Goal: Task Accomplishment & Management: Manage account settings

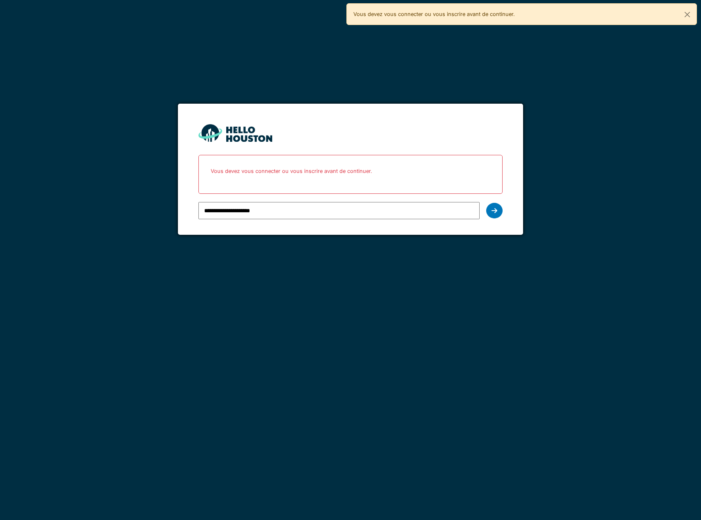
click at [243, 207] on input "**********" at bounding box center [338, 210] width 281 height 17
click at [497, 210] on icon at bounding box center [494, 210] width 6 height 7
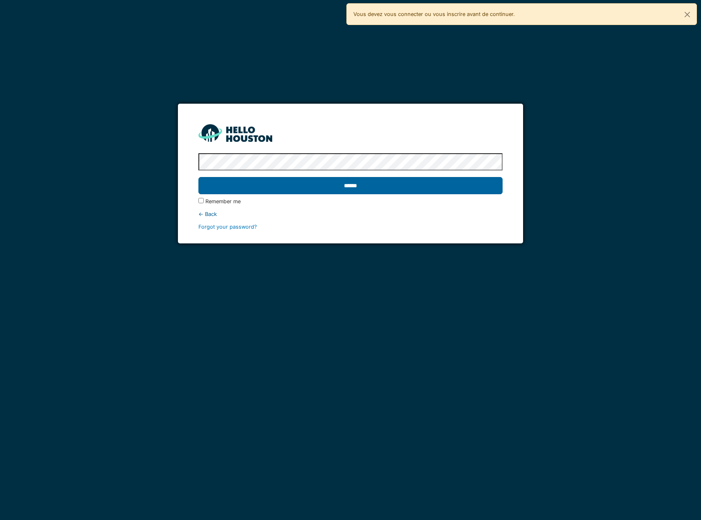
click at [371, 183] on input "******" at bounding box center [350, 185] width 304 height 17
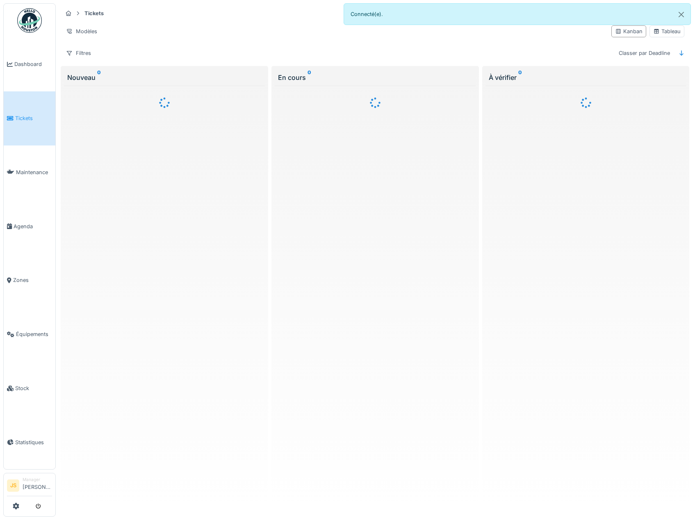
click at [30, 112] on link "Tickets" at bounding box center [30, 118] width 52 height 54
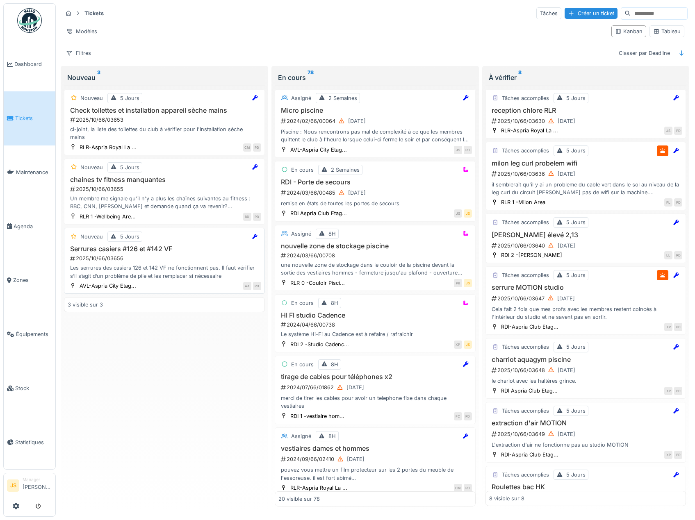
click at [152, 248] on h3 "Serrures casiers #126 et #142 VF" at bounding box center [164, 249] width 193 height 8
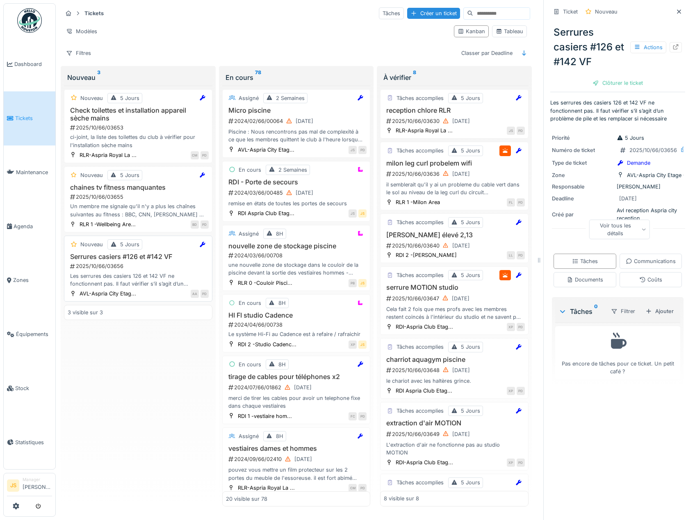
click at [113, 252] on div "Nouveau 5 Jours Serrures casiers #126 et #142 VF 2025/10/66/03656 Les serrures …" at bounding box center [138, 269] width 148 height 66
click at [656, 317] on div "Ajouter" at bounding box center [659, 311] width 35 height 11
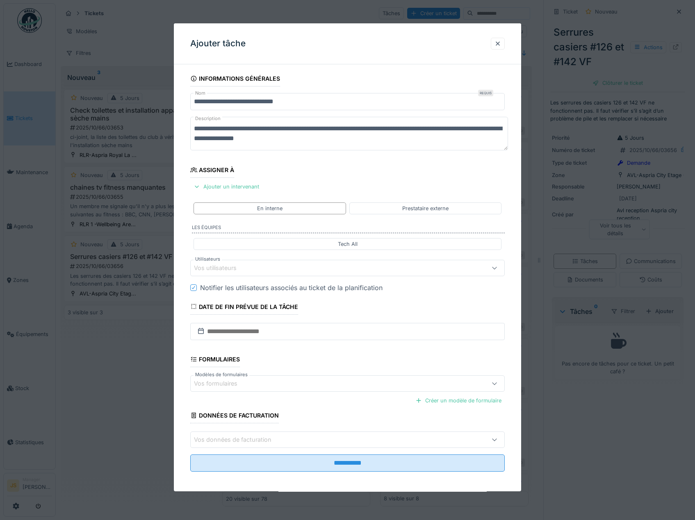
click at [214, 267] on div "Vos utilisateurs" at bounding box center [221, 267] width 54 height 9
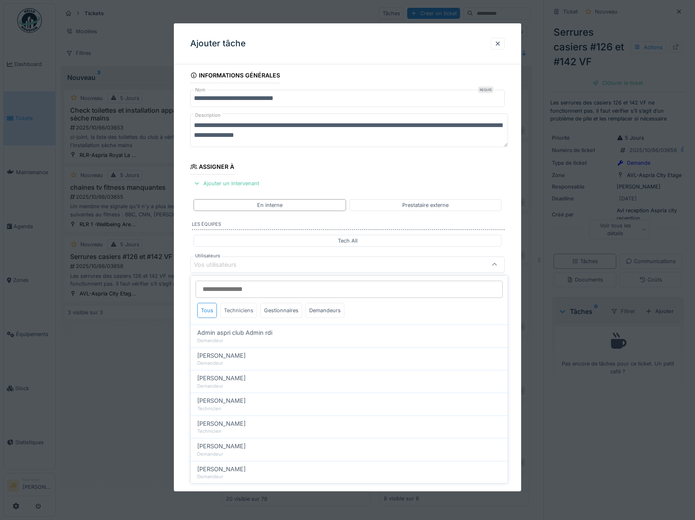
click at [238, 312] on div "Techniciens" at bounding box center [238, 310] width 37 height 15
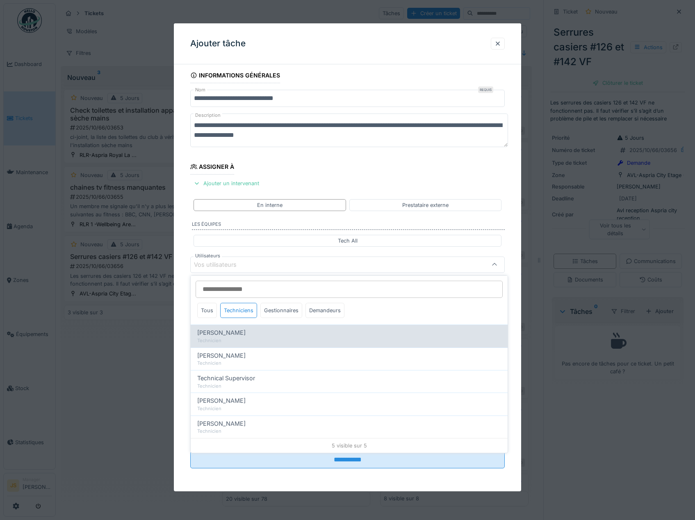
click at [243, 334] on span "Alexandre Michailidis" at bounding box center [221, 332] width 48 height 9
type input "*****"
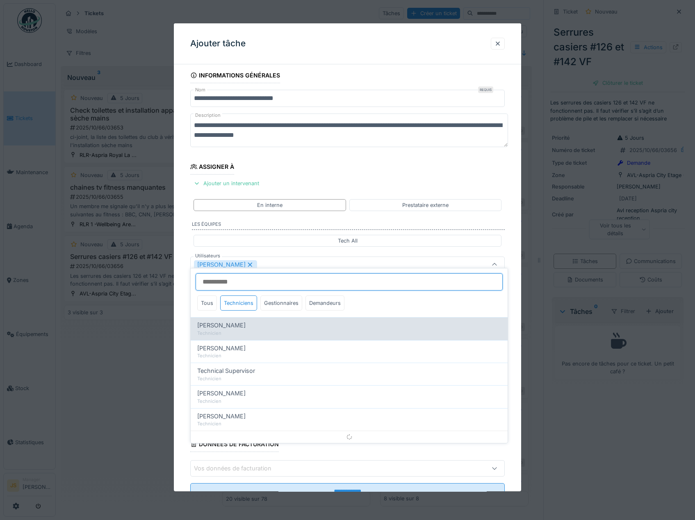
scroll to position [11, 0]
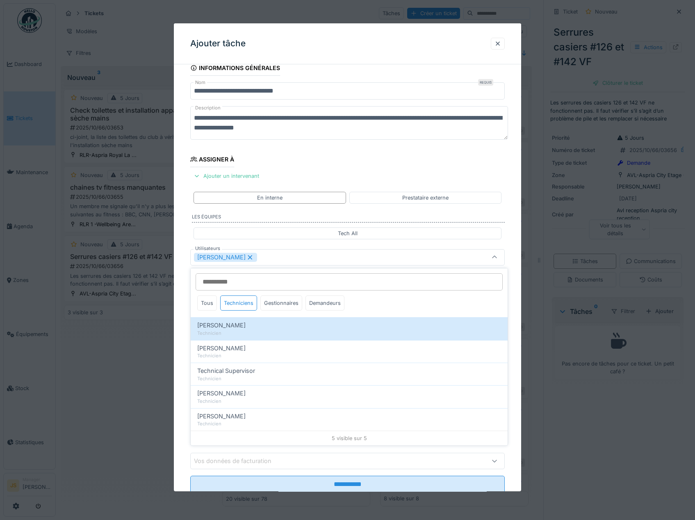
click at [182, 334] on div "**********" at bounding box center [347, 288] width 347 height 456
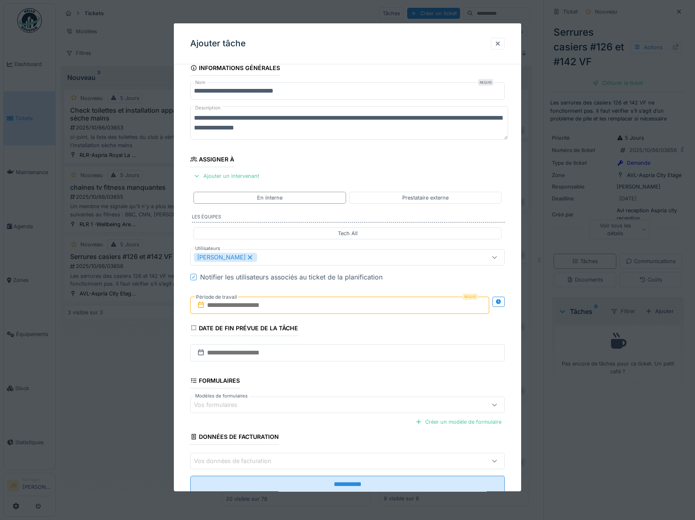
click at [234, 308] on input "text" at bounding box center [339, 305] width 299 height 17
click at [327, 358] on div "1" at bounding box center [327, 359] width 11 height 12
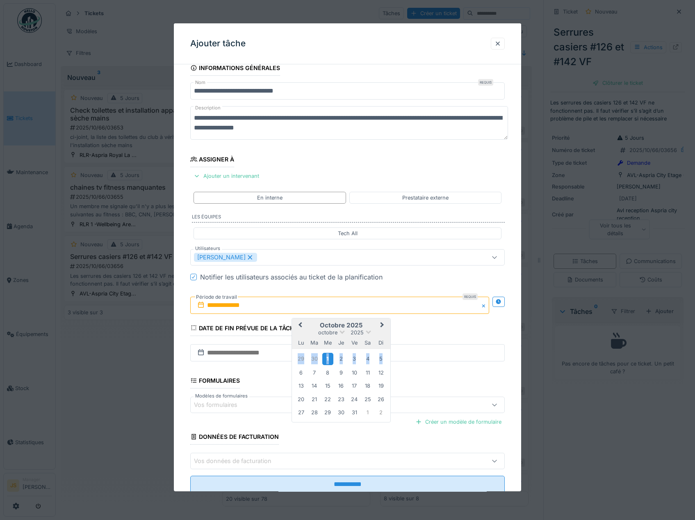
click at [328, 358] on div "1" at bounding box center [327, 359] width 11 height 12
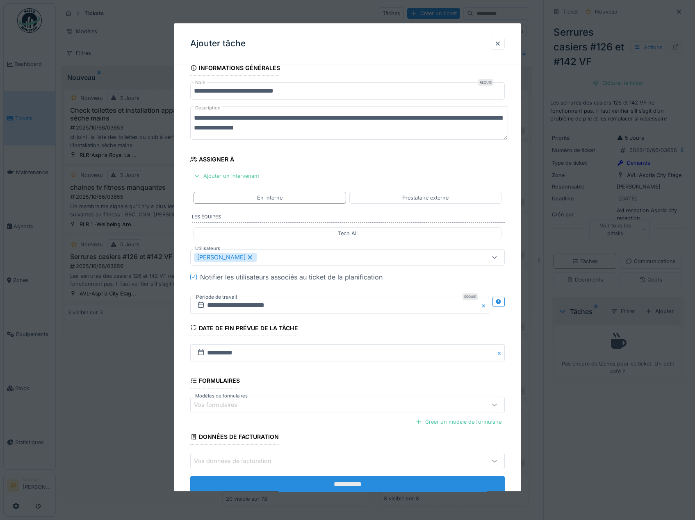
click at [332, 480] on input "**********" at bounding box center [347, 484] width 315 height 17
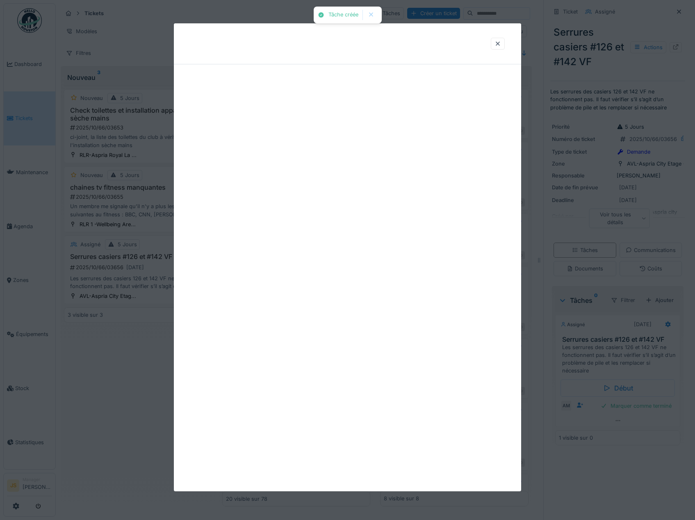
scroll to position [0, 0]
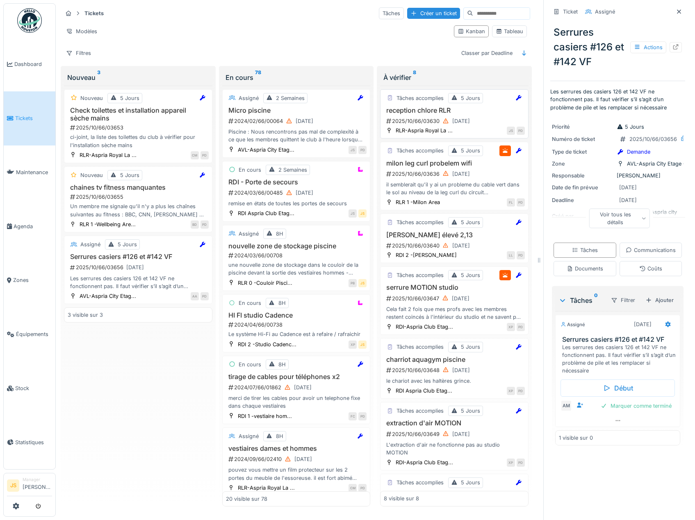
click at [405, 110] on h3 "reception chlore RLR" at bounding box center [454, 111] width 141 height 8
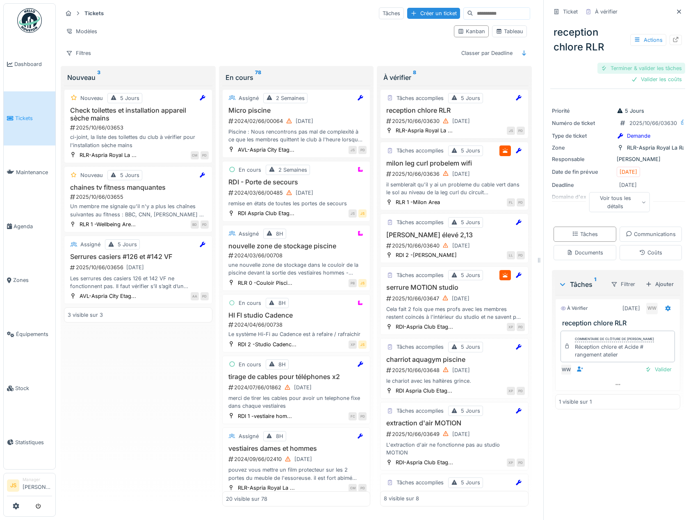
click at [645, 66] on div "Terminer & valider les tâches" at bounding box center [641, 68] width 88 height 11
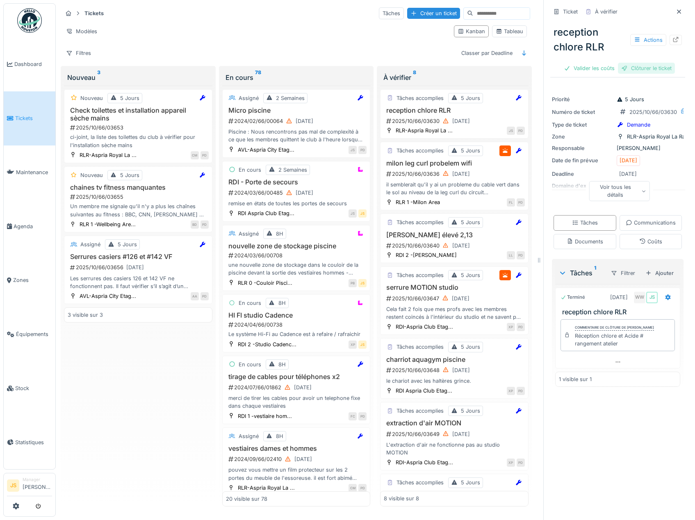
click at [637, 68] on div "Clôturer le ticket" at bounding box center [646, 68] width 57 height 11
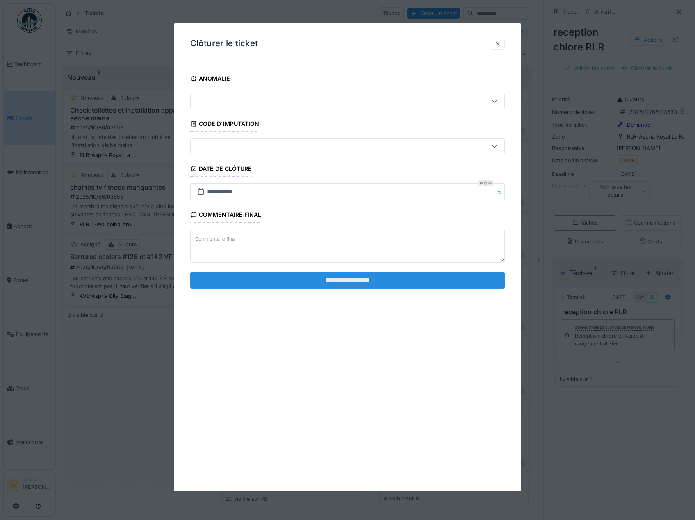
click at [297, 279] on input "**********" at bounding box center [347, 280] width 315 height 17
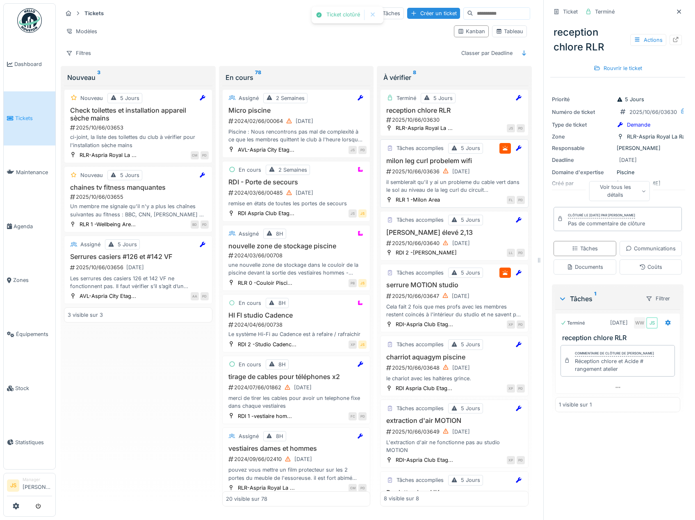
click at [426, 160] on h3 "milon leg curl probelem wifi" at bounding box center [454, 161] width 141 height 8
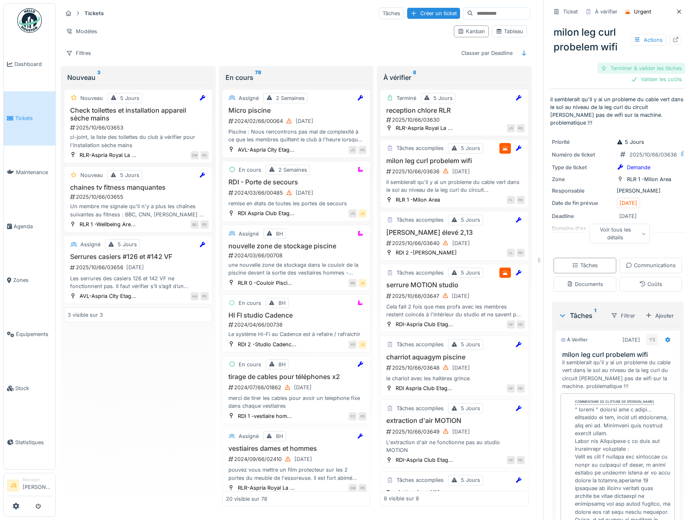
click at [630, 68] on div "Terminer & valider les tâches" at bounding box center [641, 68] width 88 height 11
click at [643, 68] on div "Terminer & valider les tâches" at bounding box center [641, 68] width 88 height 11
click at [643, 78] on div "Valider les coûts" at bounding box center [655, 79] width 57 height 11
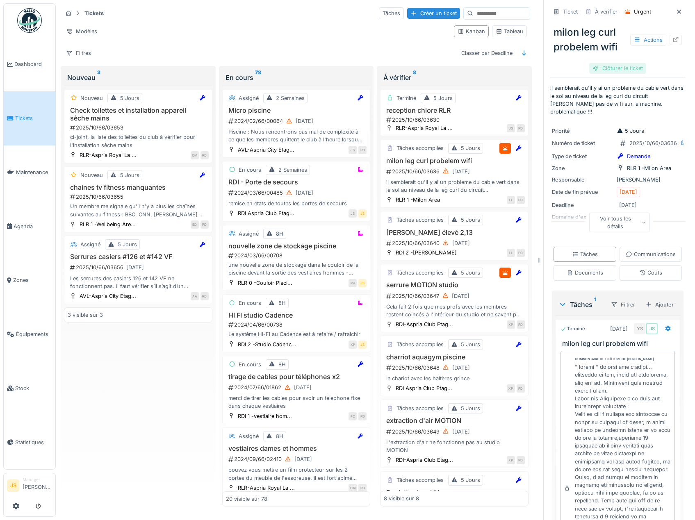
click at [602, 67] on div "Clôturer le ticket" at bounding box center [617, 68] width 57 height 11
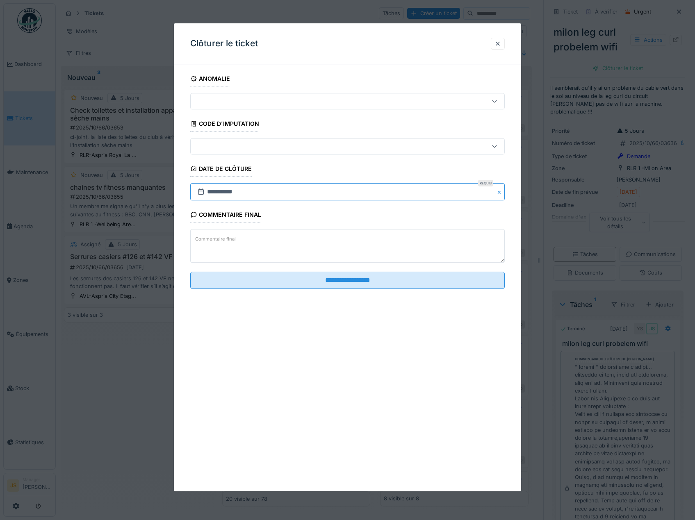
drag, startPoint x: 321, startPoint y: 186, endPoint x: 320, endPoint y: 169, distance: 17.2
click at [320, 184] on input "**********" at bounding box center [347, 191] width 315 height 17
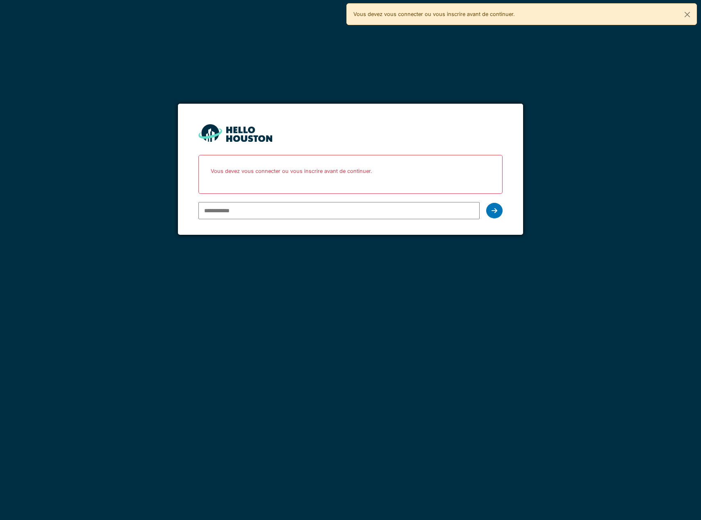
type input "**********"
click at [355, 208] on input "**********" at bounding box center [338, 210] width 281 height 17
click at [496, 209] on icon at bounding box center [494, 210] width 6 height 7
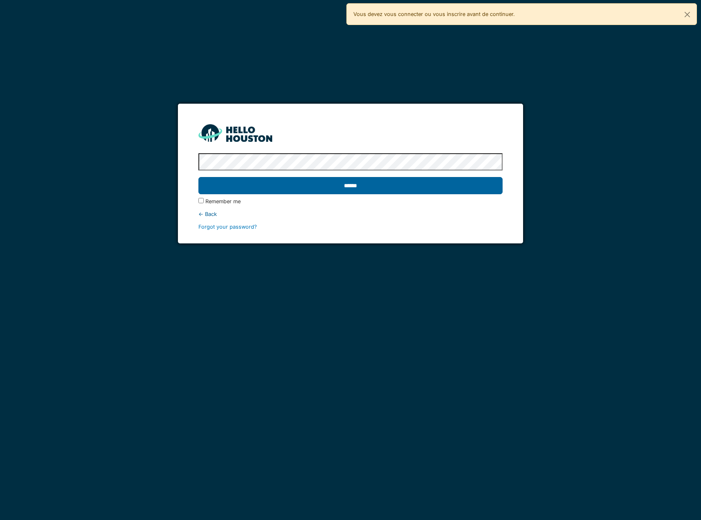
click at [379, 189] on input "******" at bounding box center [350, 185] width 304 height 17
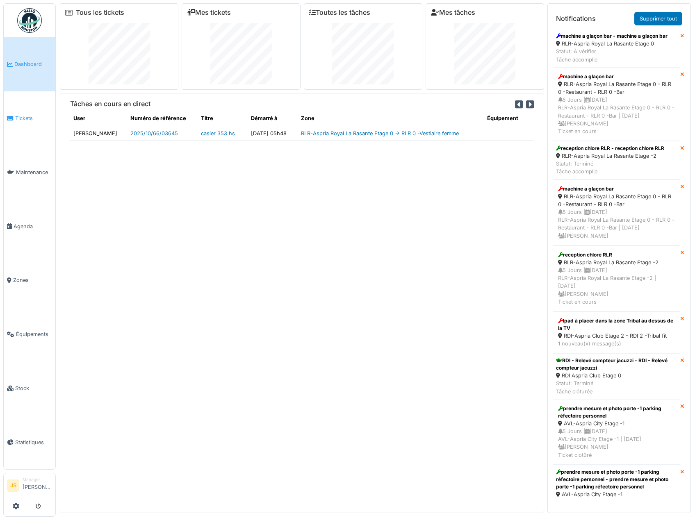
click at [21, 112] on link "Tickets" at bounding box center [30, 118] width 52 height 54
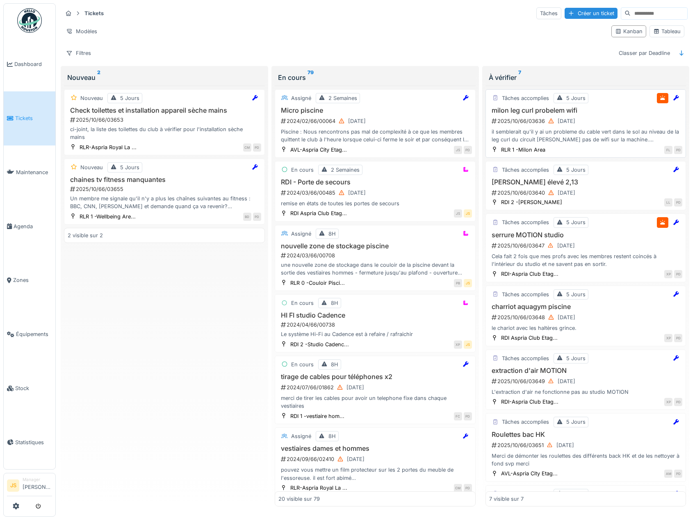
click at [524, 111] on h3 "milon leg curl probelem wifi" at bounding box center [585, 111] width 193 height 8
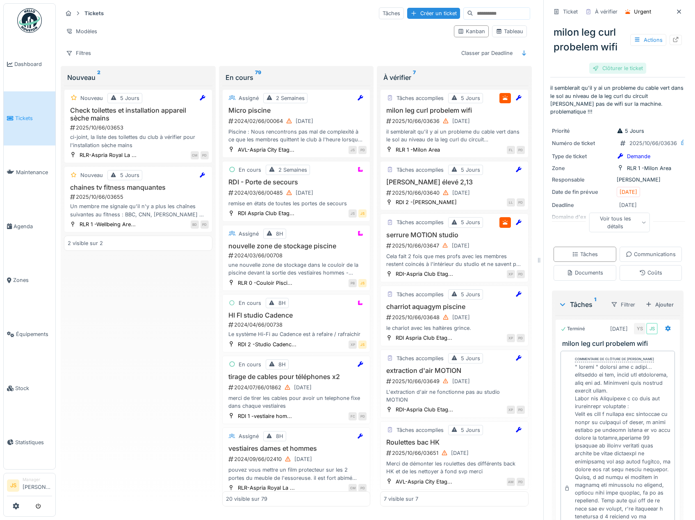
click at [609, 69] on div "Clôturer le ticket" at bounding box center [617, 68] width 57 height 11
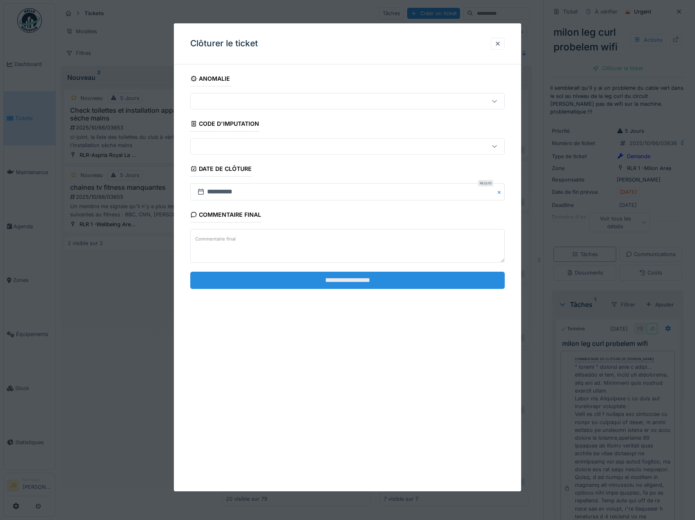
click at [360, 279] on input "**********" at bounding box center [347, 280] width 315 height 17
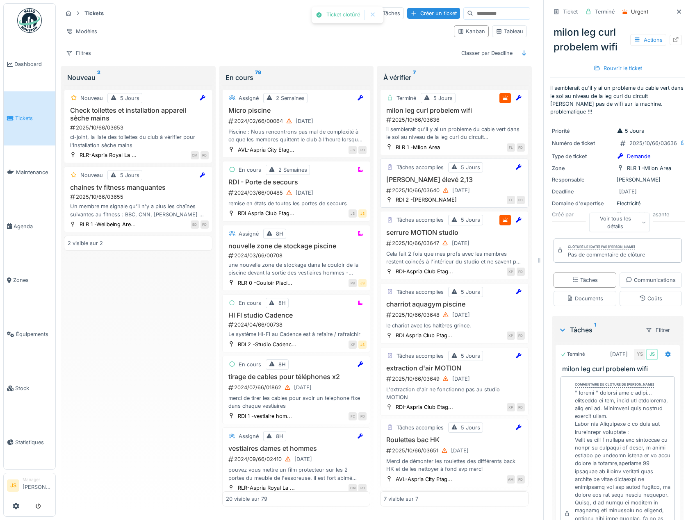
click at [405, 181] on h3 "Chlore jacuzzi élevé 2,13" at bounding box center [454, 180] width 141 height 8
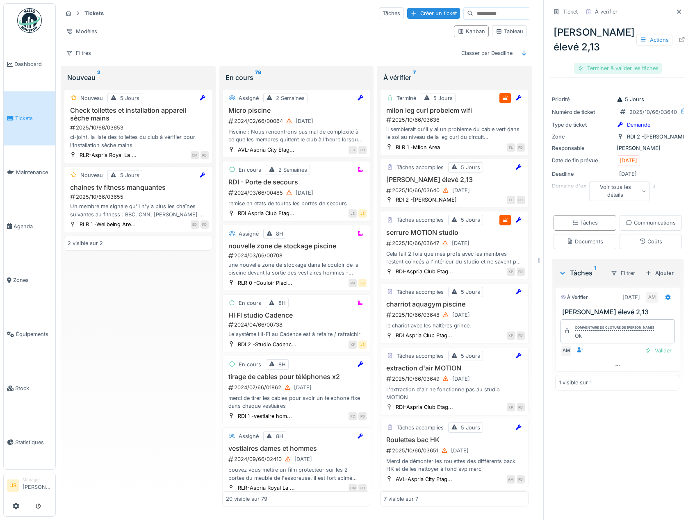
click at [628, 70] on div "Terminer & valider les tâches" at bounding box center [618, 68] width 88 height 11
click at [614, 68] on div "Clôturer le ticket" at bounding box center [617, 68] width 57 height 11
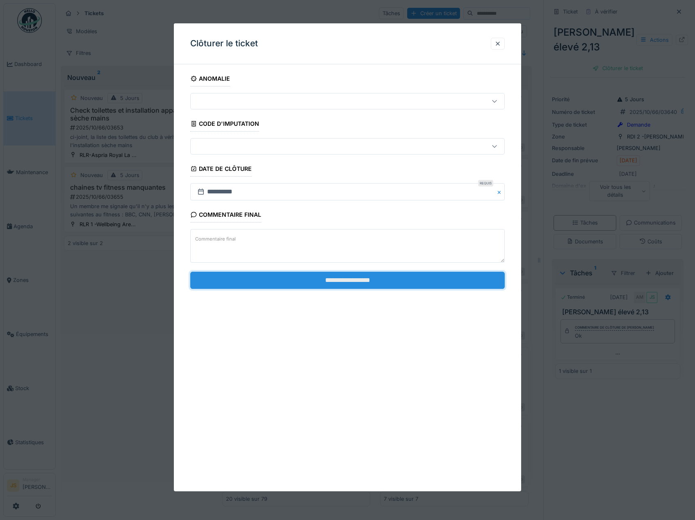
click at [349, 285] on input "**********" at bounding box center [347, 280] width 315 height 17
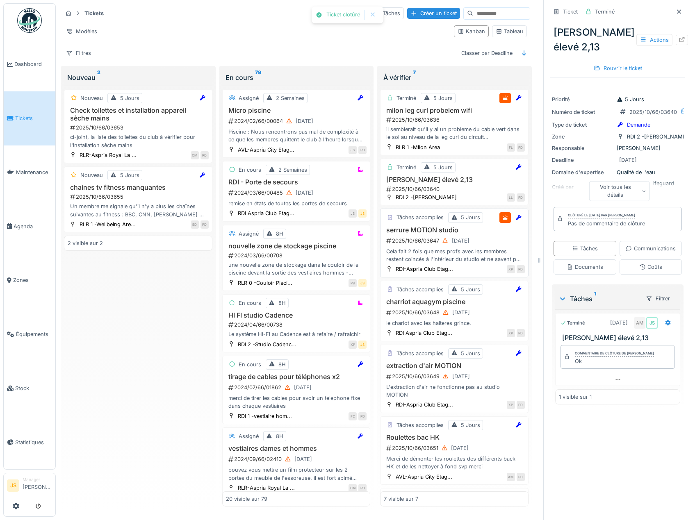
click at [422, 228] on h3 "serrure MOTION studio" at bounding box center [454, 230] width 141 height 8
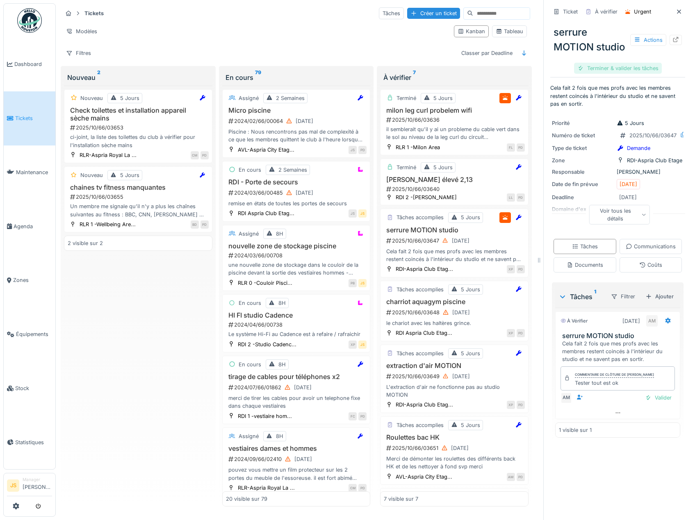
click at [623, 74] on div "Terminer & valider les tâches" at bounding box center [618, 68] width 88 height 11
click at [618, 74] on div "Clôturer le ticket" at bounding box center [617, 68] width 57 height 11
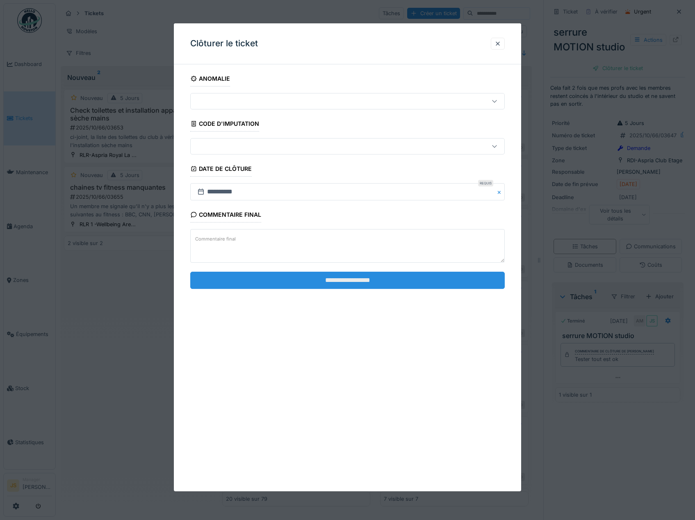
click at [345, 282] on input "**********" at bounding box center [347, 280] width 315 height 17
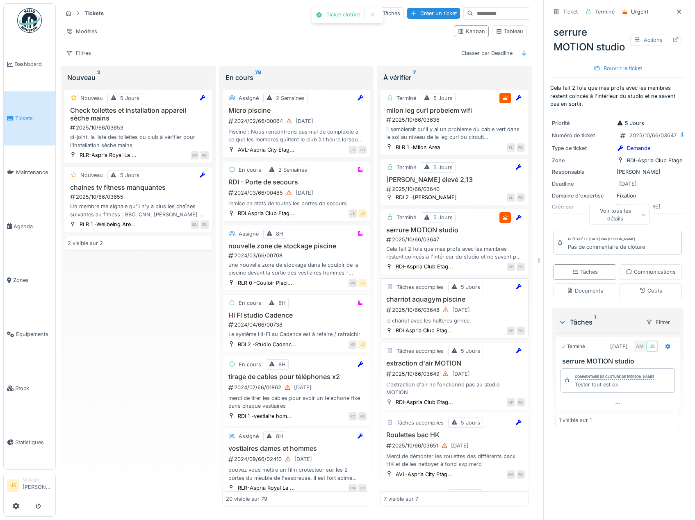
click at [413, 301] on h3 "charriot aquagym piscine" at bounding box center [454, 299] width 141 height 8
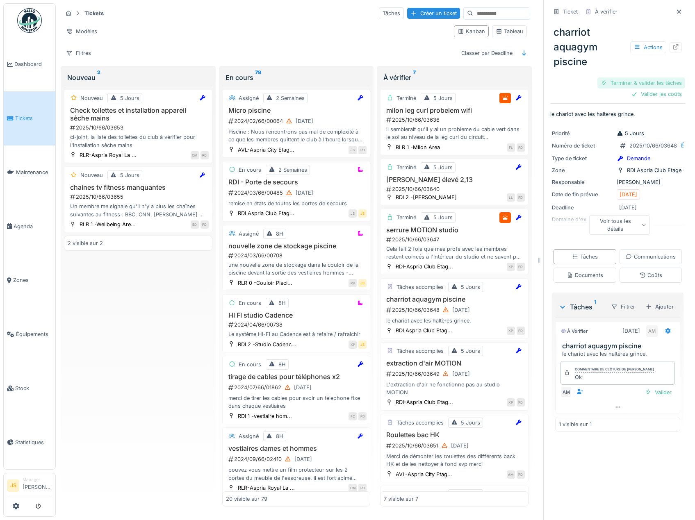
click at [644, 79] on div "Terminer & valider les tâches" at bounding box center [641, 82] width 88 height 11
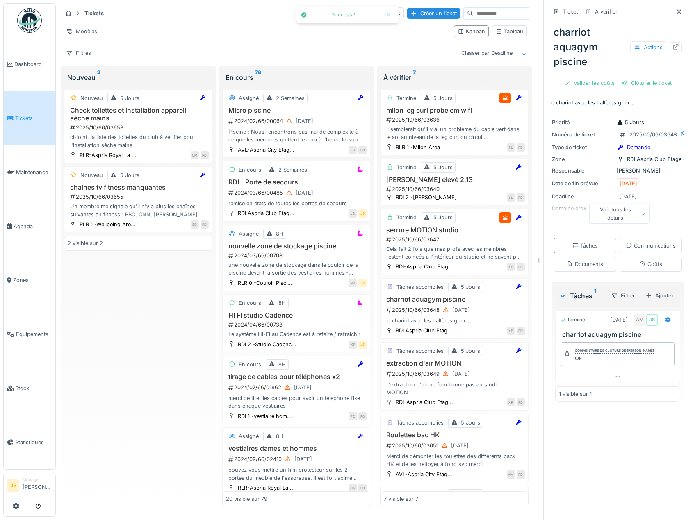
click at [645, 82] on div "Clôturer le ticket" at bounding box center [646, 82] width 57 height 11
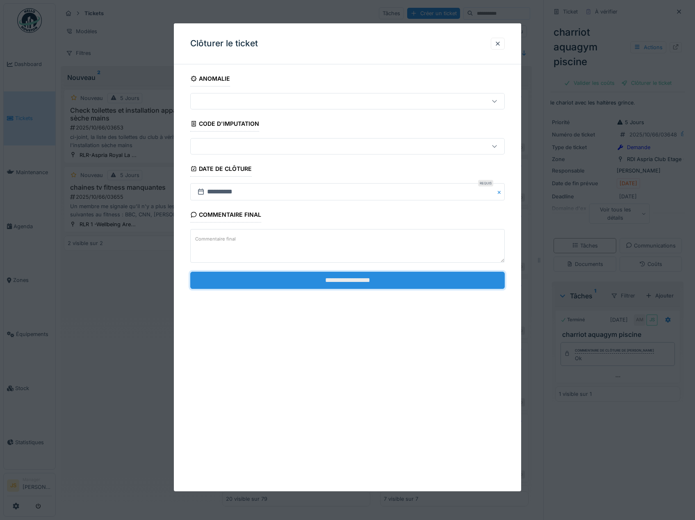
click at [378, 284] on input "**********" at bounding box center [347, 280] width 315 height 17
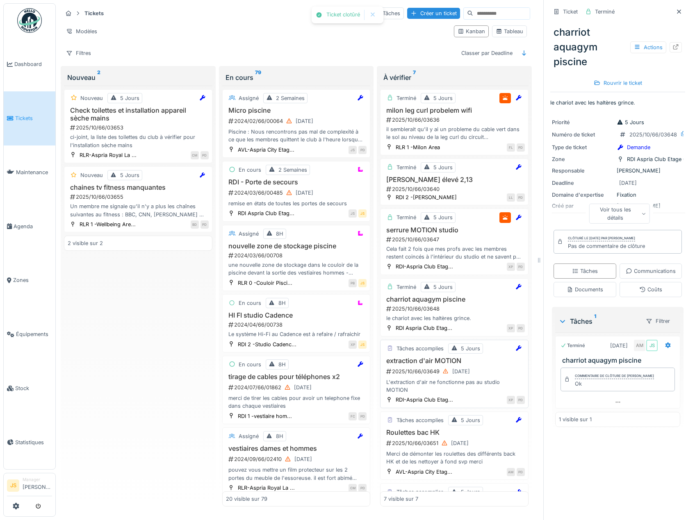
click at [415, 359] on h3 "extraction d'air MOTION" at bounding box center [454, 361] width 141 height 8
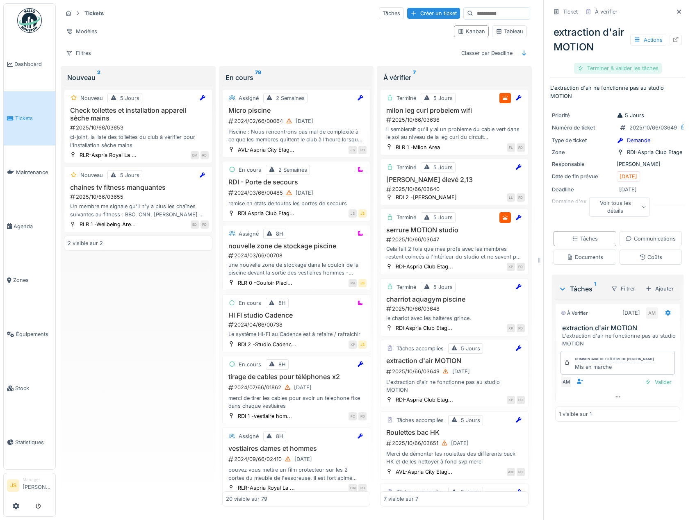
click at [606, 69] on div "Terminer & valider les tâches" at bounding box center [618, 68] width 88 height 11
click at [628, 67] on div "Clôturer le ticket" at bounding box center [617, 68] width 57 height 11
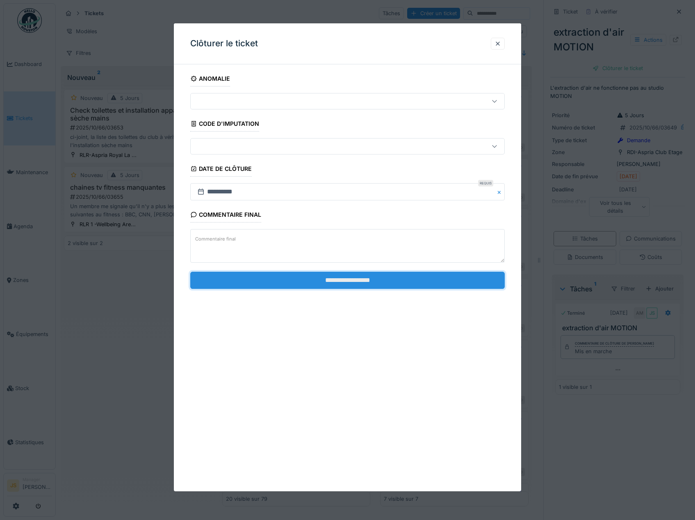
click at [412, 282] on input "**********" at bounding box center [347, 280] width 315 height 17
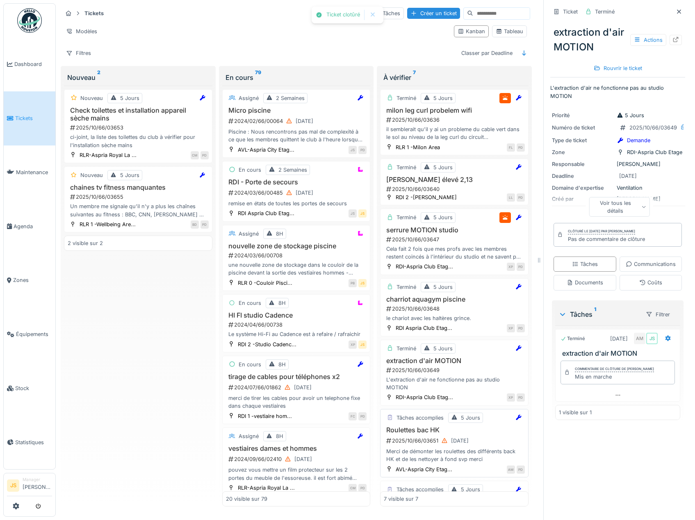
click at [418, 431] on h3 "Roulettes bac HK" at bounding box center [454, 430] width 141 height 8
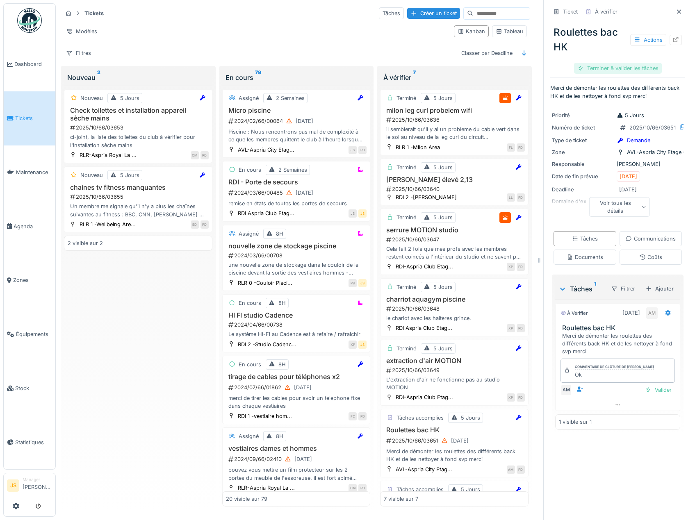
click at [616, 68] on div "Terminer & valider les tâches" at bounding box center [618, 68] width 88 height 11
click at [616, 68] on div "Clôturer le ticket" at bounding box center [617, 68] width 57 height 11
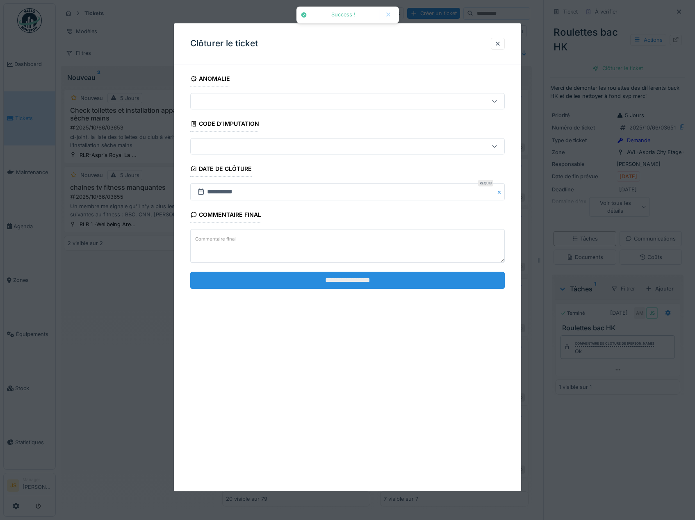
click at [394, 279] on input "**********" at bounding box center [347, 280] width 315 height 17
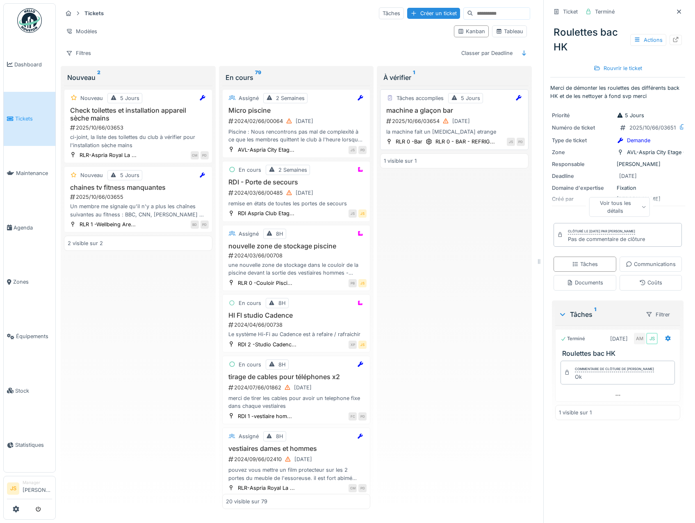
click at [420, 107] on h3 "machine a glaçon bar" at bounding box center [454, 111] width 141 height 8
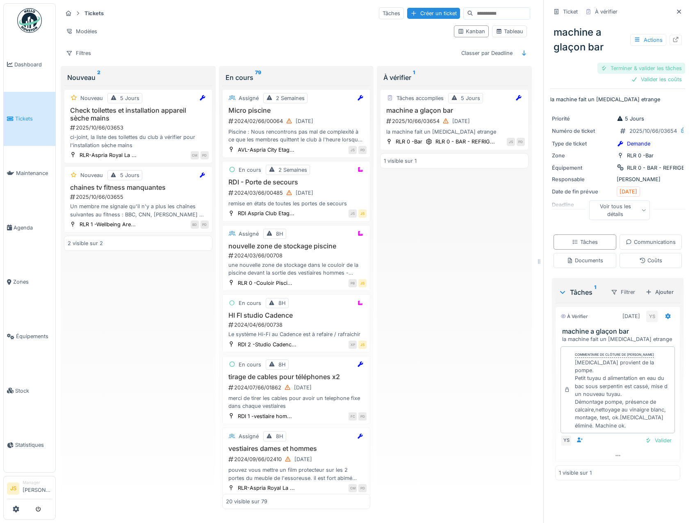
click at [645, 66] on div "Terminer & valider les tâches" at bounding box center [641, 68] width 88 height 11
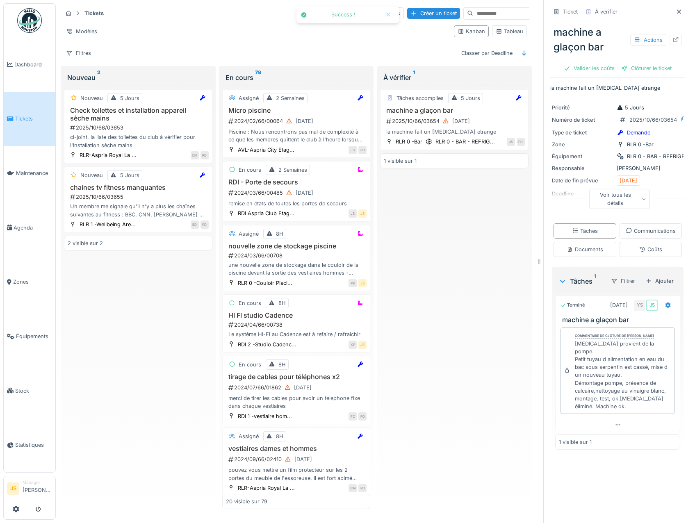
click at [645, 66] on div "Clôturer le ticket" at bounding box center [646, 68] width 57 height 11
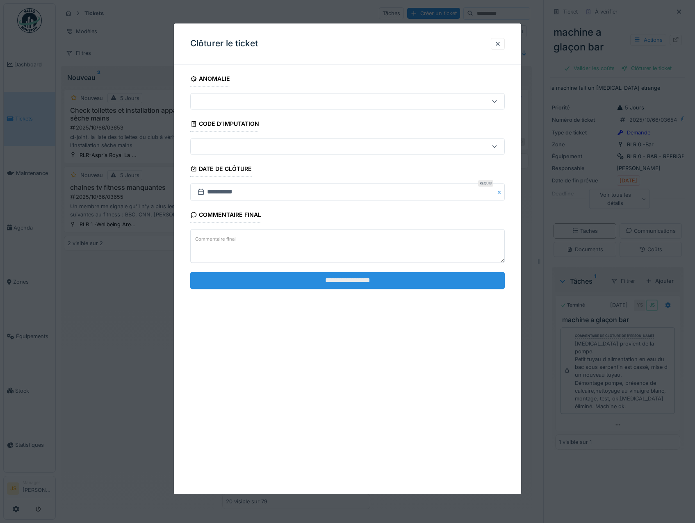
click at [337, 282] on input "**********" at bounding box center [347, 280] width 315 height 17
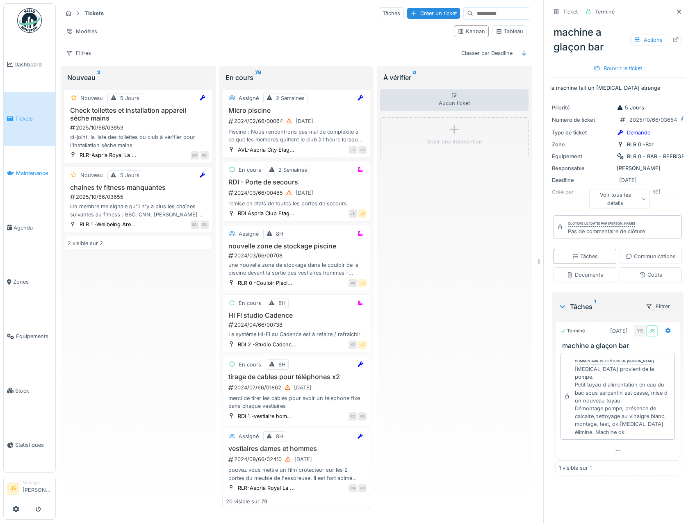
click at [33, 170] on span "Maintenance" at bounding box center [34, 173] width 36 height 8
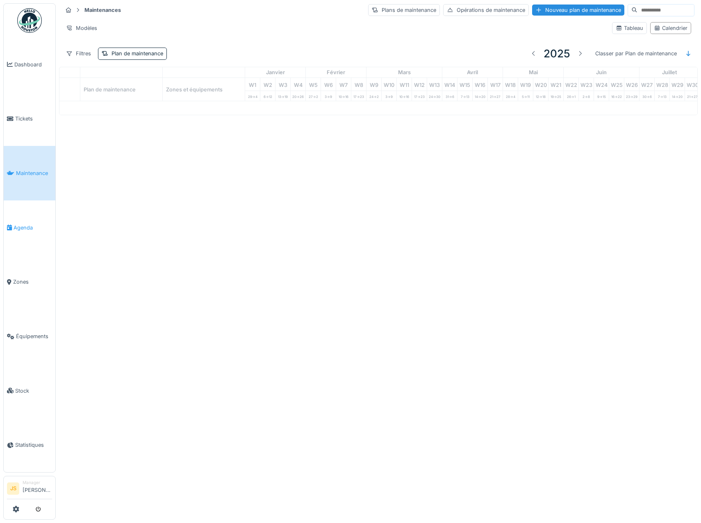
click at [25, 224] on span "Agenda" at bounding box center [33, 228] width 39 height 8
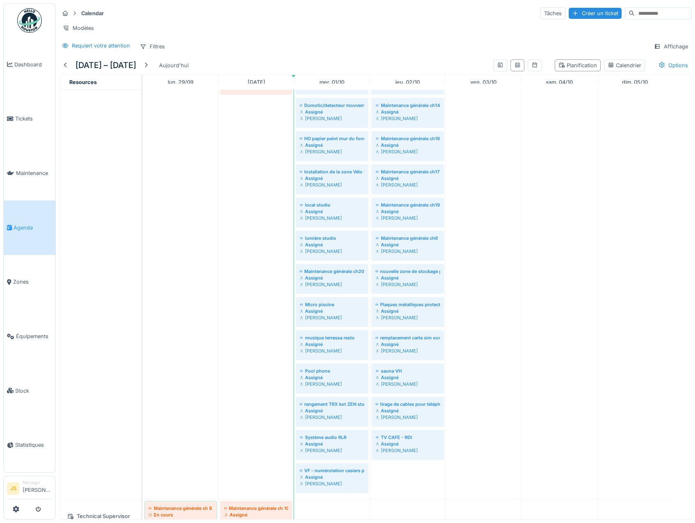
scroll to position [328, 0]
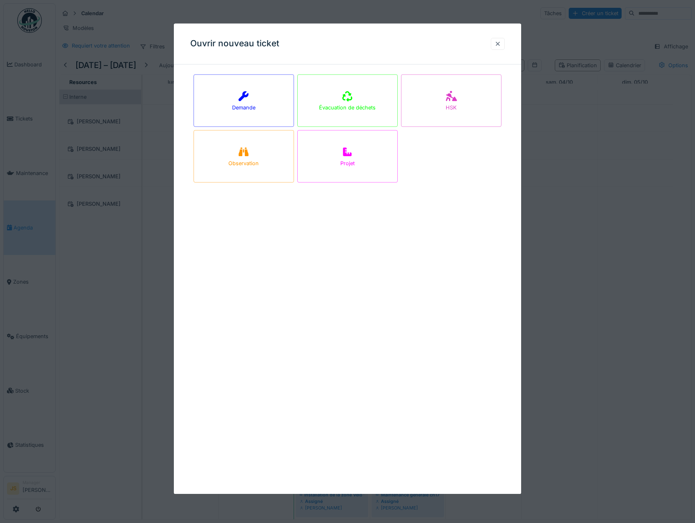
click at [499, 46] on div at bounding box center [497, 44] width 7 height 8
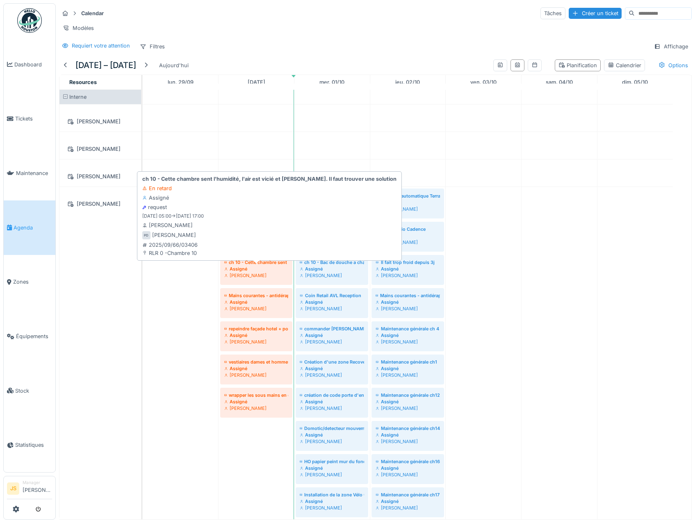
click at [247, 264] on div "ch 10 - Cette chambre sent l'humidité, l'air est vicié et [PERSON_NAME]. Il fau…" at bounding box center [256, 262] width 64 height 7
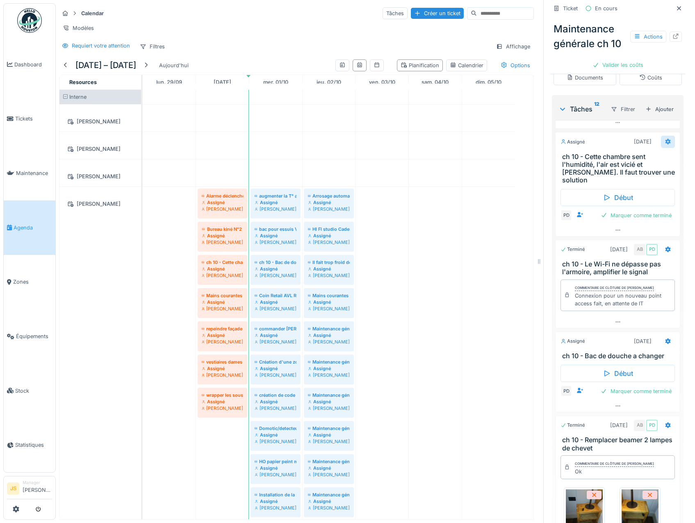
click at [664, 144] on icon at bounding box center [667, 141] width 7 height 5
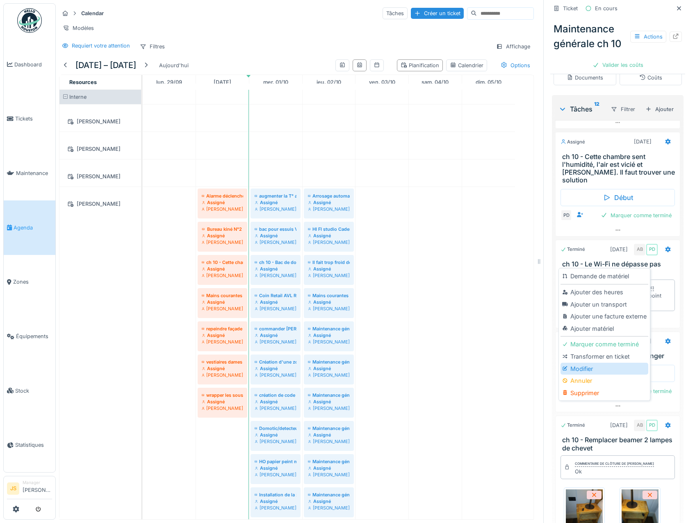
click at [590, 364] on div "Modifier" at bounding box center [603, 369] width 87 height 12
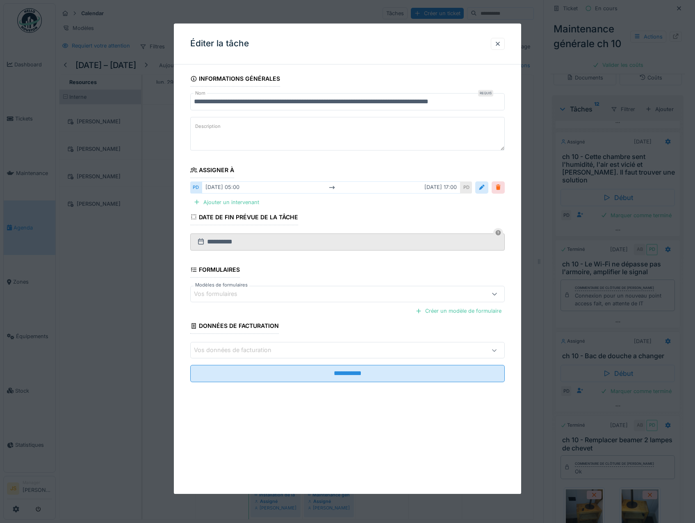
click at [501, 186] on div at bounding box center [498, 188] width 7 height 8
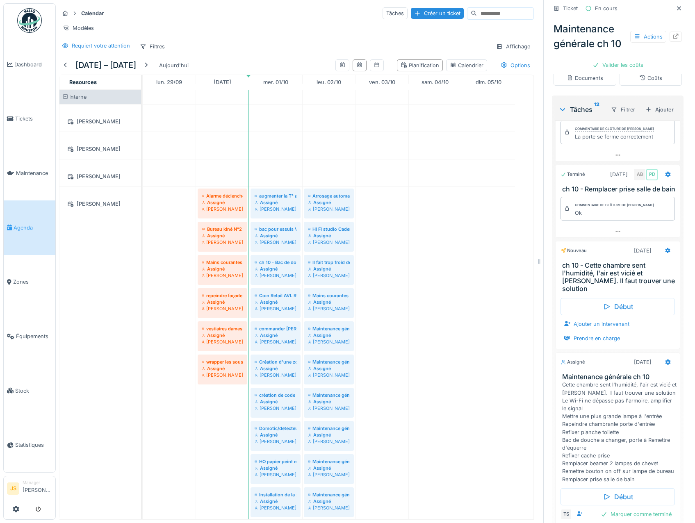
scroll to position [983, 0]
click at [597, 323] on div "Ajouter un intervenant" at bounding box center [596, 323] width 72 height 11
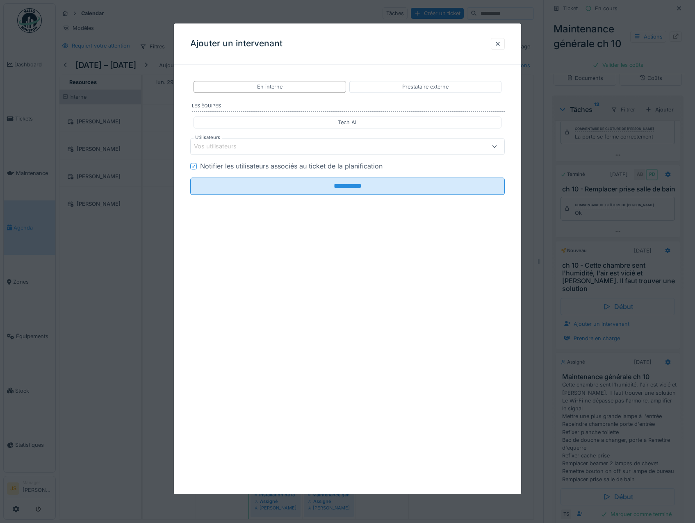
click at [208, 145] on div "Vos utilisateurs" at bounding box center [221, 146] width 54 height 9
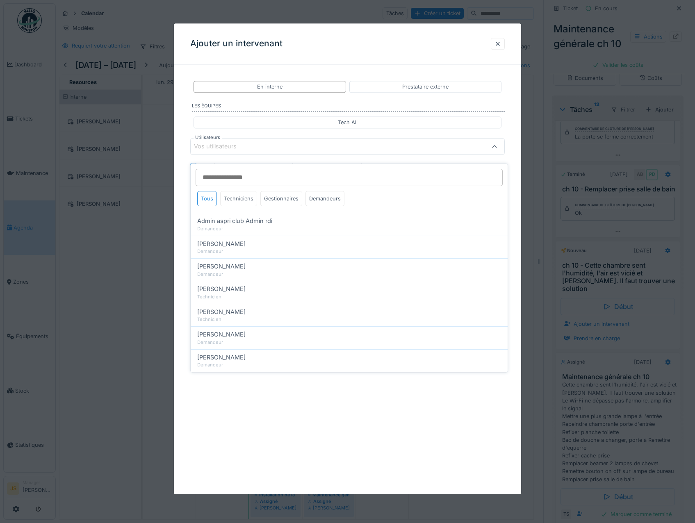
click at [243, 192] on div "Techniciens" at bounding box center [238, 198] width 37 height 15
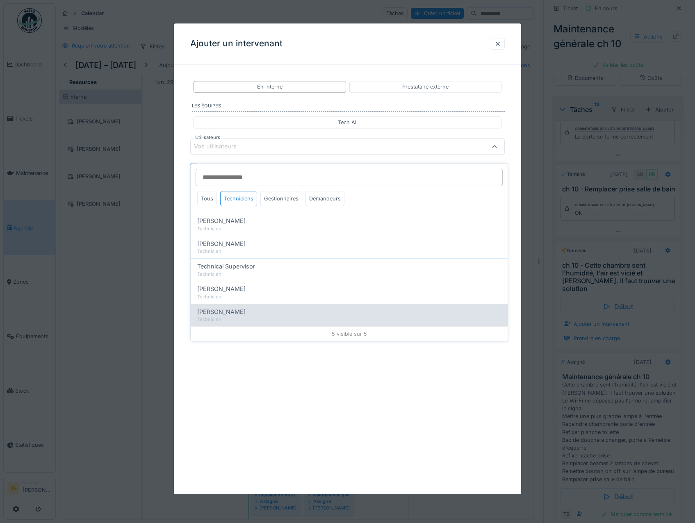
click at [227, 307] on span "Yusuf Siamar" at bounding box center [221, 311] width 48 height 9
type input "*****"
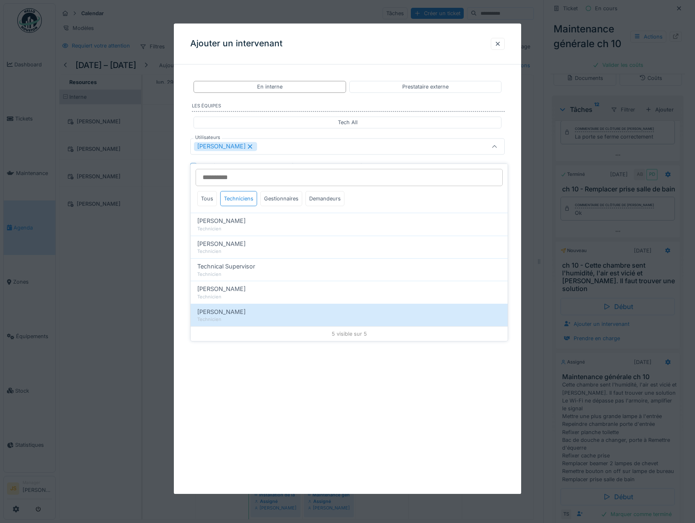
click at [179, 245] on div "**********" at bounding box center [347, 163] width 347 height 185
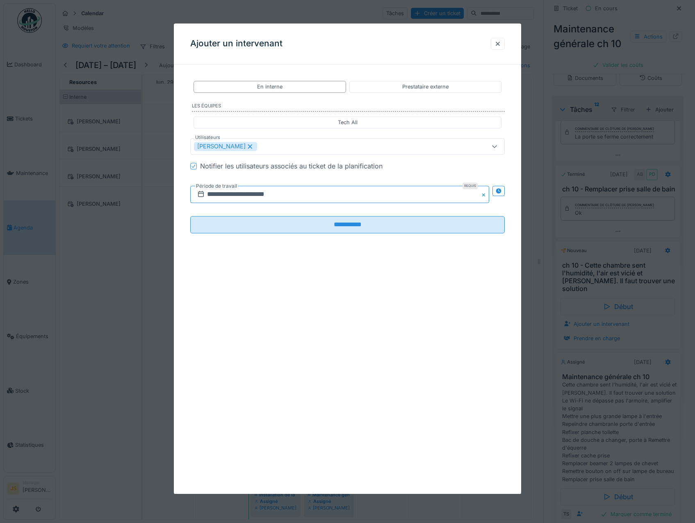
click at [225, 194] on input "**********" at bounding box center [339, 194] width 299 height 17
click at [328, 302] on div "1" at bounding box center [327, 301] width 11 height 12
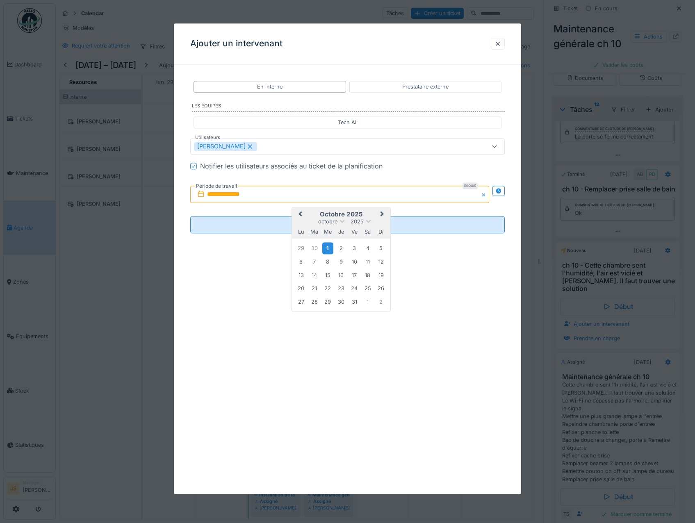
click at [329, 246] on div "1" at bounding box center [327, 248] width 11 height 12
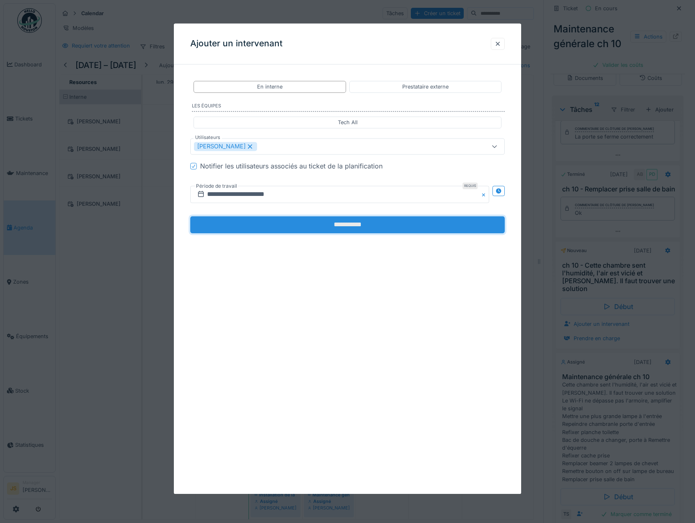
click at [308, 227] on input "**********" at bounding box center [347, 224] width 315 height 17
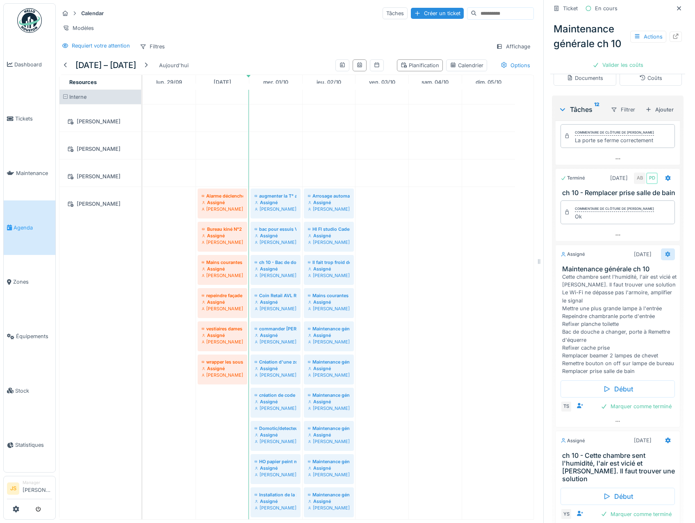
click at [665, 251] on icon at bounding box center [667, 254] width 5 height 6
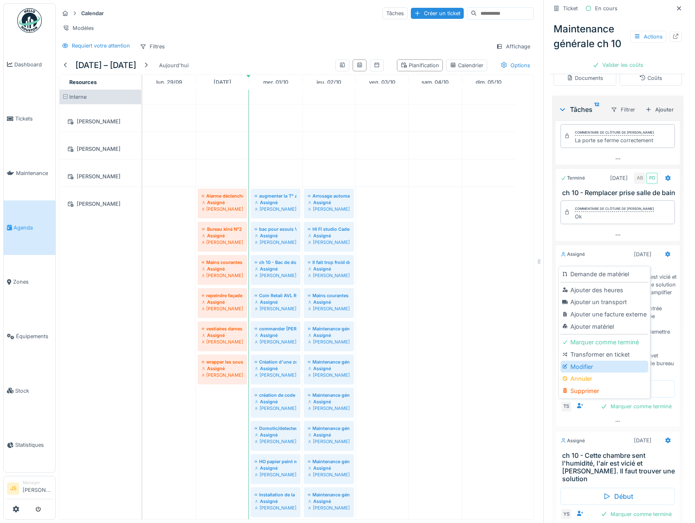
click at [581, 361] on div "Modifier" at bounding box center [603, 367] width 87 height 12
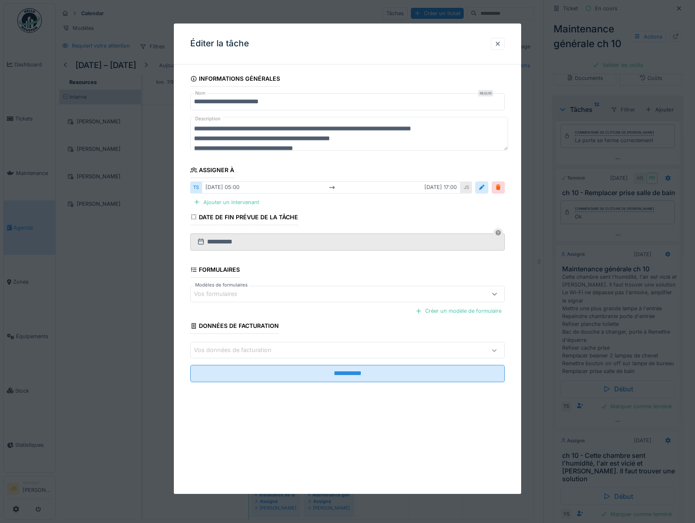
click at [248, 186] on div "mar. 30/09 05:00 mar. 30/09 17:00" at bounding box center [331, 188] width 259 height 12
click at [485, 186] on div at bounding box center [481, 188] width 7 height 8
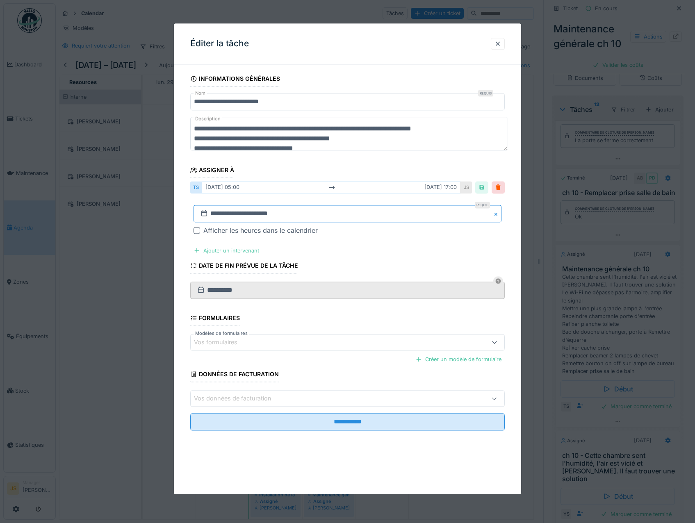
click at [239, 214] on input "**********" at bounding box center [347, 213] width 308 height 17
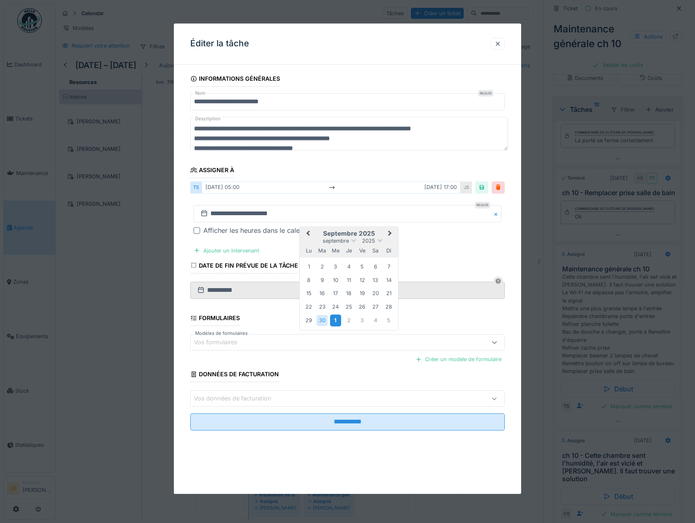
click at [334, 317] on div "1" at bounding box center [335, 321] width 11 height 12
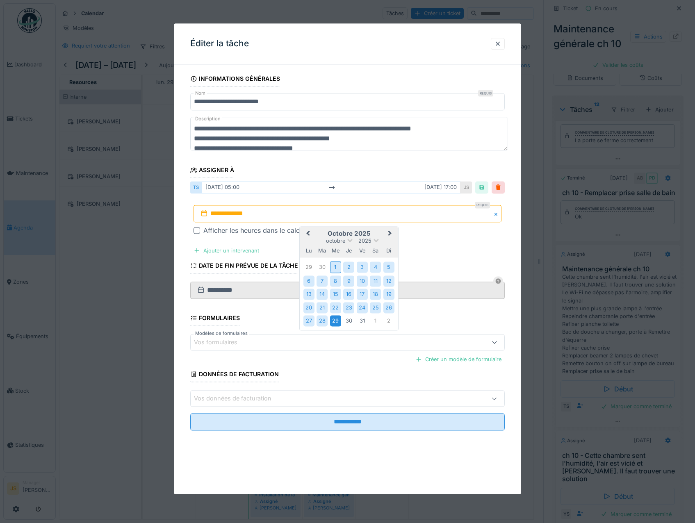
click at [335, 319] on div "29" at bounding box center [335, 321] width 11 height 11
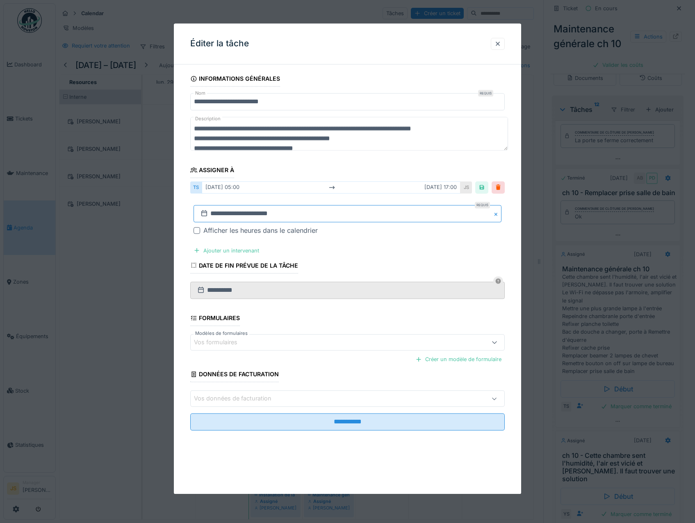
click at [231, 214] on input "**********" at bounding box center [347, 213] width 308 height 17
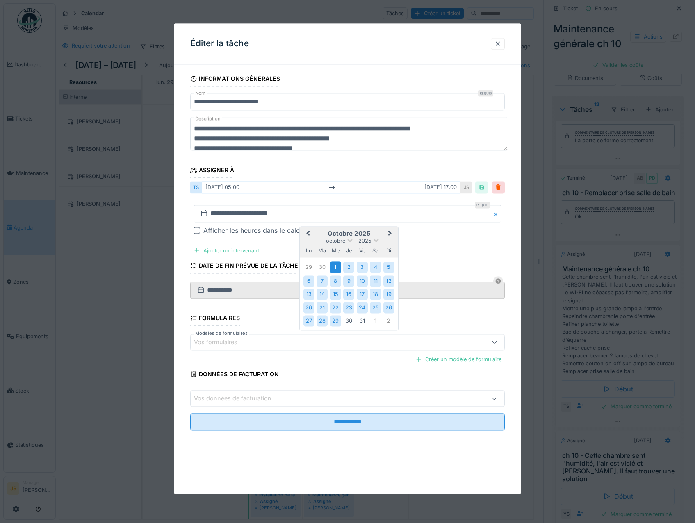
click at [334, 266] on div "1" at bounding box center [335, 267] width 11 height 12
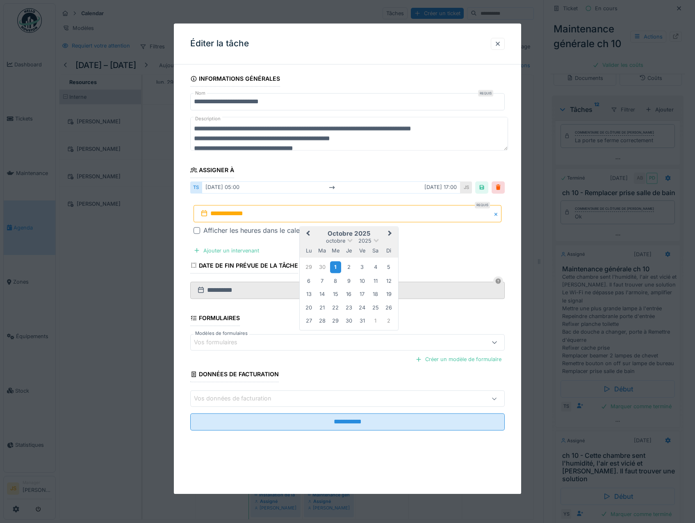
click at [334, 266] on div "1" at bounding box center [335, 267] width 11 height 12
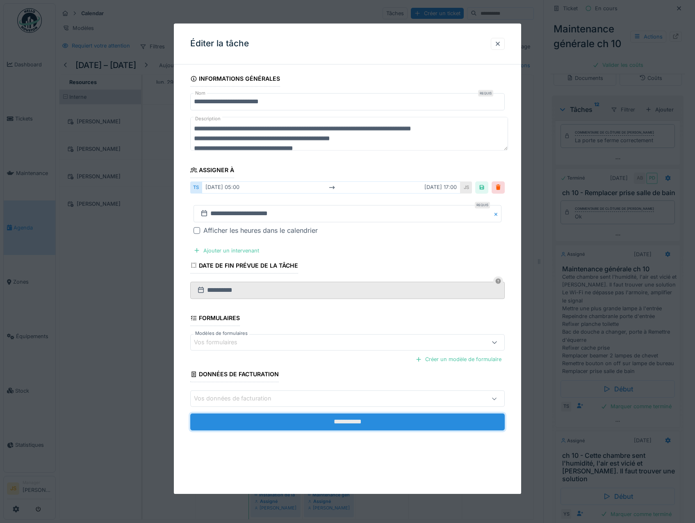
click at [344, 422] on input "**********" at bounding box center [347, 421] width 315 height 17
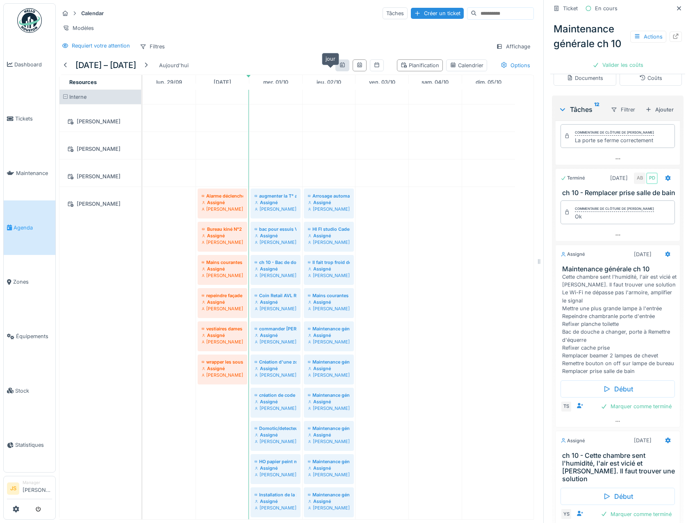
click at [340, 64] on icon at bounding box center [342, 64] width 5 height 5
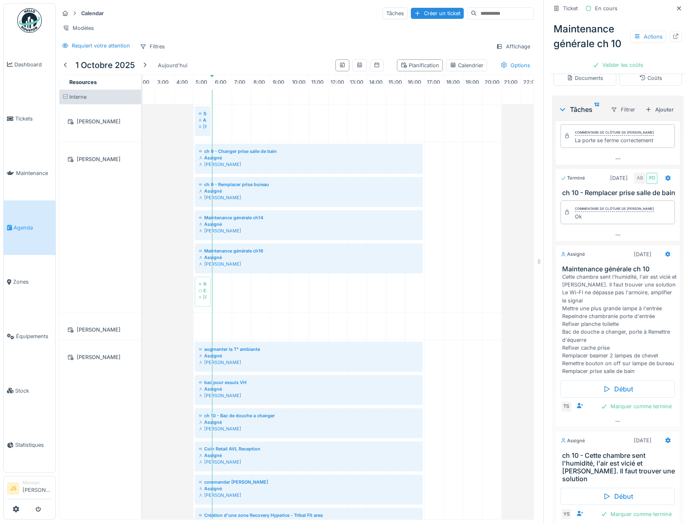
scroll to position [0, 51]
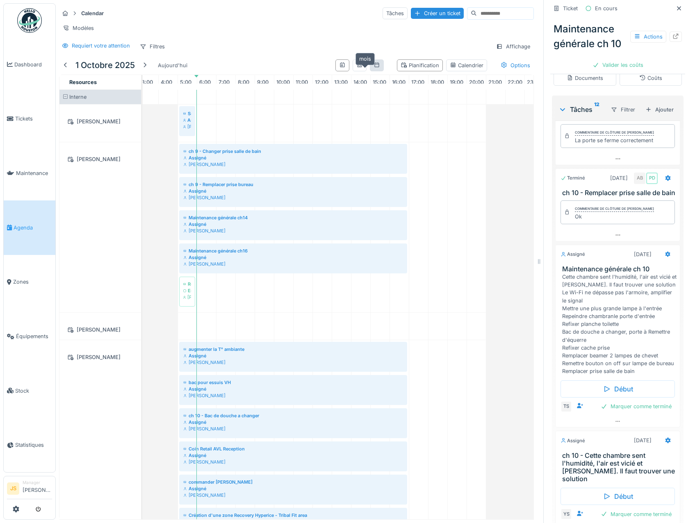
click at [373, 64] on icon at bounding box center [376, 64] width 7 height 5
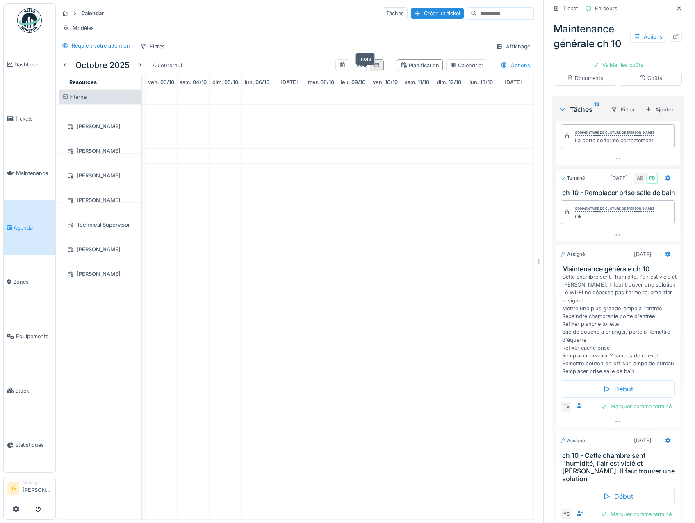
scroll to position [0, 0]
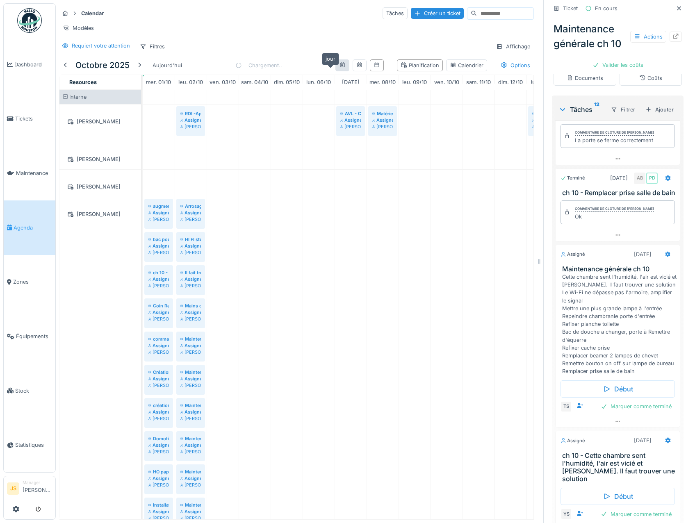
click at [340, 65] on icon at bounding box center [342, 64] width 5 height 5
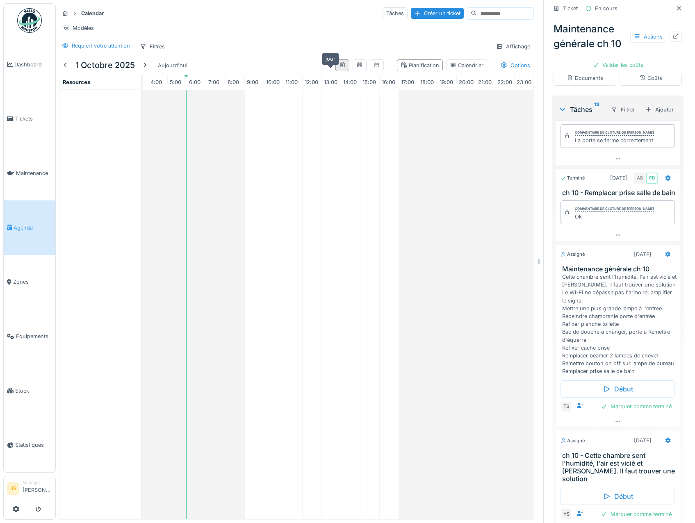
scroll to position [0, 84]
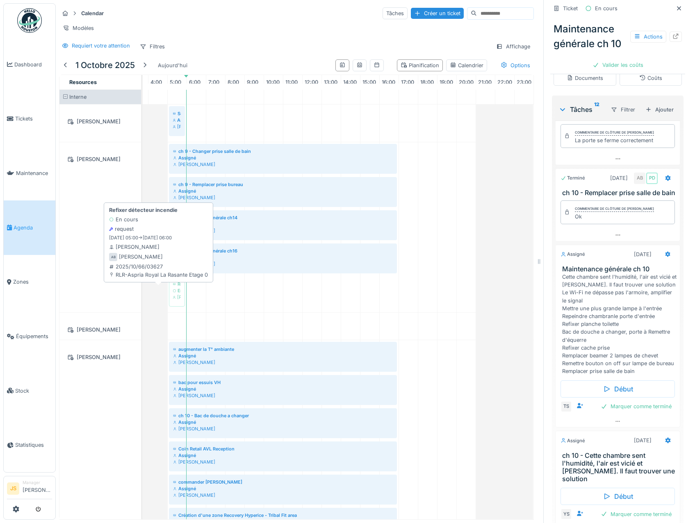
drag, startPoint x: 159, startPoint y: 292, endPoint x: 162, endPoint y: 300, distance: 8.4
click at [71, 300] on div "ch 9 - Changer prise salle de bain Assigné Alexsander Batista ch 9 - Remplacer …" at bounding box center [71, 227] width 0 height 170
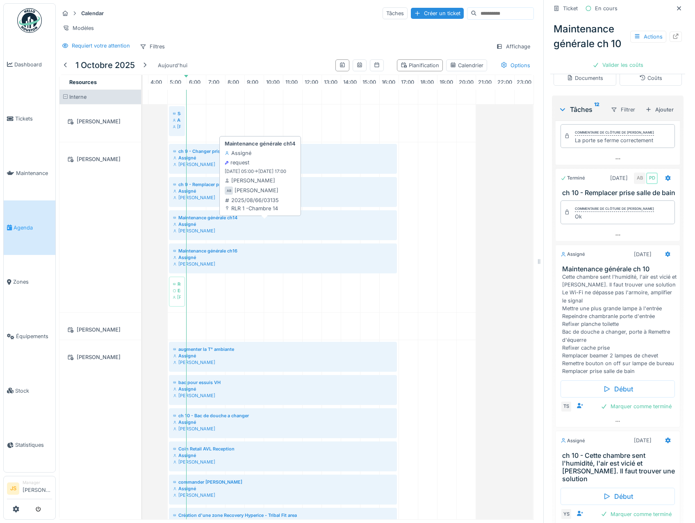
click at [187, 216] on div "Maintenance générale ch14" at bounding box center [283, 217] width 220 height 7
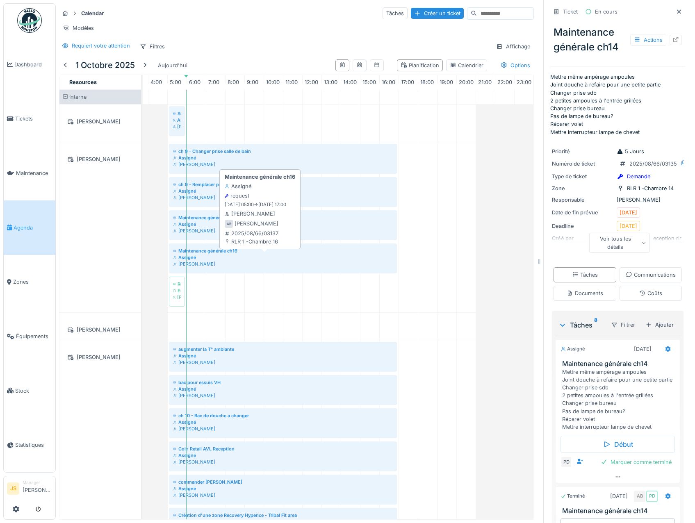
click at [183, 257] on div "Assigné" at bounding box center [283, 257] width 220 height 7
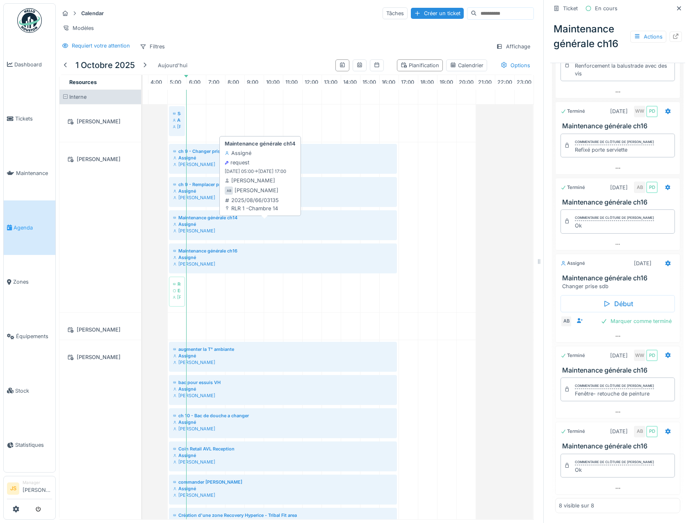
click at [185, 219] on div "Maintenance générale ch14" at bounding box center [283, 217] width 220 height 7
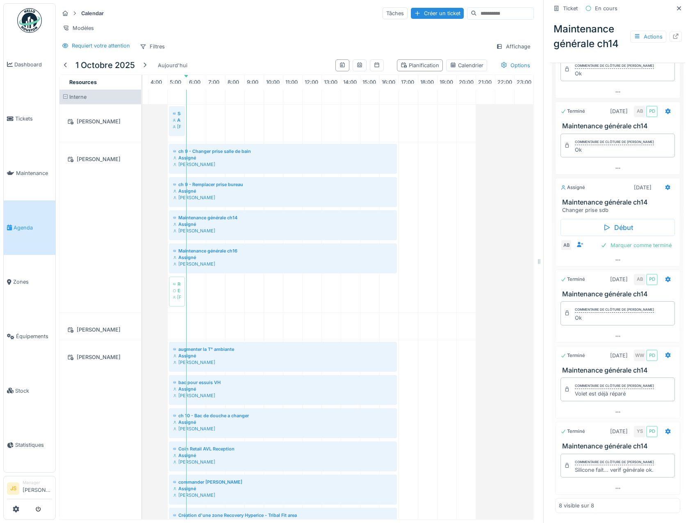
scroll to position [394, 0]
click at [195, 184] on div "ch 9 - Remplacer prise bureau" at bounding box center [283, 184] width 220 height 7
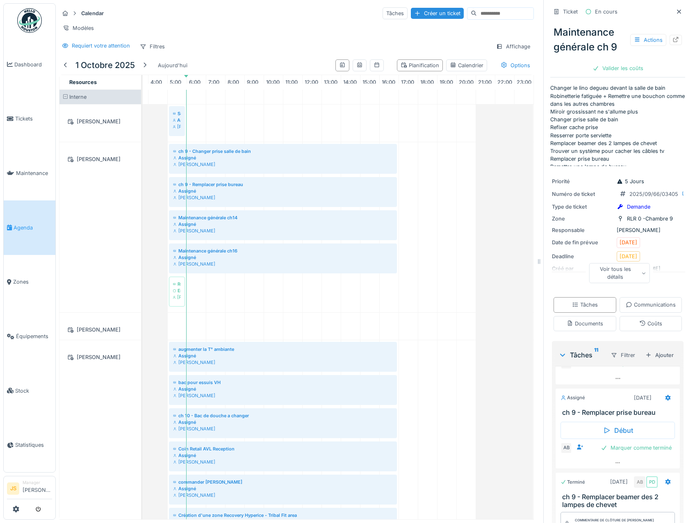
scroll to position [709, 0]
click at [199, 152] on div "ch 9 - Changer prise salle de bain" at bounding box center [283, 151] width 220 height 7
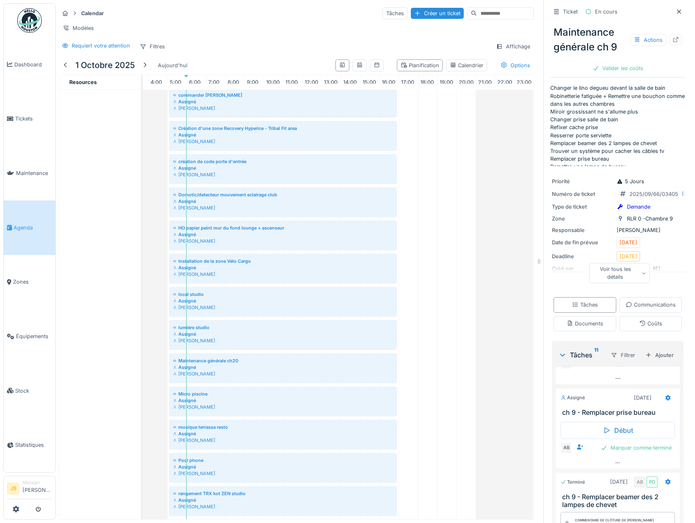
scroll to position [427, 90]
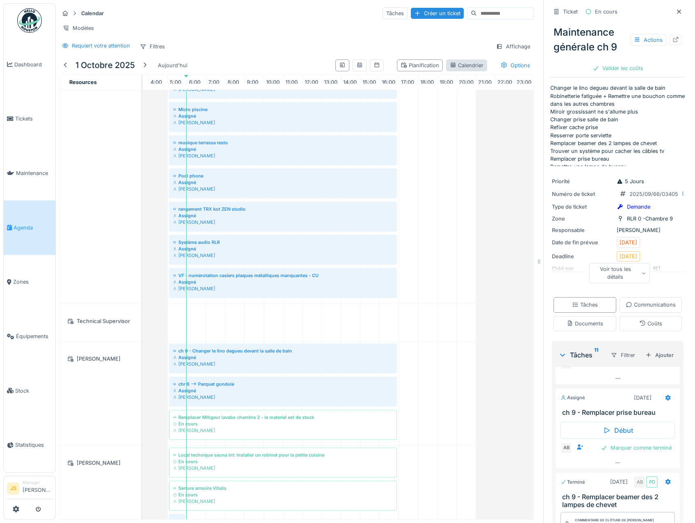
click at [454, 69] on div "Calendrier" at bounding box center [467, 65] width 34 height 8
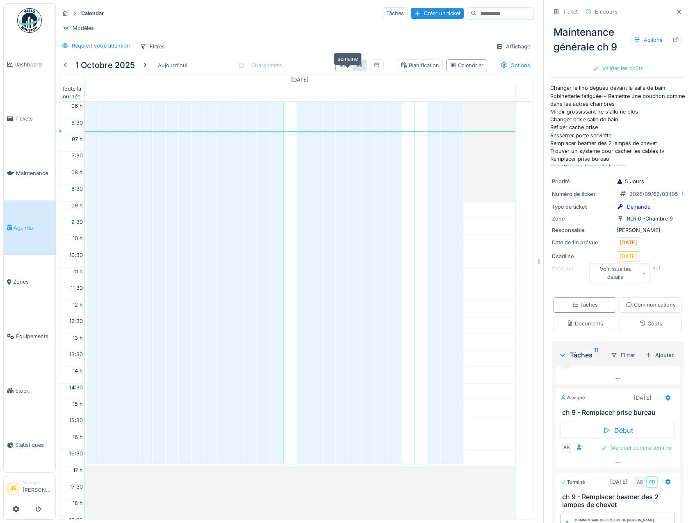
click at [357, 67] on icon at bounding box center [359, 64] width 5 height 5
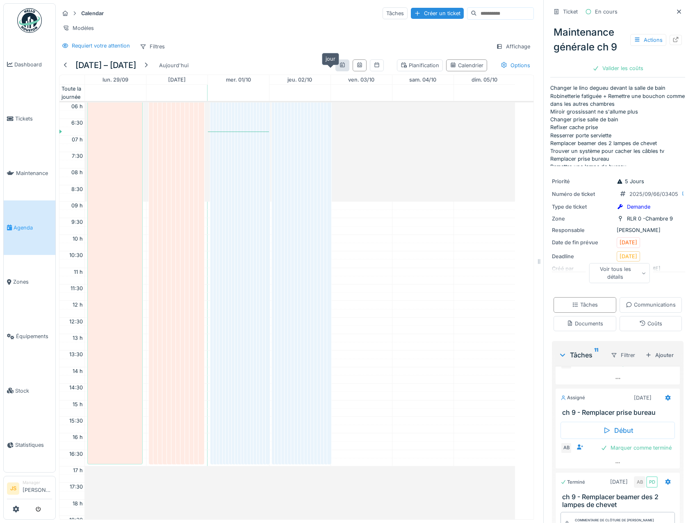
click at [339, 68] on icon at bounding box center [342, 64] width 7 height 5
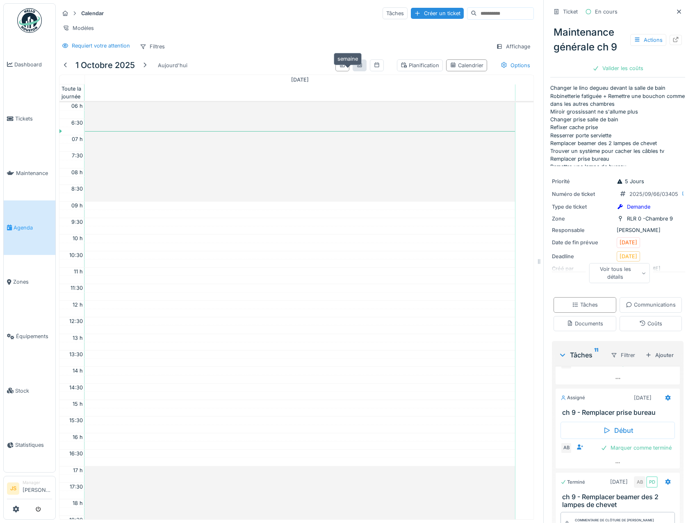
click at [356, 68] on icon at bounding box center [359, 64] width 7 height 5
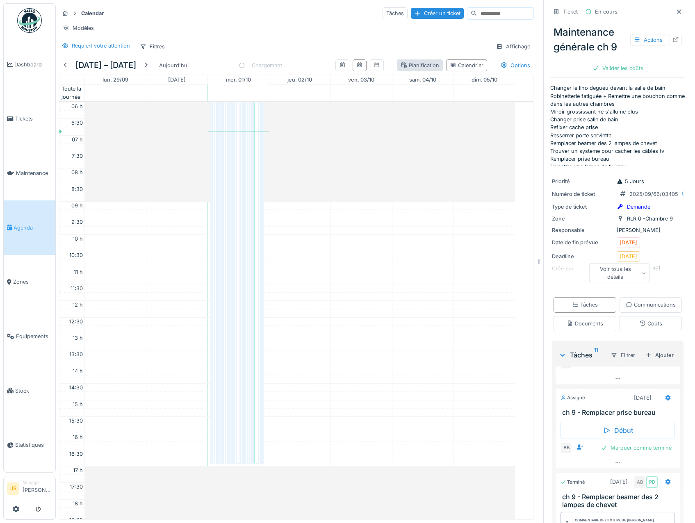
click at [413, 69] on div "Planification" at bounding box center [419, 65] width 39 height 8
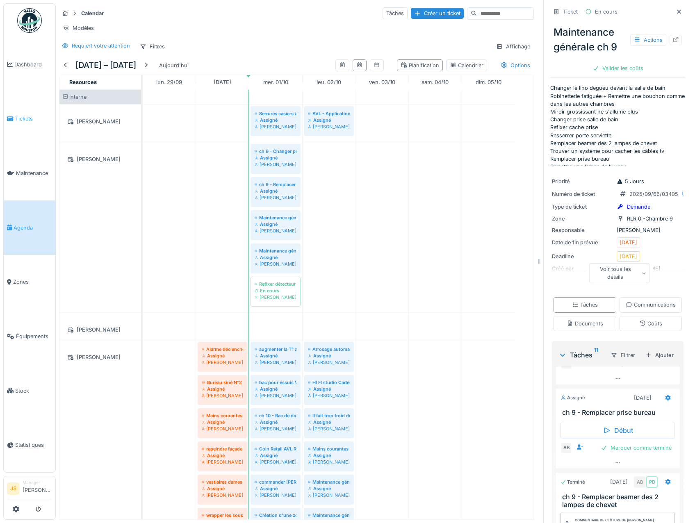
click at [19, 112] on link "Tickets" at bounding box center [30, 119] width 52 height 54
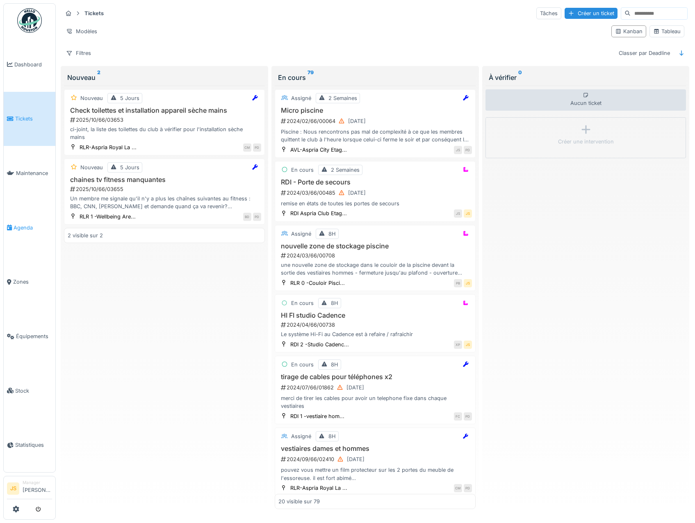
click at [21, 219] on link "Agenda" at bounding box center [30, 227] width 52 height 54
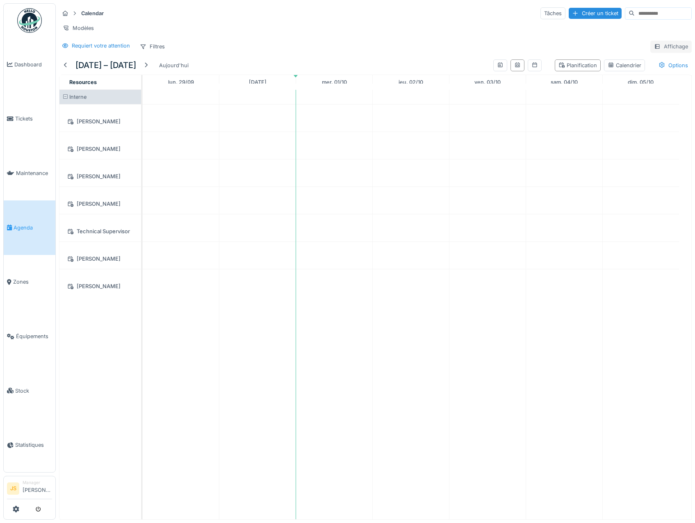
click at [656, 52] on div "Affichage" at bounding box center [670, 47] width 41 height 12
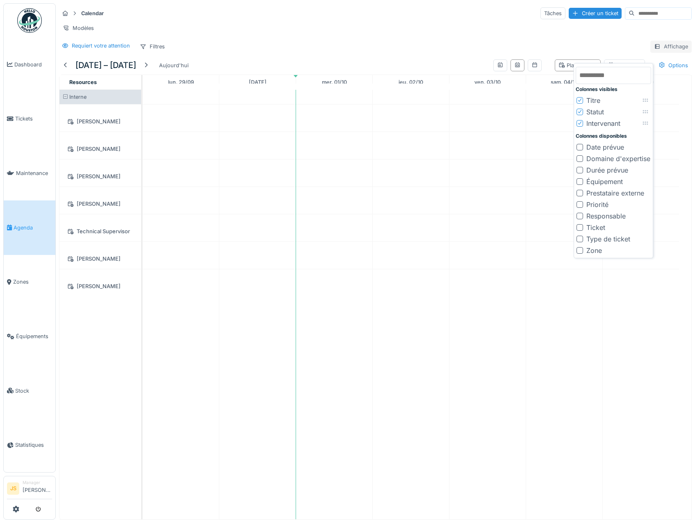
click at [656, 52] on div "Affichage" at bounding box center [670, 47] width 41 height 12
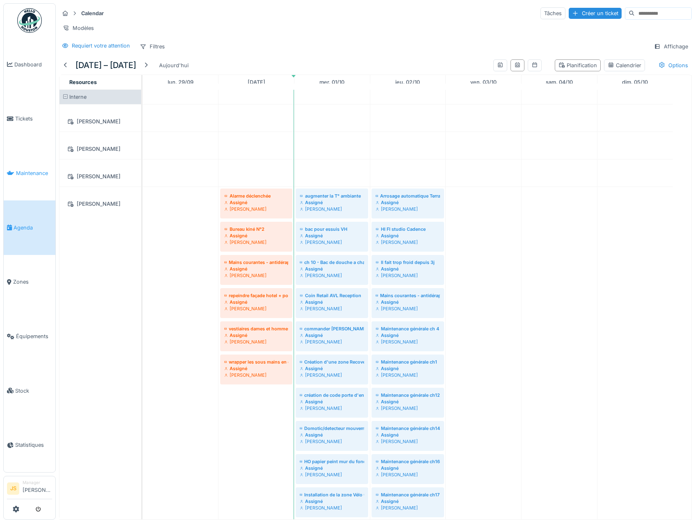
click at [32, 169] on span "Maintenance" at bounding box center [34, 173] width 36 height 8
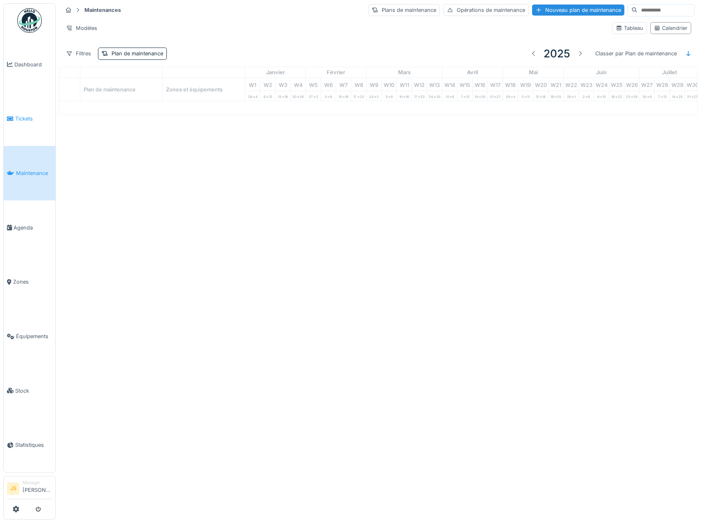
click at [22, 117] on span "Tickets" at bounding box center [33, 119] width 37 height 8
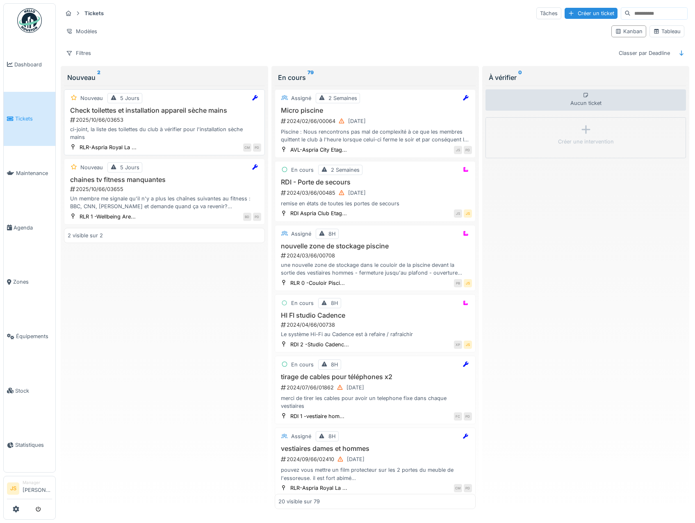
click at [191, 140] on div "ci-joint, la liste des toilettes du club à vérifier pour l'installation sèche m…" at bounding box center [164, 133] width 193 height 16
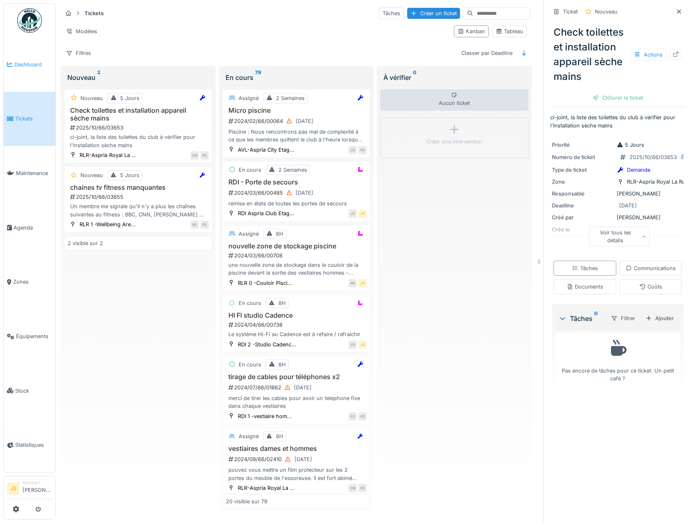
click at [21, 67] on span "Dashboard" at bounding box center [33, 65] width 38 height 8
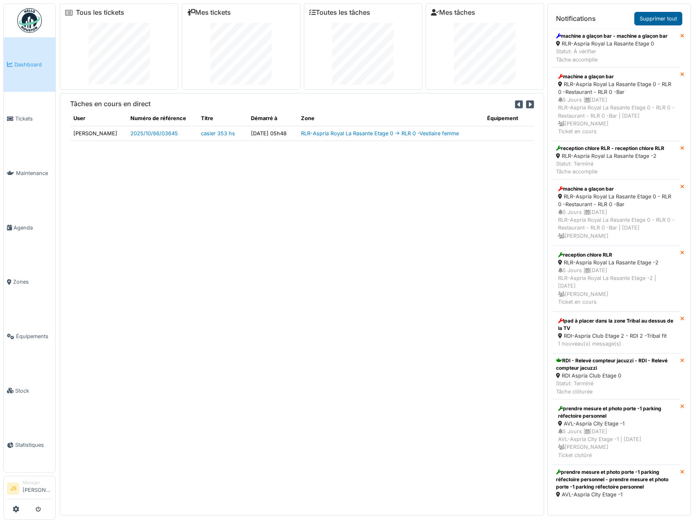
click at [665, 17] on link "Supprimer tout" at bounding box center [658, 19] width 48 height 14
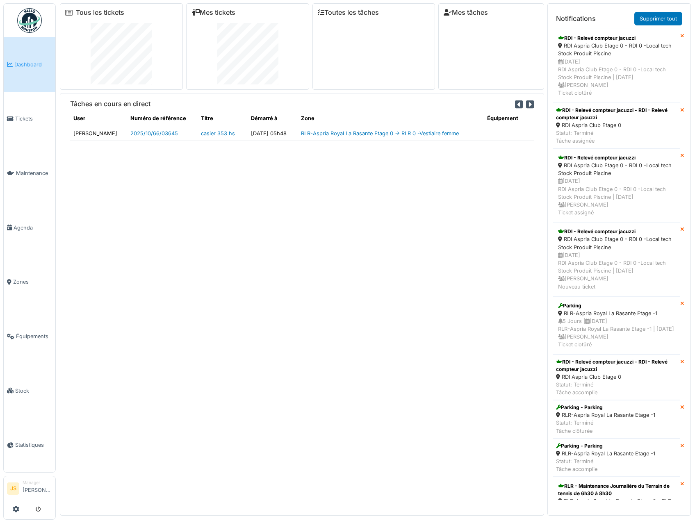
click at [665, 17] on link "Supprimer tout" at bounding box center [658, 19] width 48 height 14
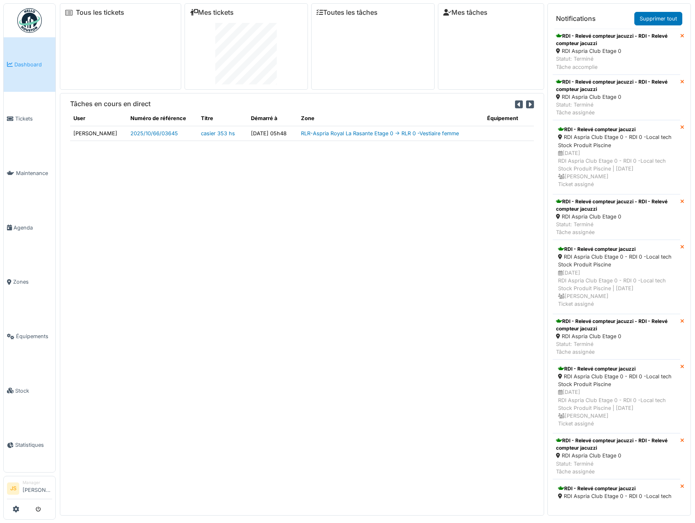
click at [665, 17] on link "Supprimer tout" at bounding box center [658, 19] width 48 height 14
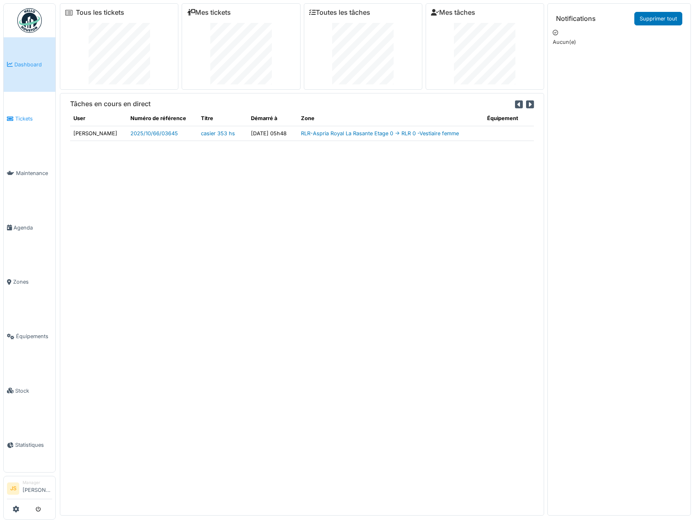
click at [20, 118] on span "Tickets" at bounding box center [33, 119] width 37 height 8
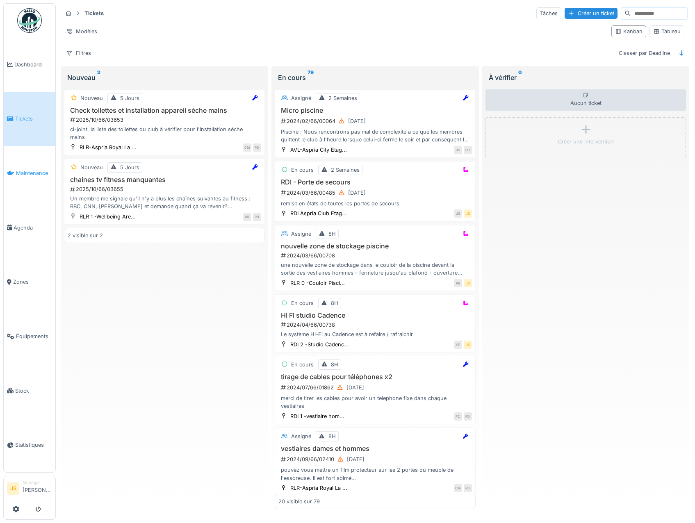
click at [25, 172] on span "Maintenance" at bounding box center [34, 173] width 36 height 8
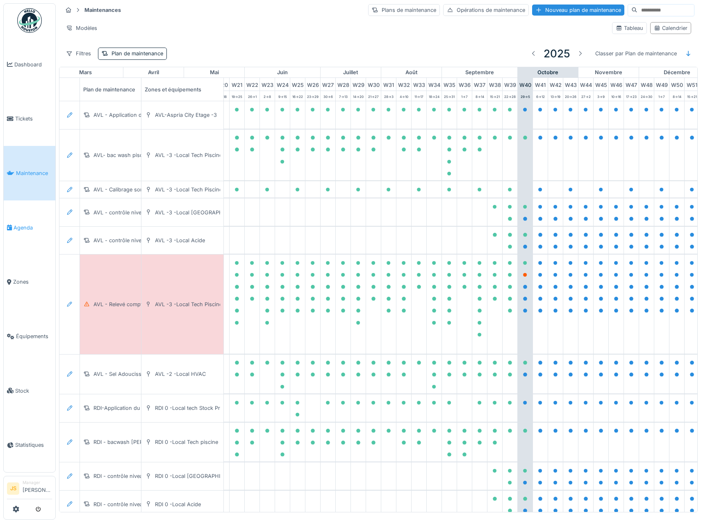
scroll to position [0, 354]
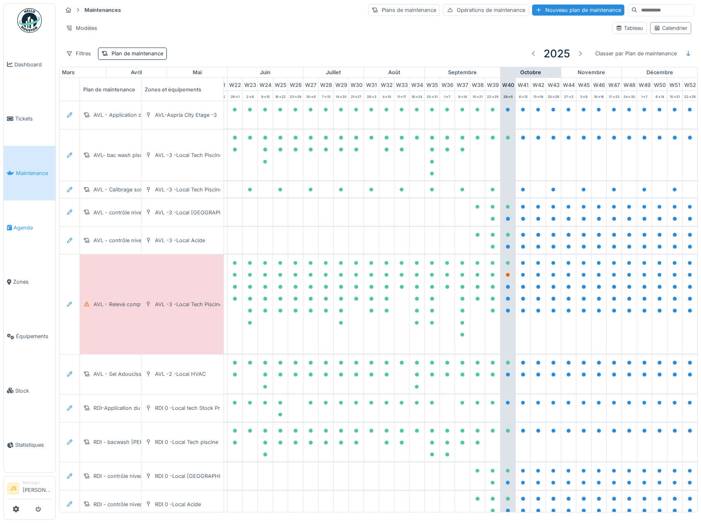
click at [25, 225] on span "Agenda" at bounding box center [33, 228] width 39 height 8
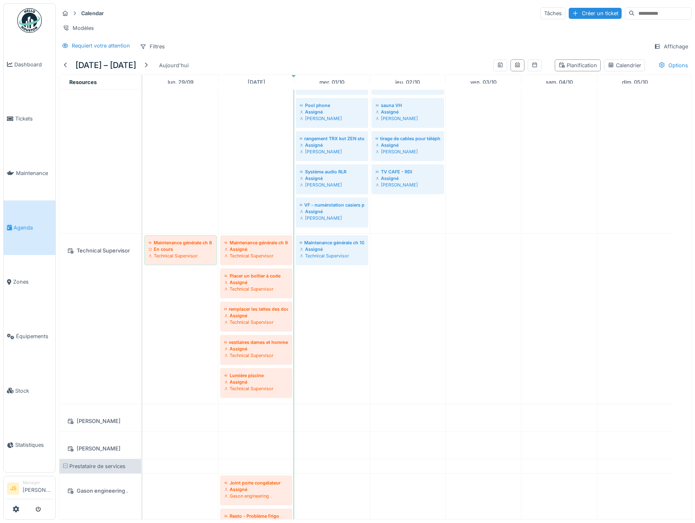
scroll to position [429, 0]
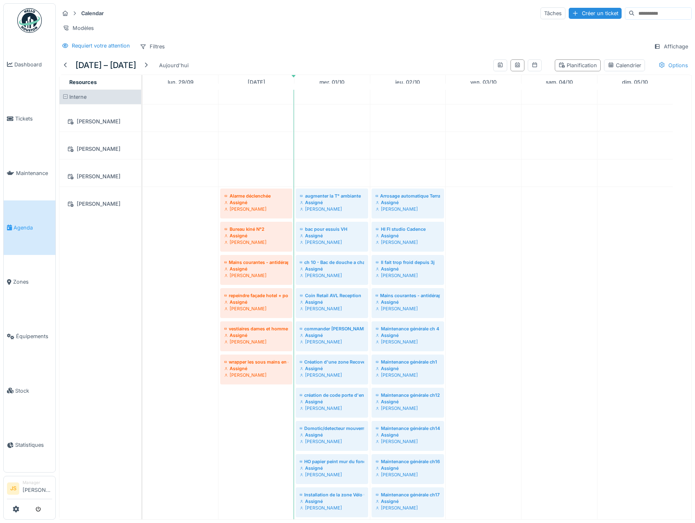
click at [662, 70] on div "Options" at bounding box center [672, 65] width 37 height 12
click at [570, 114] on div at bounding box center [571, 114] width 7 height 7
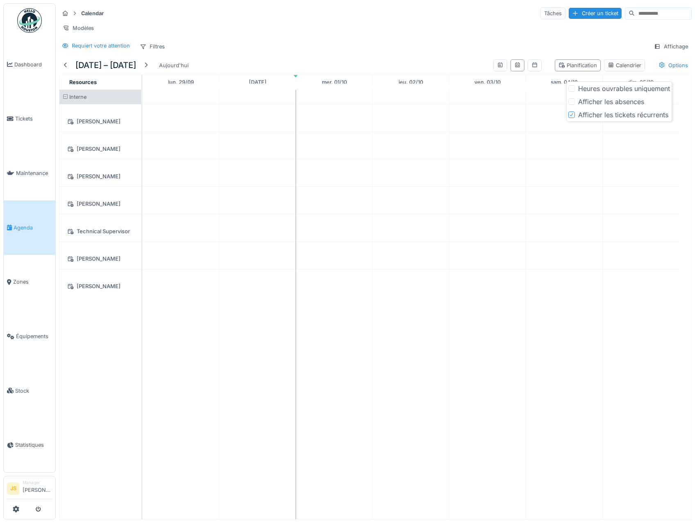
click at [570, 114] on icon at bounding box center [571, 115] width 5 height 4
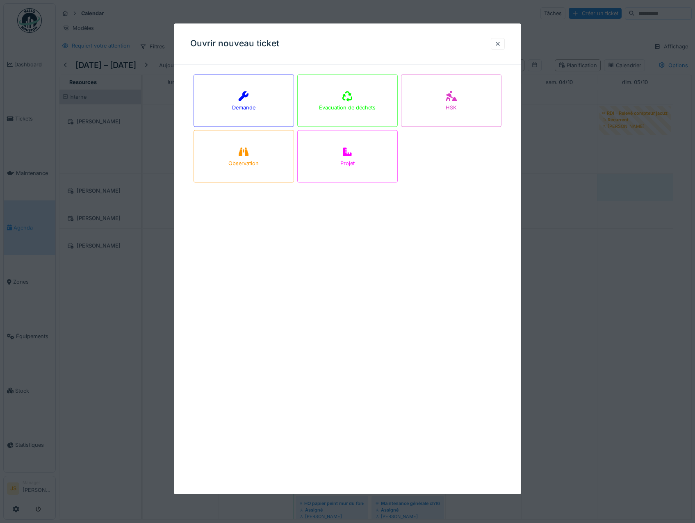
click at [499, 44] on div at bounding box center [497, 44] width 7 height 8
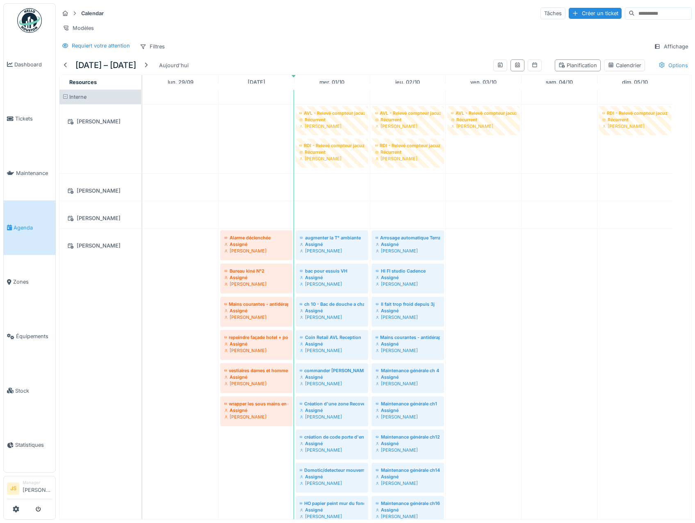
click at [658, 68] on icon at bounding box center [661, 64] width 7 height 5
click at [570, 114] on div at bounding box center [571, 114] width 7 height 7
click at [571, 101] on div at bounding box center [571, 101] width 7 height 7
click at [340, 52] on div "Requiert votre attention Filtres Affichage" at bounding box center [375, 47] width 632 height 12
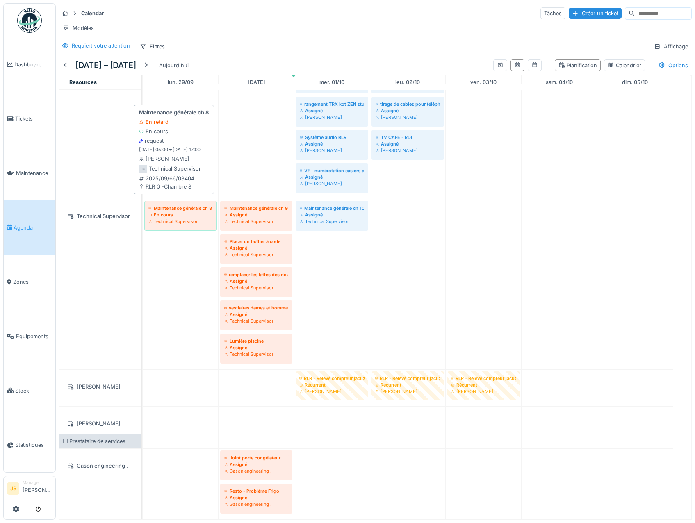
click at [172, 205] on div "Maintenance générale ch 8" at bounding box center [180, 208] width 64 height 7
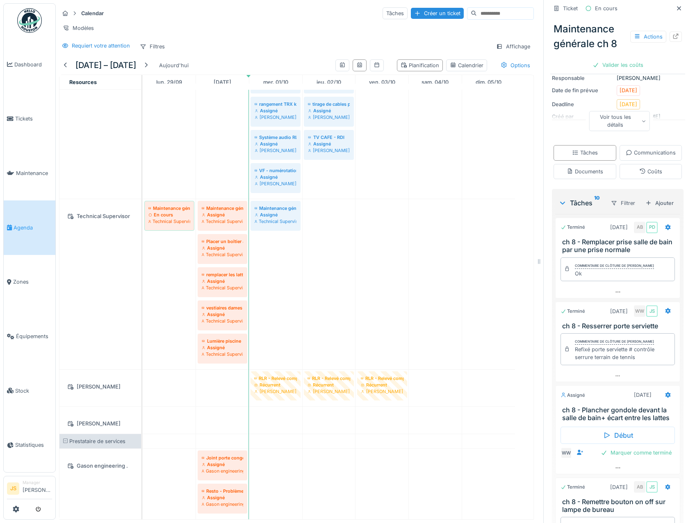
scroll to position [246, 0]
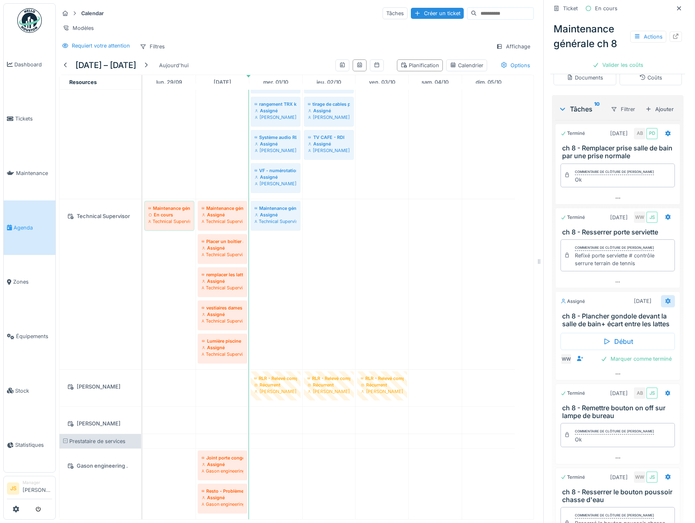
click at [665, 304] on icon at bounding box center [667, 301] width 5 height 6
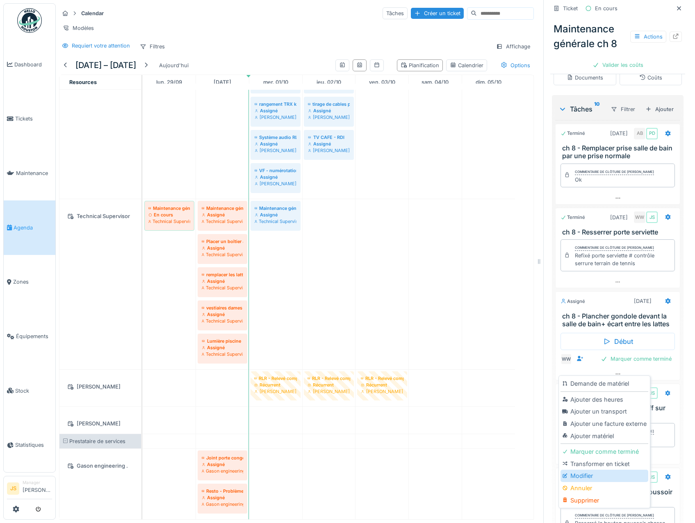
click at [574, 470] on div "Modifier" at bounding box center [603, 476] width 87 height 12
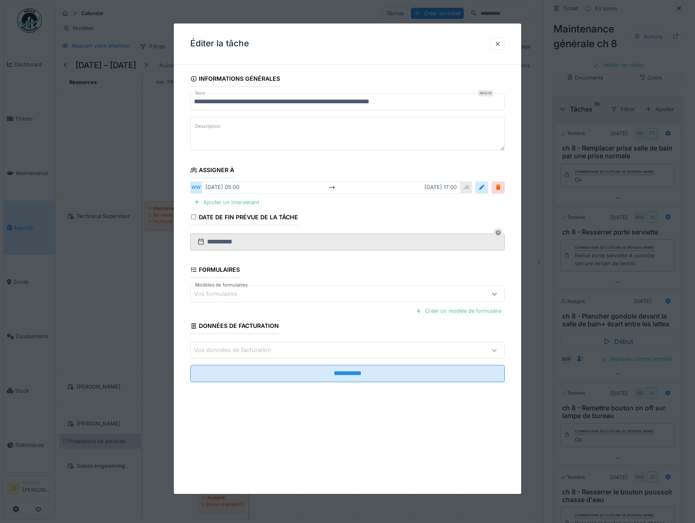
click at [222, 187] on div "[DATE] 05:00 [DATE] 17:00" at bounding box center [331, 188] width 259 height 12
click at [484, 186] on div at bounding box center [481, 188] width 7 height 8
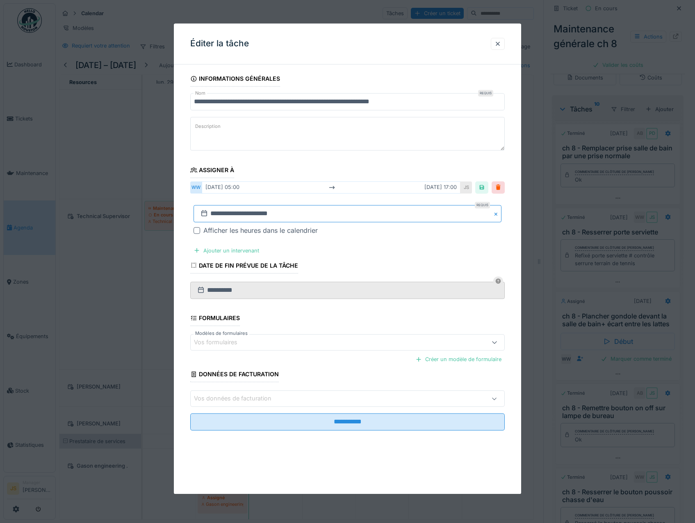
click at [225, 212] on input "**********" at bounding box center [347, 213] width 308 height 17
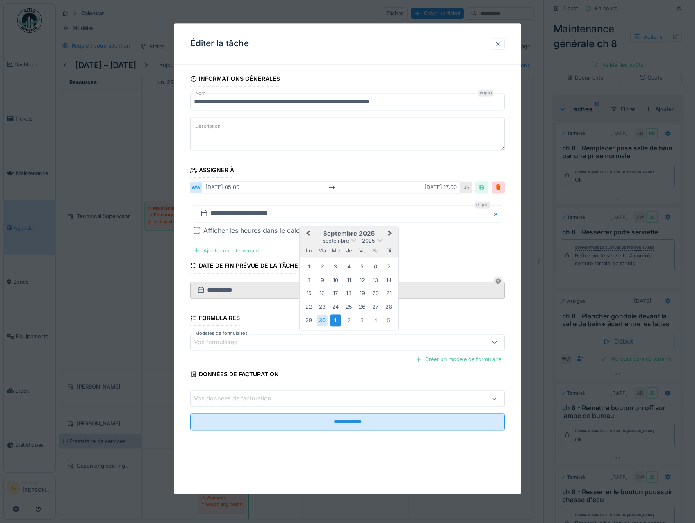
click at [334, 320] on div "1" at bounding box center [335, 321] width 11 height 12
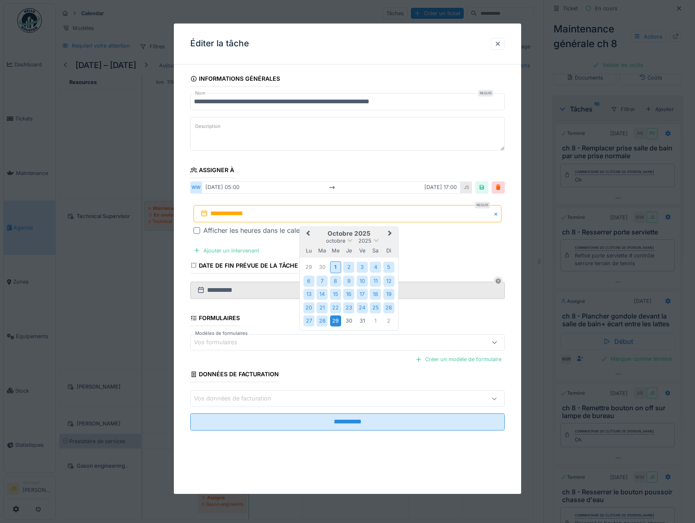
click at [335, 320] on div "29" at bounding box center [335, 321] width 11 height 11
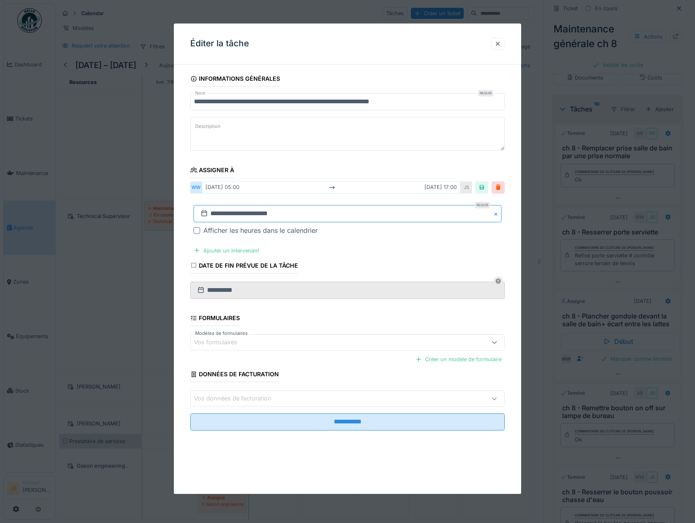
click at [219, 211] on input "**********" at bounding box center [347, 213] width 308 height 17
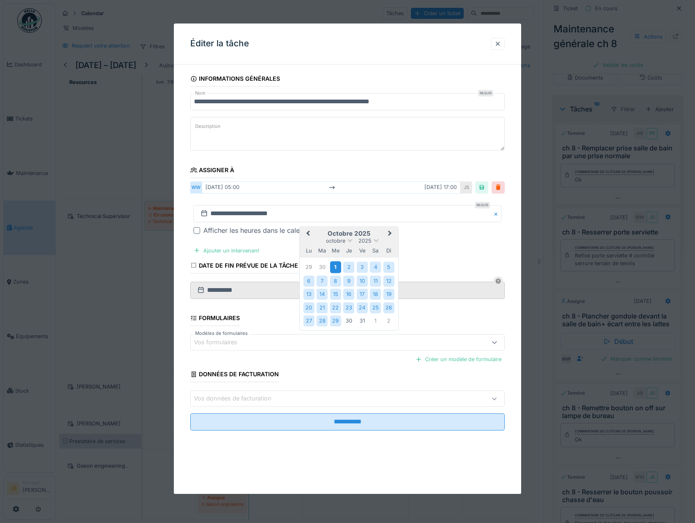
click at [333, 264] on div "1" at bounding box center [335, 267] width 11 height 12
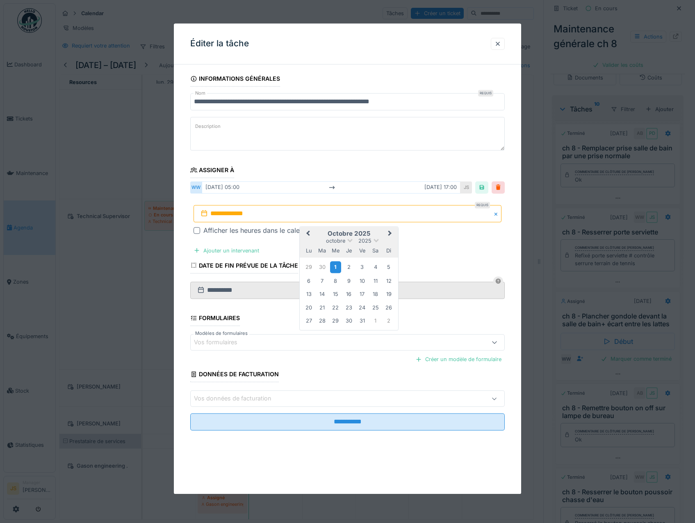
click at [334, 266] on div "1" at bounding box center [335, 267] width 11 height 12
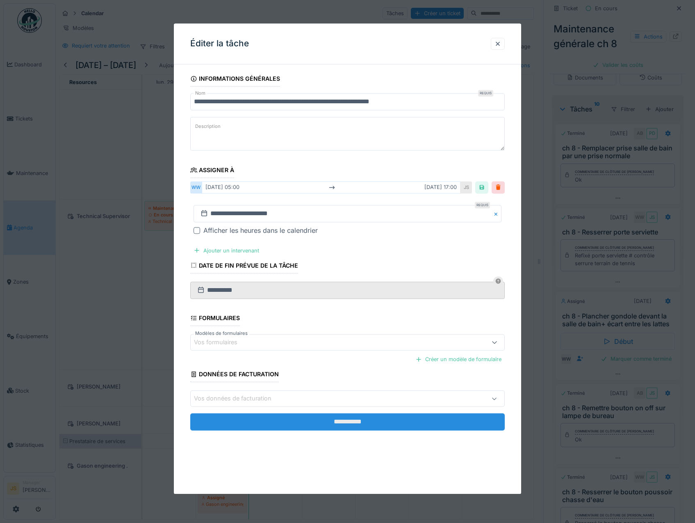
click at [353, 420] on input "**********" at bounding box center [347, 421] width 315 height 17
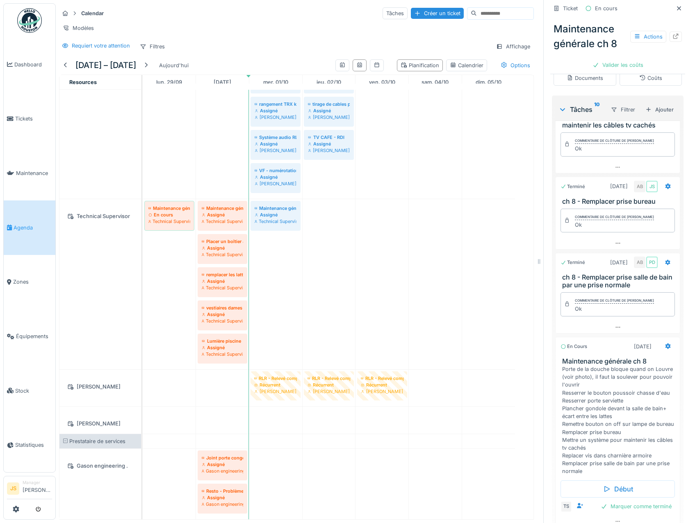
scroll to position [615, 0]
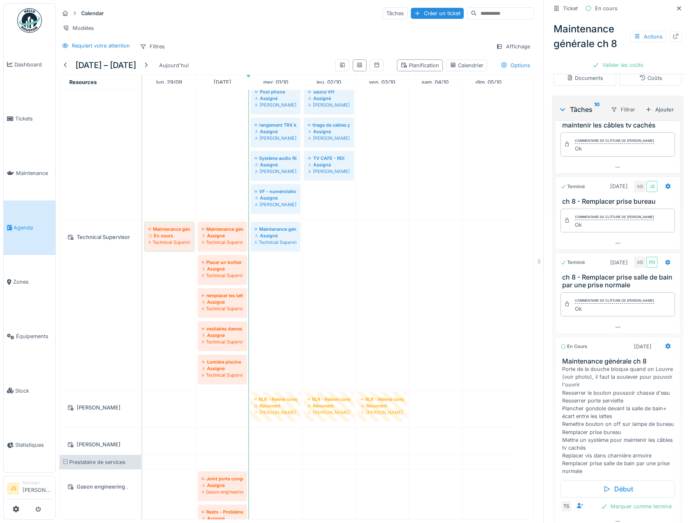
click at [100, 416] on div "[PERSON_NAME]" at bounding box center [100, 404] width 82 height 27
click at [118, 50] on div "Requiert votre attention" at bounding box center [101, 46] width 58 height 8
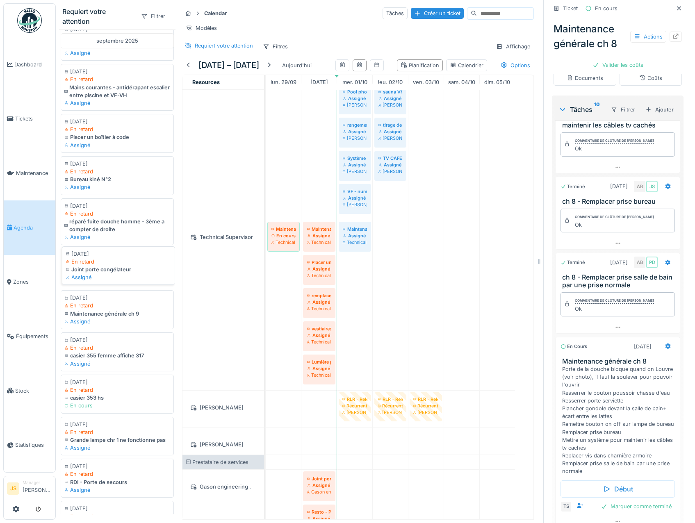
scroll to position [486, 0]
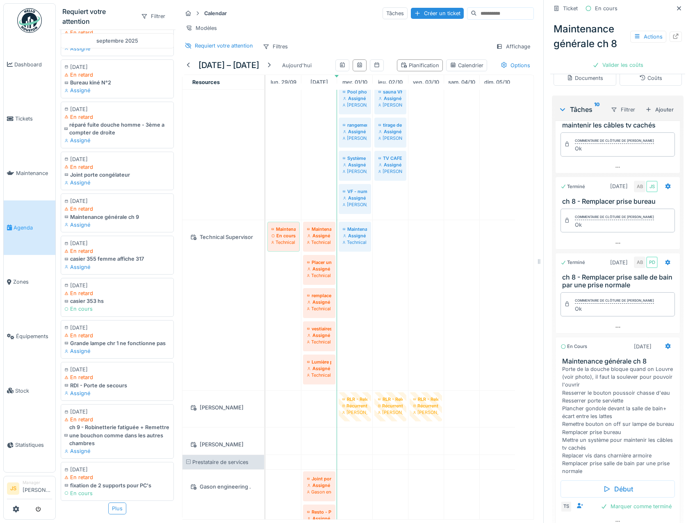
click at [111, 502] on div "Plus" at bounding box center [117, 508] width 18 height 12
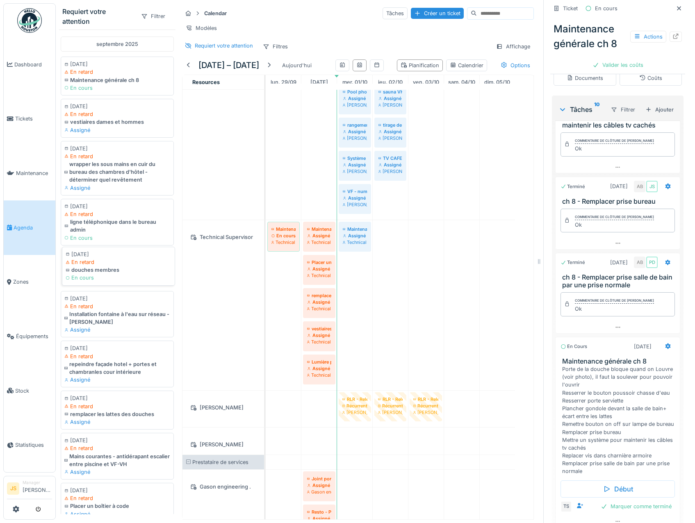
scroll to position [0, 0]
click at [105, 119] on div "vestiaires dames et hommes" at bounding box center [119, 120] width 106 height 8
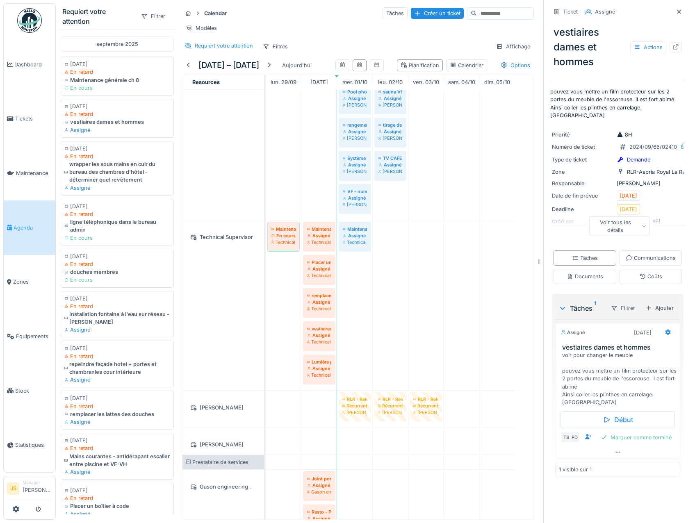
scroll to position [16, 0]
click at [664, 335] on icon at bounding box center [667, 331] width 7 height 5
click at [258, 11] on div "Calendar Tâches Créer un ticket" at bounding box center [358, 14] width 352 height 14
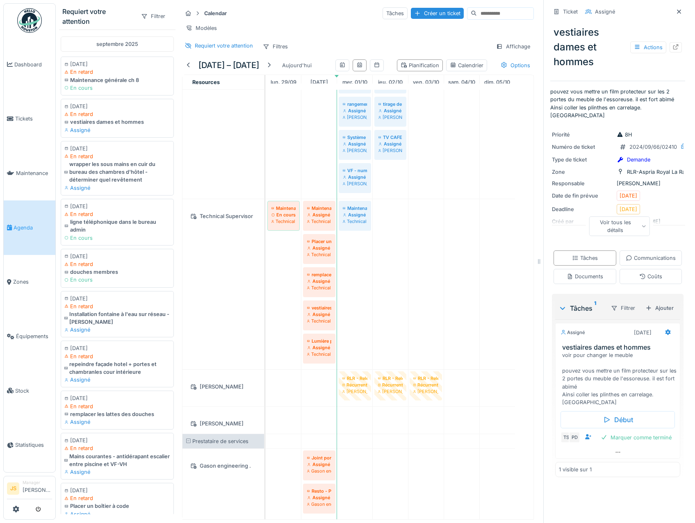
scroll to position [727, 0]
drag, startPoint x: 91, startPoint y: 116, endPoint x: 361, endPoint y: 252, distance: 302.0
click at [361, 252] on div "Requiert votre attention Filtrer [DATE] [DATE] En retard Maintenance générale c…" at bounding box center [296, 261] width 481 height 523
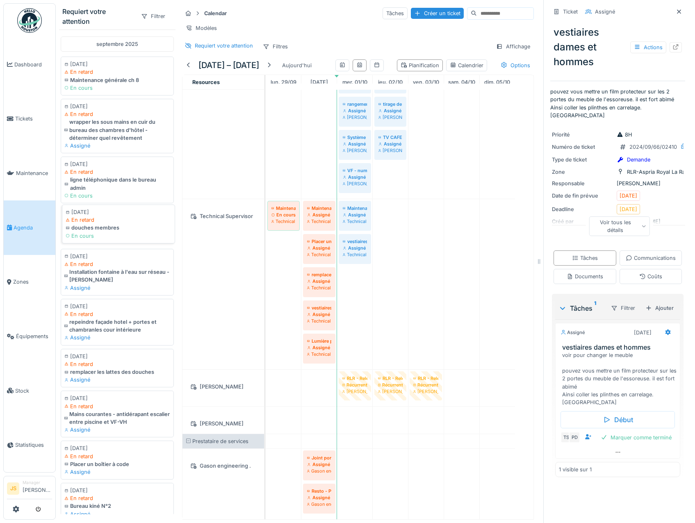
click at [78, 219] on div "En retard" at bounding box center [119, 220] width 106 height 8
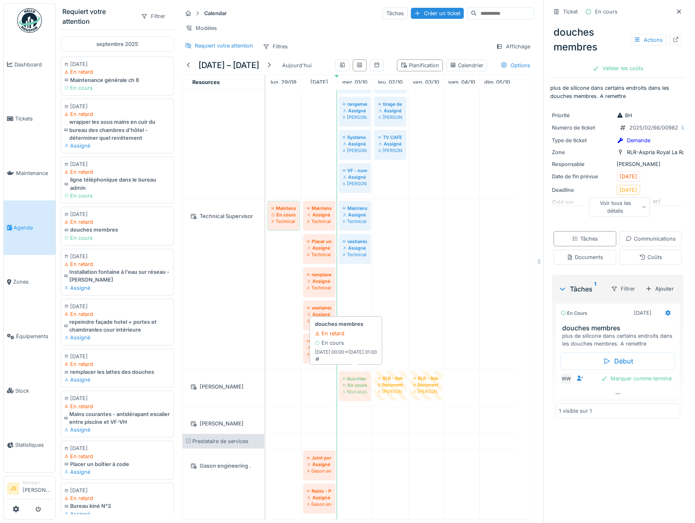
drag, startPoint x: 92, startPoint y: 225, endPoint x: 347, endPoint y: 378, distance: 297.6
click at [347, 379] on div "Requiert votre attention Filtrer [DATE] [DATE] En retard Maintenance générale c…" at bounding box center [296, 261] width 481 height 523
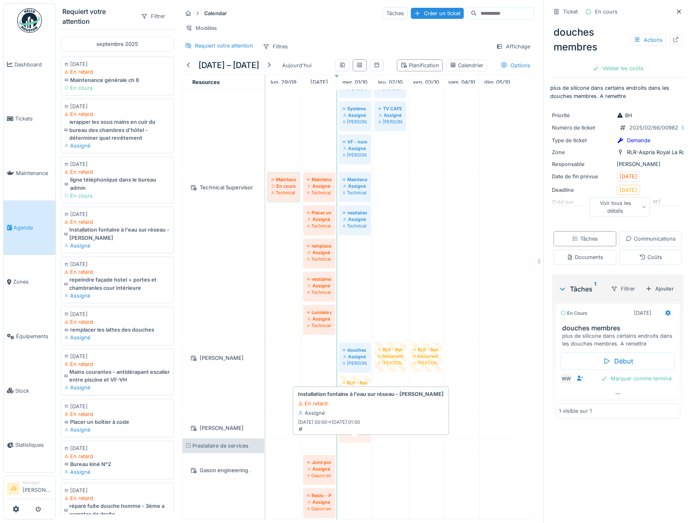
drag, startPoint x: 98, startPoint y: 226, endPoint x: 345, endPoint y: 450, distance: 333.3
click at [345, 450] on div "Requiert votre attention Filtrer [DATE] [DATE] En retard Maintenance générale c…" at bounding box center [296, 261] width 481 height 523
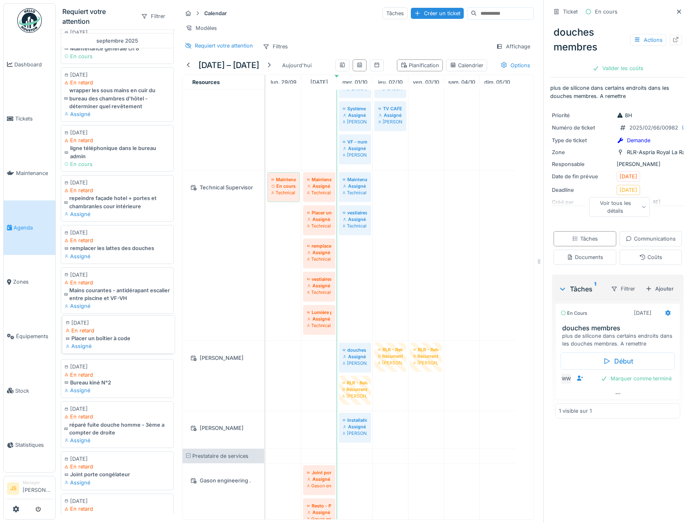
scroll to position [41, 0]
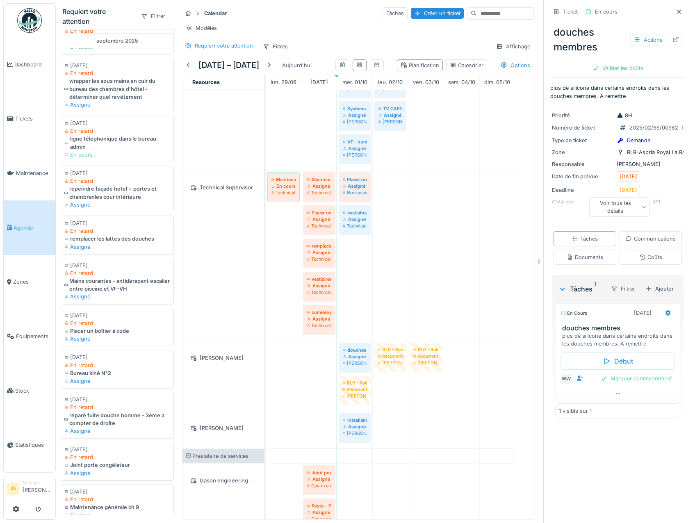
drag, startPoint x: 91, startPoint y: 324, endPoint x: 350, endPoint y: 288, distance: 260.7
click at [350, 288] on div "Requiert votre attention Filtrer [DATE] [DATE] En retard Maintenance générale c…" at bounding box center [296, 261] width 481 height 523
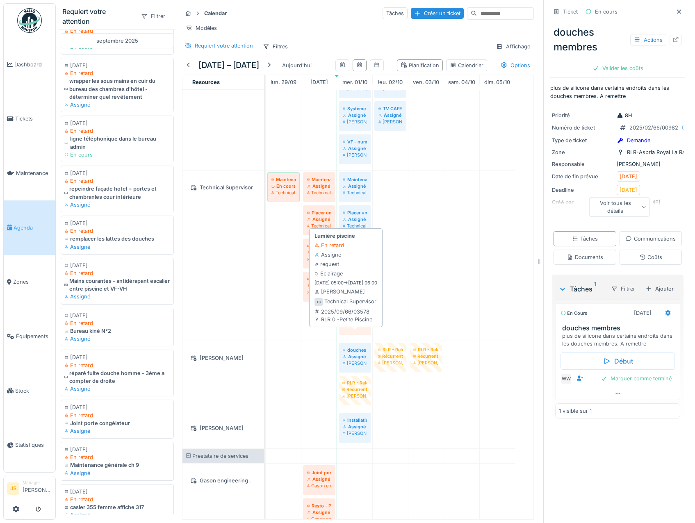
drag, startPoint x: 319, startPoint y: 344, endPoint x: 358, endPoint y: 335, distance: 40.0
click at [266, 340] on div "Maintenance générale ch 8 En cours Technical Supervisor Maintenance générale ch…" at bounding box center [266, 255] width 0 height 170
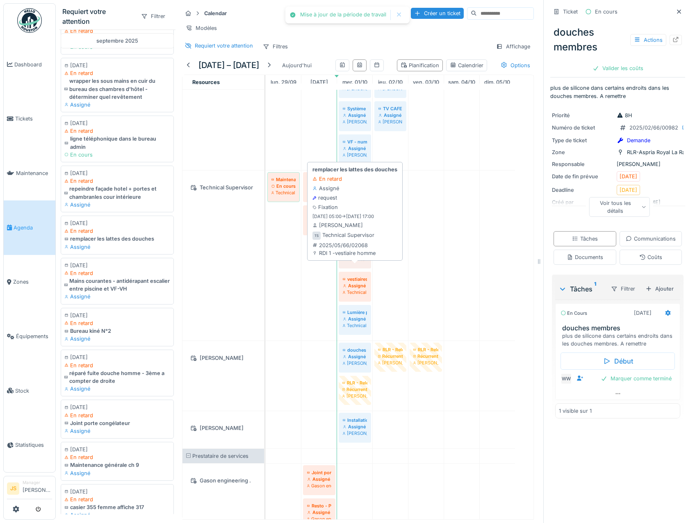
drag, startPoint x: 316, startPoint y: 277, endPoint x: 337, endPoint y: 277, distance: 21.3
click at [266, 277] on div "Maintenance générale ch 8 En cours Technical Supervisor Maintenance générale ch…" at bounding box center [266, 255] width 0 height 170
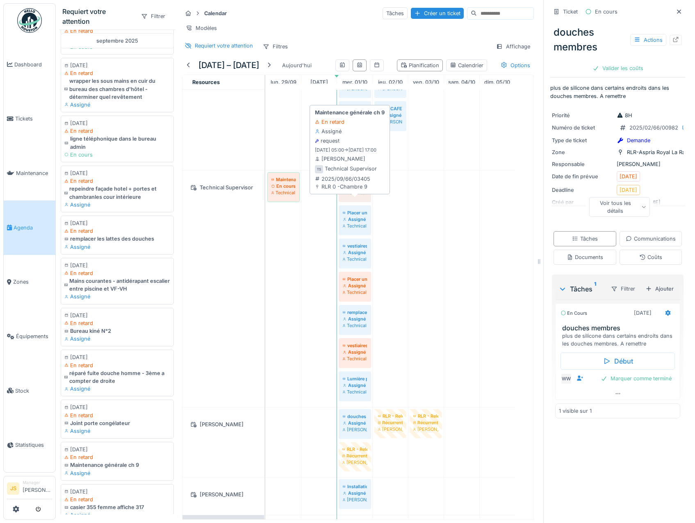
drag, startPoint x: 311, startPoint y: 214, endPoint x: 282, endPoint y: 207, distance: 29.5
click at [266, 217] on div "Maintenance générale ch 8 En cours Technical Supervisor Maintenance générale ch…" at bounding box center [266, 288] width 0 height 236
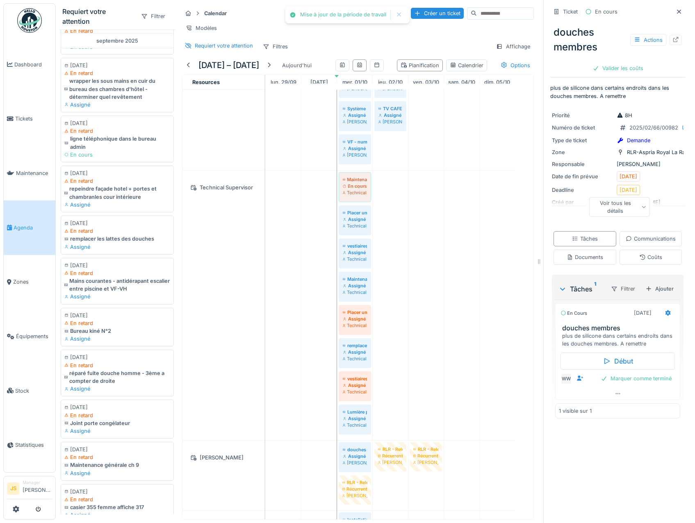
click at [266, 213] on div "Maintenance générale ch 8 En cours Technical Supervisor Maintenance générale ch…" at bounding box center [266, 305] width 0 height 270
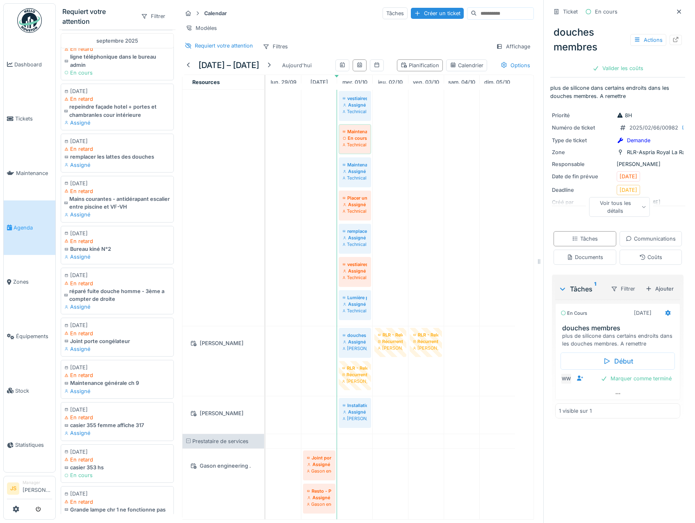
scroll to position [903, 0]
drag, startPoint x: 98, startPoint y: 286, endPoint x: 389, endPoint y: 366, distance: 302.4
click at [390, 368] on div "Requiert votre attention Filtrer [DATE] [DATE] En retard Maintenance générale c…" at bounding box center [296, 261] width 481 height 523
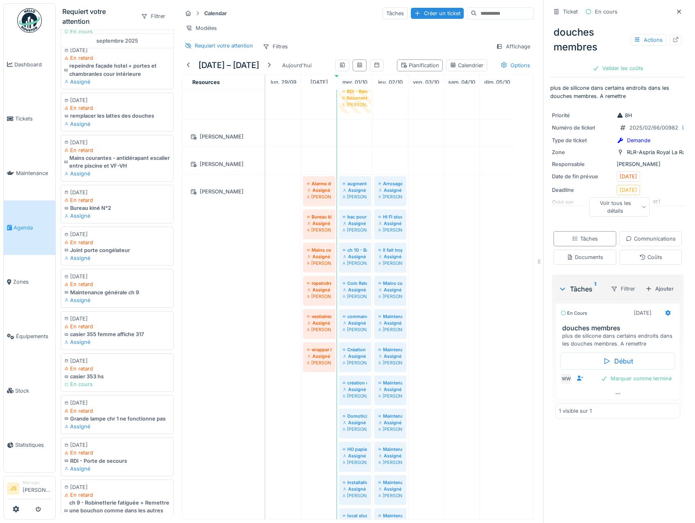
scroll to position [83, 0]
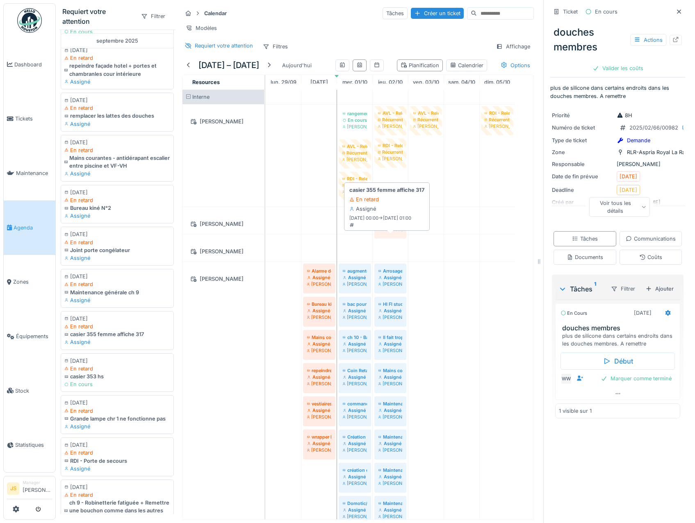
drag, startPoint x: 104, startPoint y: 336, endPoint x: 400, endPoint y: 247, distance: 309.3
click at [400, 247] on div "Requiert votre attention Filtrer [DATE] [DATE] En retard Maintenance générale c…" at bounding box center [296, 261] width 481 height 523
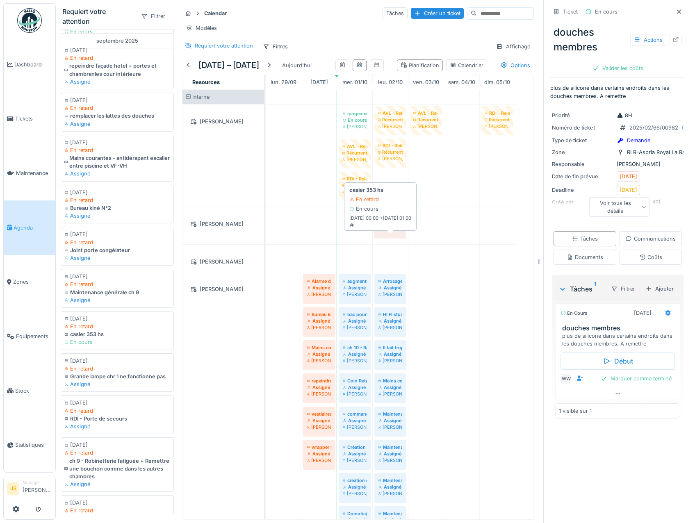
drag, startPoint x: 89, startPoint y: 336, endPoint x: 374, endPoint y: 247, distance: 298.3
click at [400, 244] on div "Requiert votre attention Filtrer [DATE] [DATE] En retard Maintenance générale c…" at bounding box center [296, 261] width 481 height 523
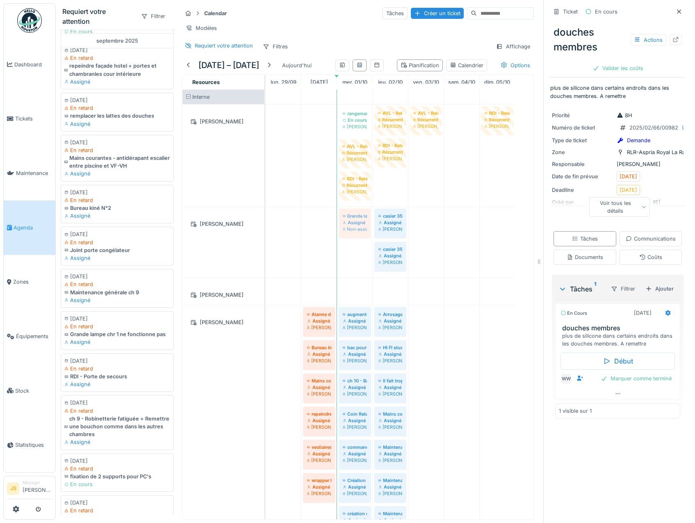
drag, startPoint x: 92, startPoint y: 334, endPoint x: 338, endPoint y: 263, distance: 256.4
click at [338, 263] on div "Requiert votre attention Filtrer [DATE] [DATE] En retard Maintenance générale c…" at bounding box center [296, 261] width 481 height 523
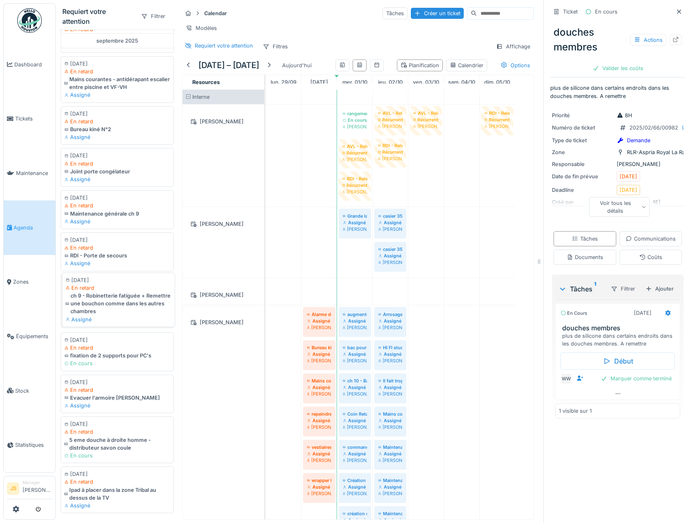
scroll to position [246, 0]
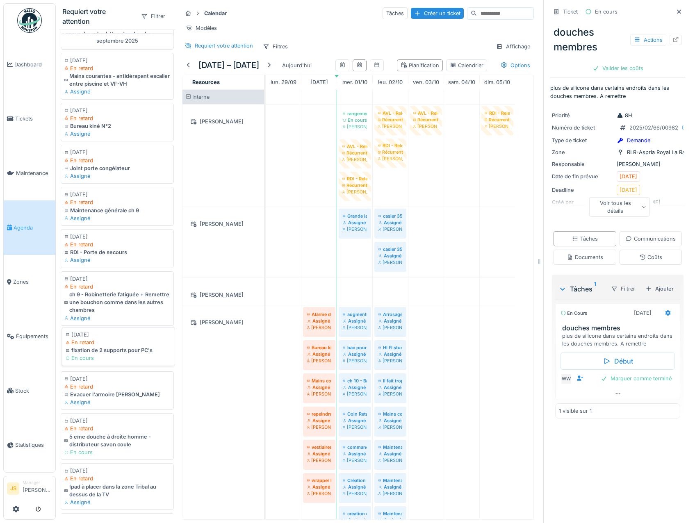
click at [104, 352] on div "fixation de 2 supports pour PC's" at bounding box center [119, 350] width 106 height 8
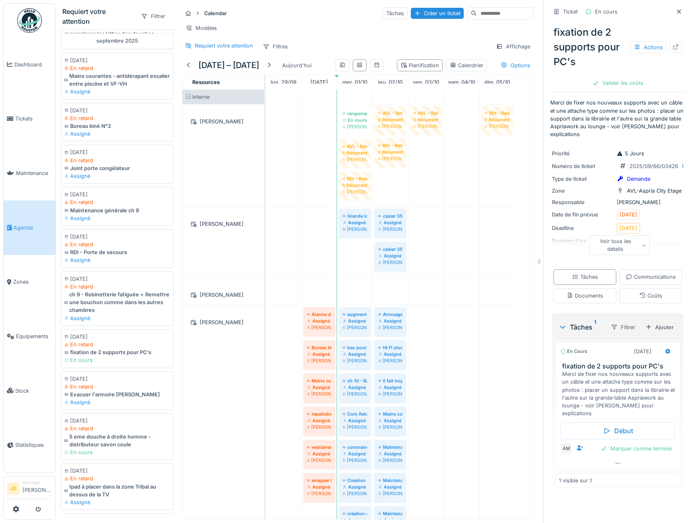
scroll to position [13, 0]
click at [107, 358] on div "En cours" at bounding box center [119, 358] width 106 height 8
click at [108, 348] on div "fixation de 2 supports pour PC's" at bounding box center [119, 350] width 106 height 8
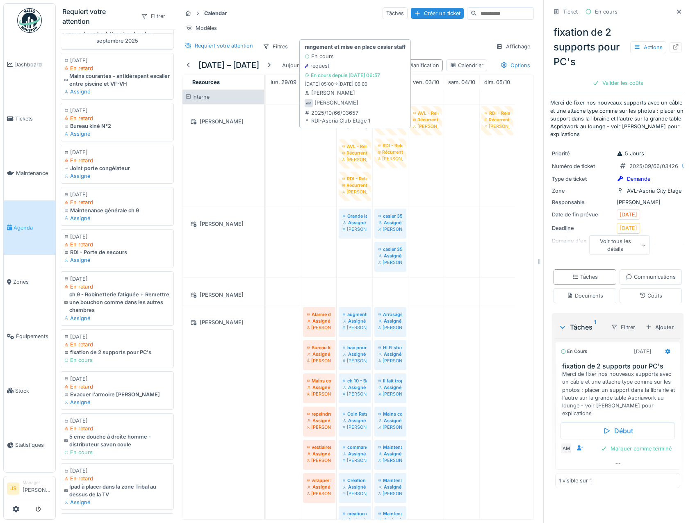
click at [355, 130] on div "[PERSON_NAME]" at bounding box center [355, 126] width 24 height 7
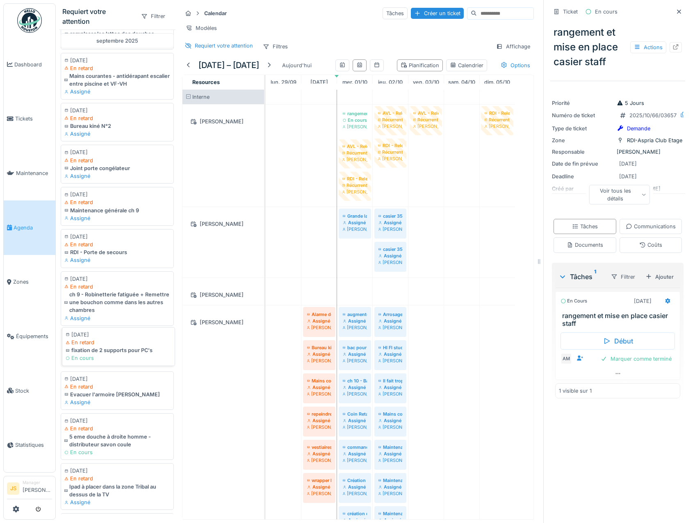
click at [98, 361] on div "En cours" at bounding box center [119, 358] width 106 height 8
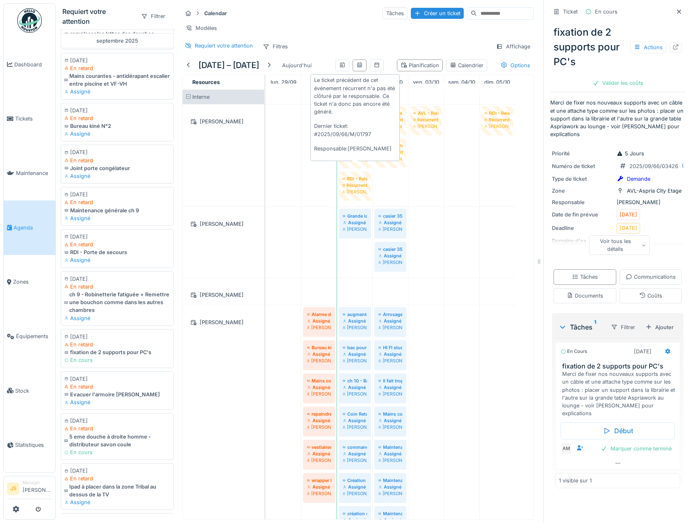
drag, startPoint x: 91, startPoint y: 350, endPoint x: 352, endPoint y: 169, distance: 316.9
click at [352, 169] on div "Requiert votre attention Filtrer [DATE] [DATE] En retard Maintenance générale c…" at bounding box center [296, 261] width 481 height 523
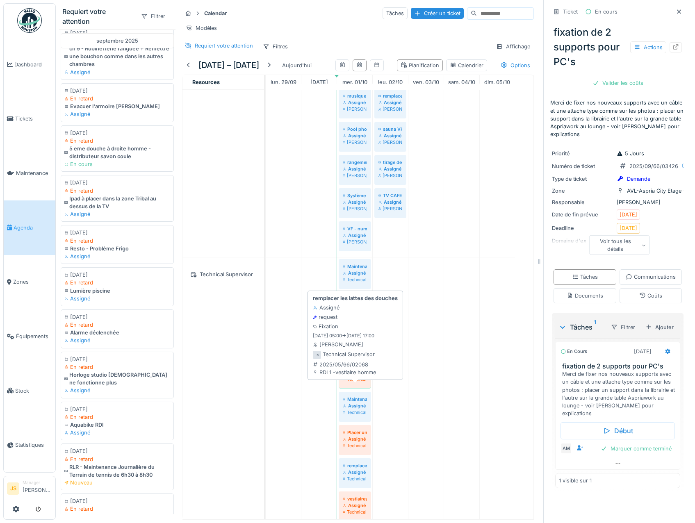
scroll to position [901, 0]
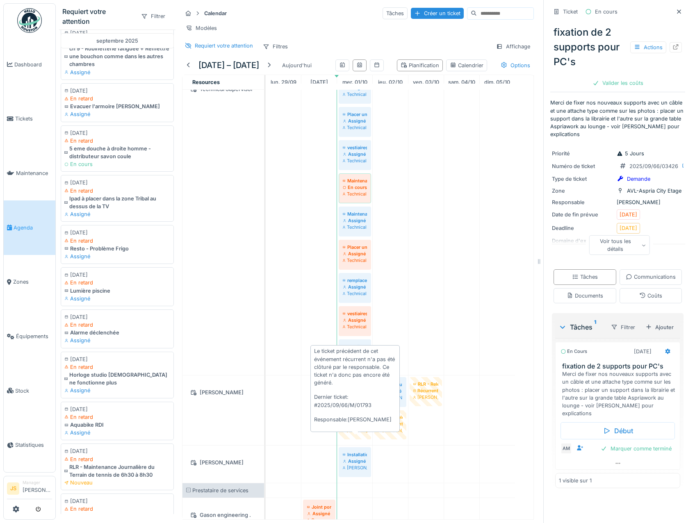
drag, startPoint x: 108, startPoint y: 157, endPoint x: 356, endPoint y: 455, distance: 388.5
click at [356, 455] on div "Requiert votre attention Filtrer [DATE] [DATE] En retard Maintenance générale c…" at bounding box center [296, 261] width 481 height 523
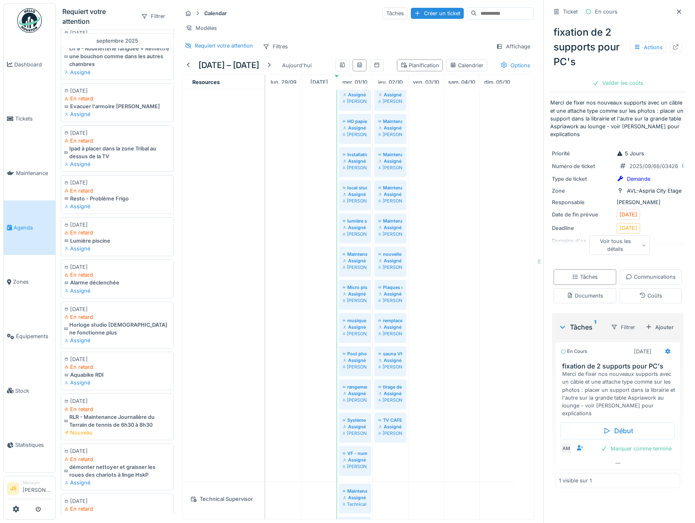
scroll to position [385, 0]
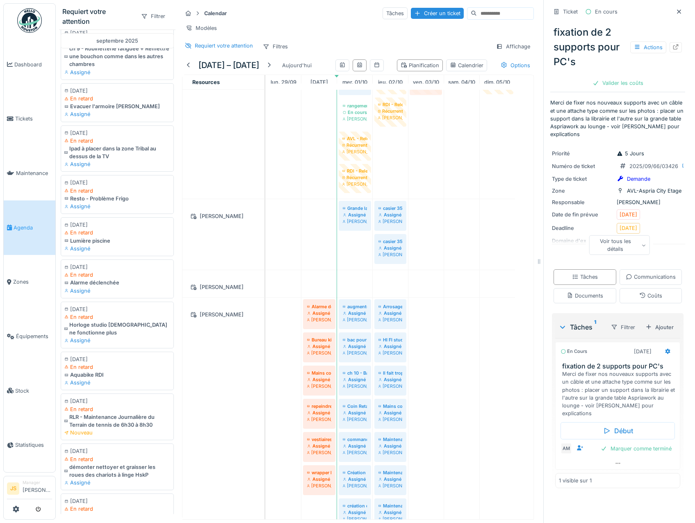
drag, startPoint x: 110, startPoint y: 151, endPoint x: 425, endPoint y: 178, distance: 316.3
click at [425, 178] on div "Requiert votre attention Filtrer [DATE] [DATE] En retard Maintenance générale c…" at bounding box center [296, 261] width 481 height 523
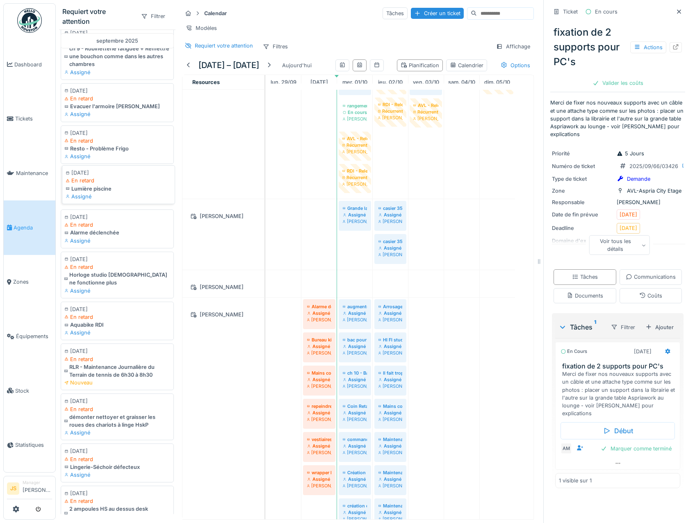
click at [86, 191] on div "Lumière piscine" at bounding box center [119, 189] width 106 height 8
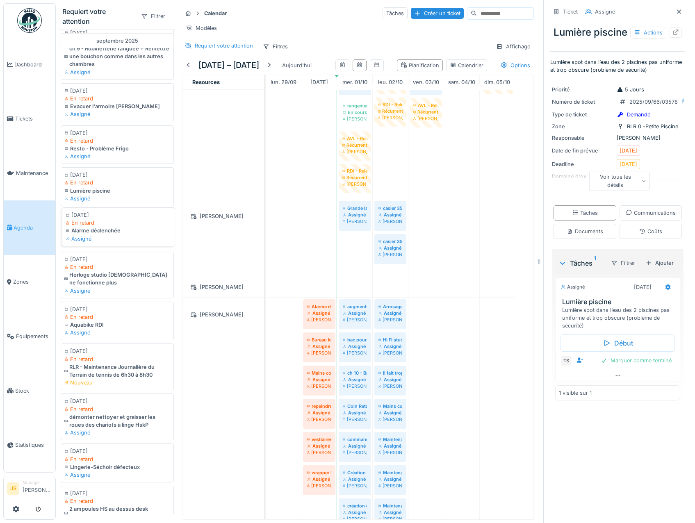
click at [91, 236] on div "Assigné" at bounding box center [119, 239] width 106 height 8
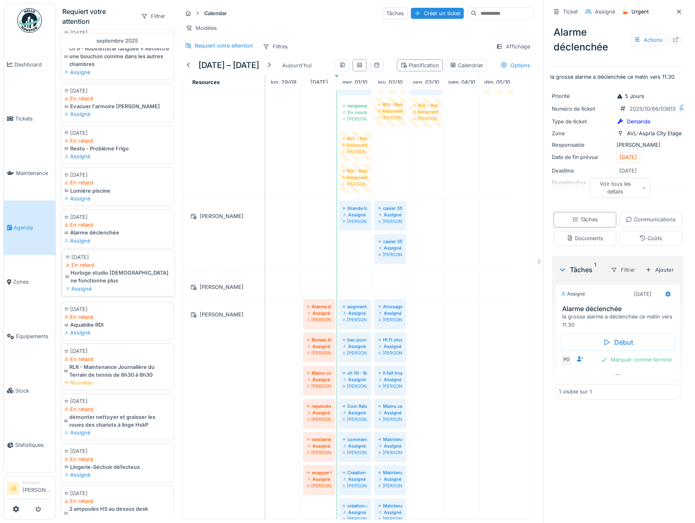
click at [107, 277] on div "Horloge studio [DEMOGRAPHIC_DATA] ne fonctionne plus" at bounding box center [119, 277] width 106 height 16
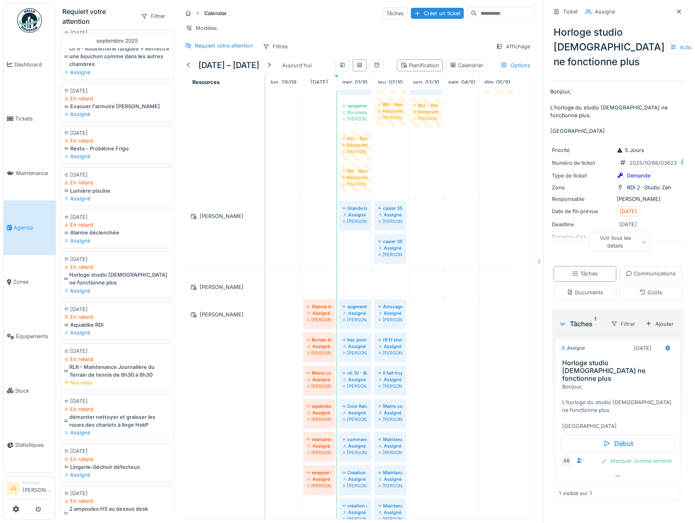
scroll to position [17, 0]
click at [664, 351] on icon at bounding box center [667, 347] width 7 height 5
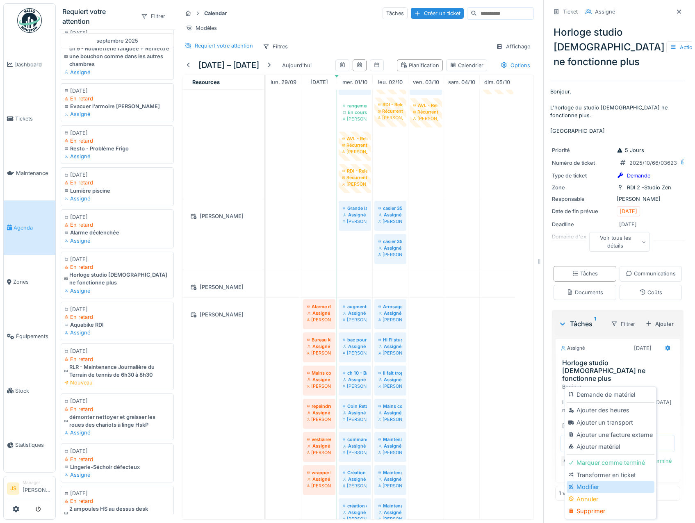
click at [591, 485] on div "Modifier" at bounding box center [609, 487] width 87 height 12
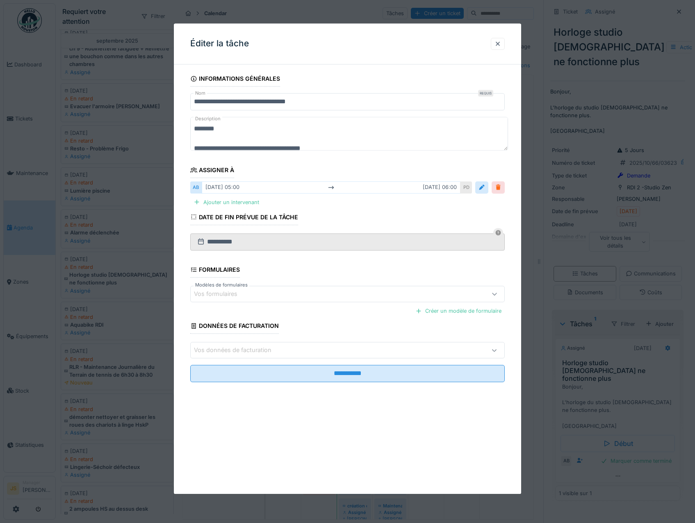
click at [500, 186] on div at bounding box center [498, 188] width 7 height 8
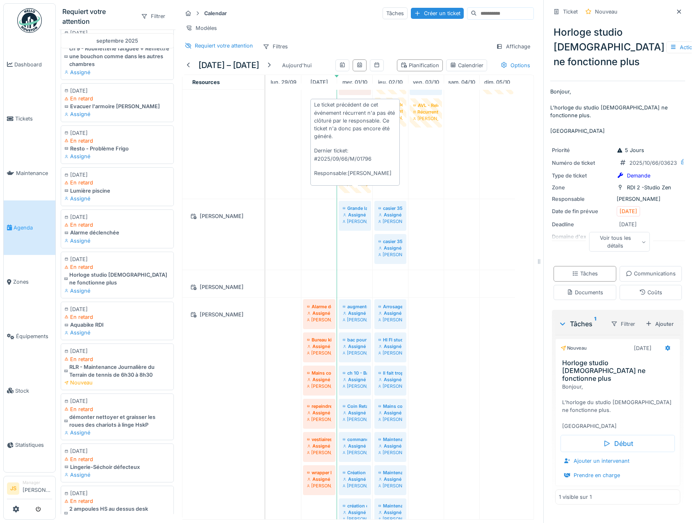
drag, startPoint x: 92, startPoint y: 279, endPoint x: 356, endPoint y: 204, distance: 274.2
click at [356, 204] on div "Requiert votre attention Filtrer [DATE] [DATE] En retard Maintenance générale c…" at bounding box center [296, 261] width 481 height 523
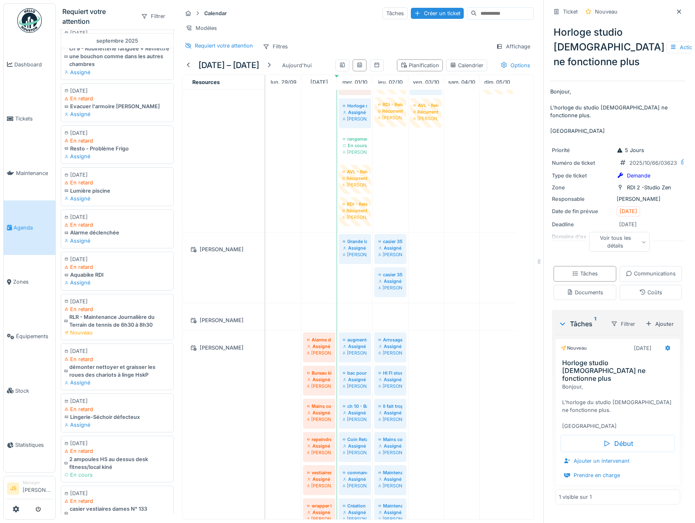
drag, startPoint x: 82, startPoint y: 275, endPoint x: 359, endPoint y: 219, distance: 282.6
click at [359, 219] on div "Requiert votre attention Filtrer [DATE] [DATE] En retard Maintenance générale c…" at bounding box center [296, 261] width 481 height 523
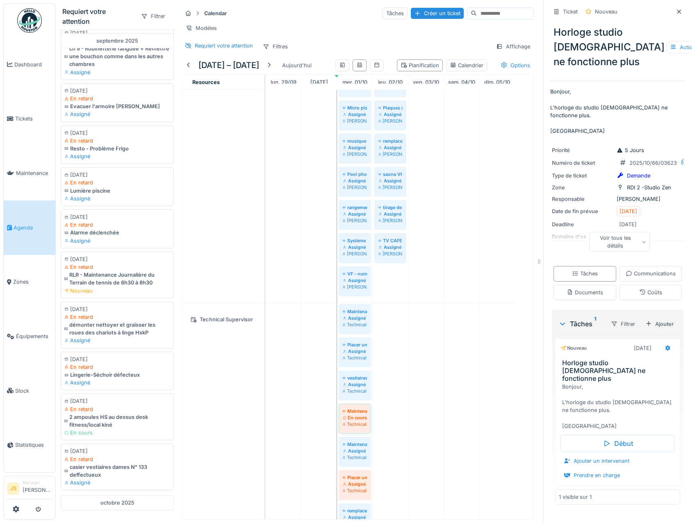
scroll to position [779, 0]
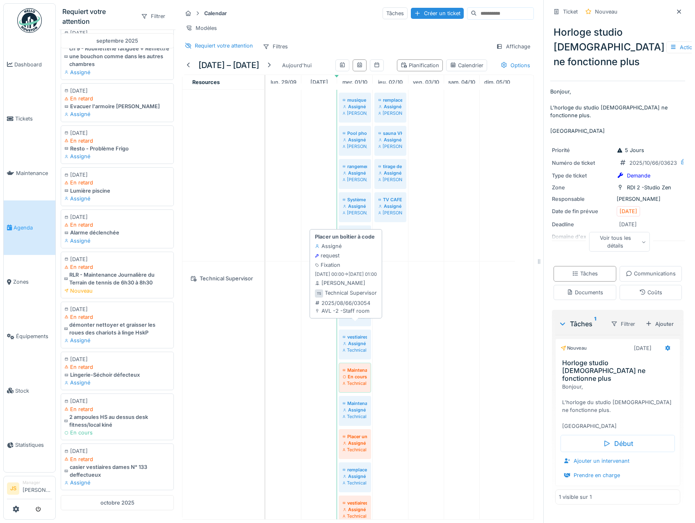
drag, startPoint x: 103, startPoint y: 330, endPoint x: 350, endPoint y: 320, distance: 246.5
click at [350, 320] on div "Requiert votre attention Filtrer [DATE] [DATE] En retard Maintenance générale c…" at bounding box center [296, 261] width 481 height 523
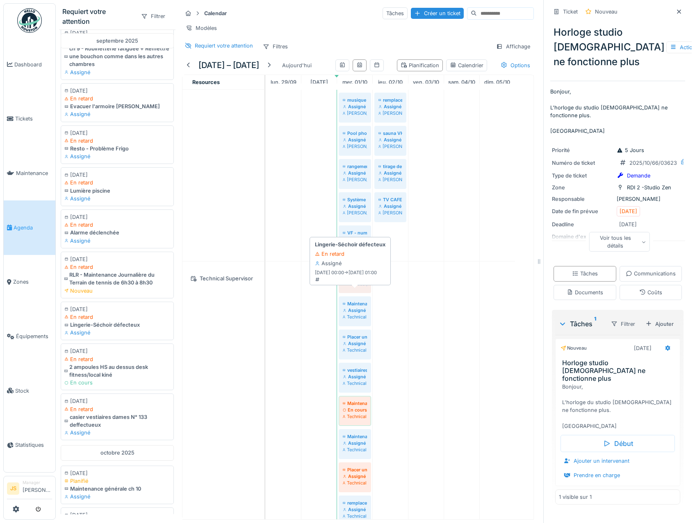
drag, startPoint x: 92, startPoint y: 325, endPoint x: 357, endPoint y: 307, distance: 266.1
click at [357, 307] on div "Requiert votre attention Filtrer [DATE] [DATE] En retard Maintenance générale c…" at bounding box center [296, 261] width 481 height 523
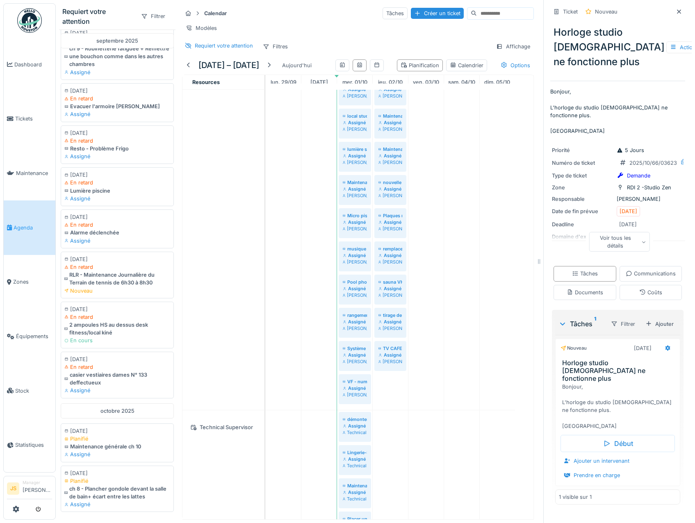
scroll to position [581, 0]
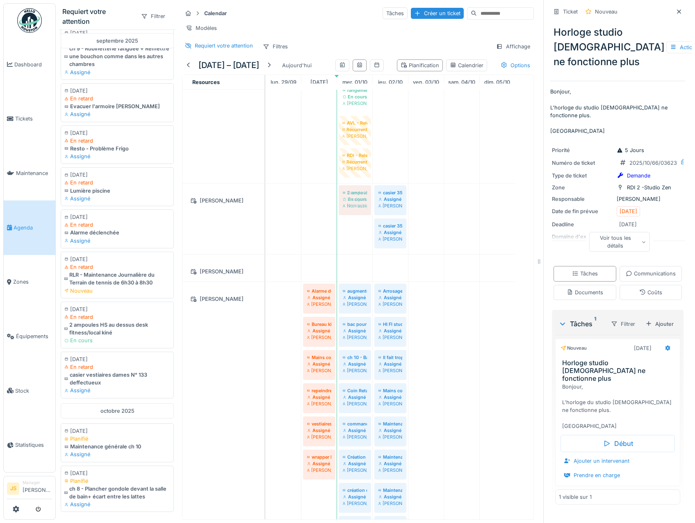
drag, startPoint x: 102, startPoint y: 333, endPoint x: 353, endPoint y: 267, distance: 259.6
click at [353, 267] on div "Requiert votre attention Filtrer [DATE] [DATE] En retard Maintenance générale c…" at bounding box center [296, 261] width 481 height 523
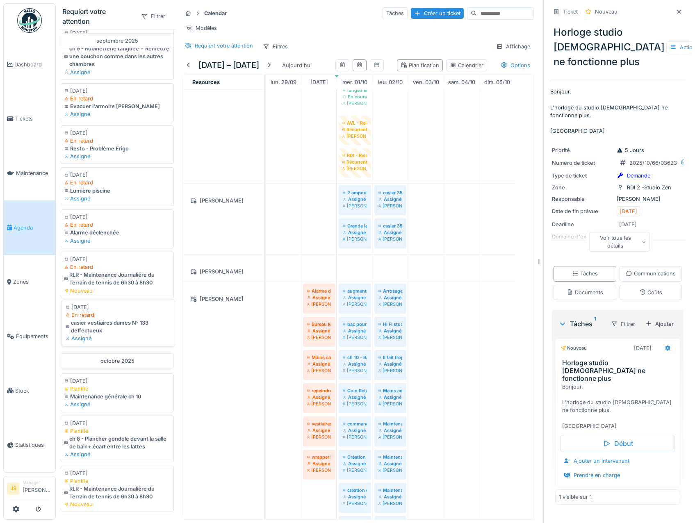
click at [107, 332] on div "casier vestiaires dames N° 133 deffectueux" at bounding box center [119, 327] width 106 height 16
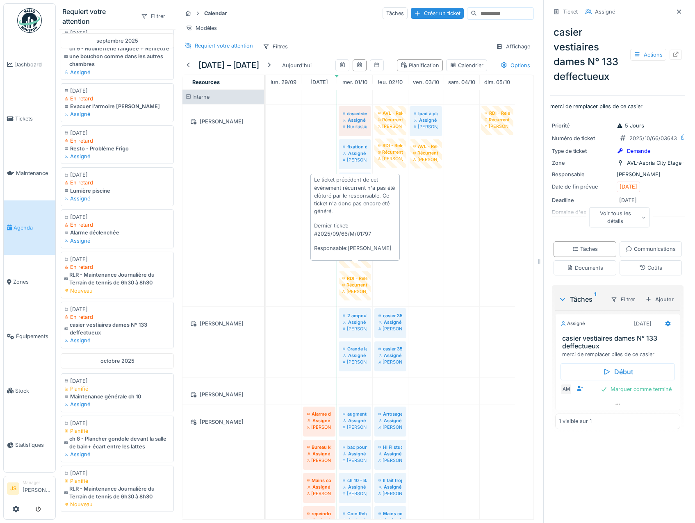
drag, startPoint x: 91, startPoint y: 331, endPoint x: 359, endPoint y: 286, distance: 271.6
click at [361, 286] on div "Requiert votre attention Filtrer [DATE] [DATE] En retard Maintenance générale c…" at bounding box center [296, 261] width 481 height 523
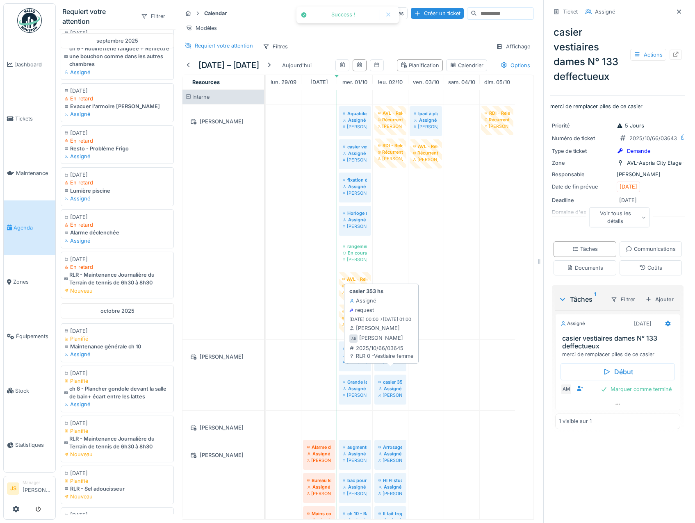
click at [387, 359] on div "Assigné" at bounding box center [390, 355] width 24 height 7
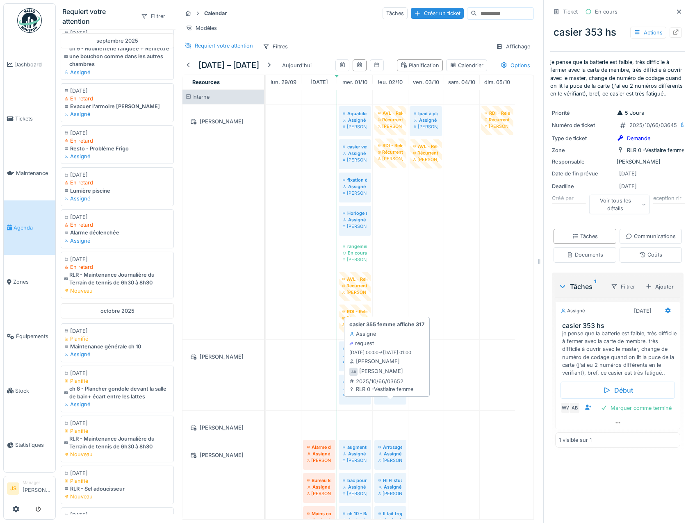
click at [396, 398] on div "[PERSON_NAME]" at bounding box center [390, 395] width 24 height 7
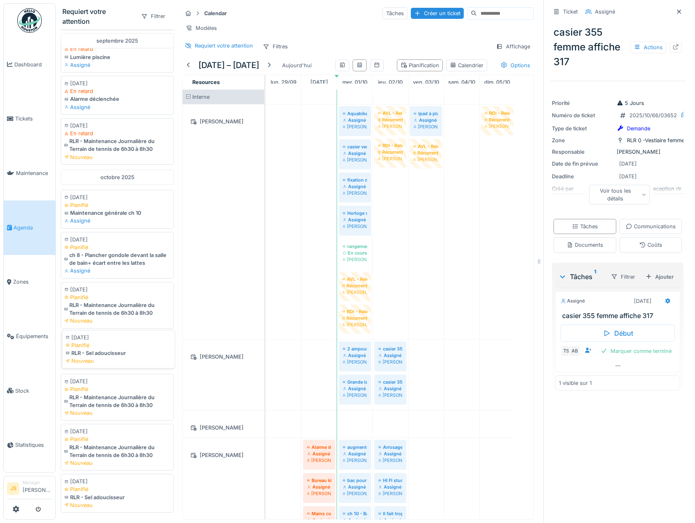
click at [95, 357] on div "Nouveau" at bounding box center [119, 361] width 106 height 8
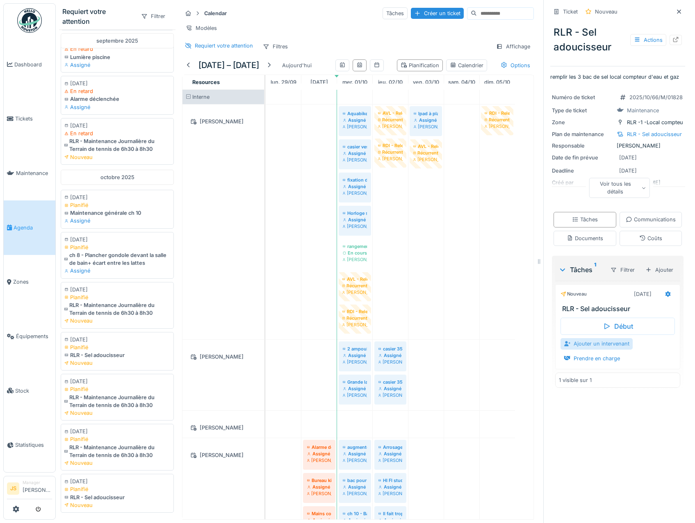
click at [589, 349] on div "Ajouter un intervenant" at bounding box center [596, 343] width 72 height 11
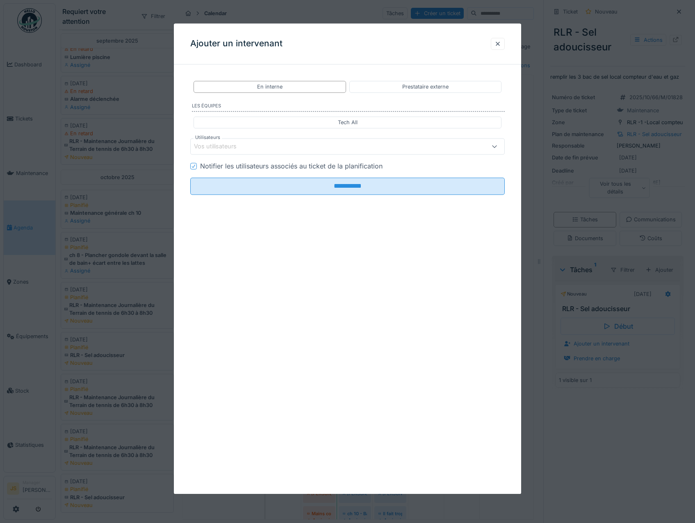
click at [227, 148] on div "Vos utilisateurs" at bounding box center [221, 146] width 54 height 9
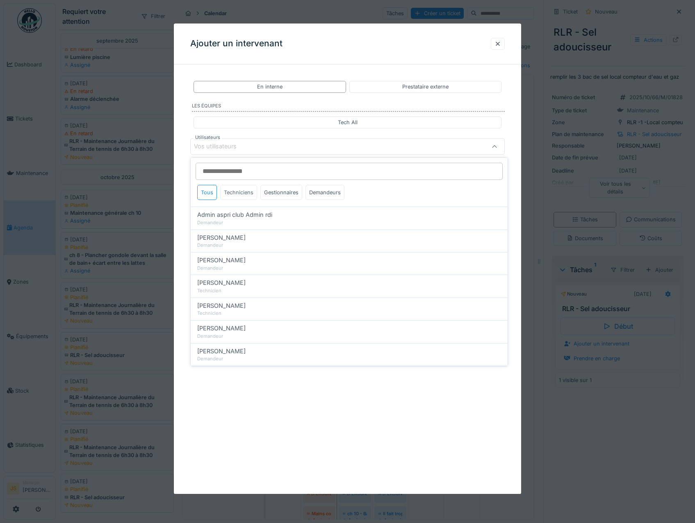
click at [247, 193] on div "Techniciens" at bounding box center [238, 192] width 37 height 15
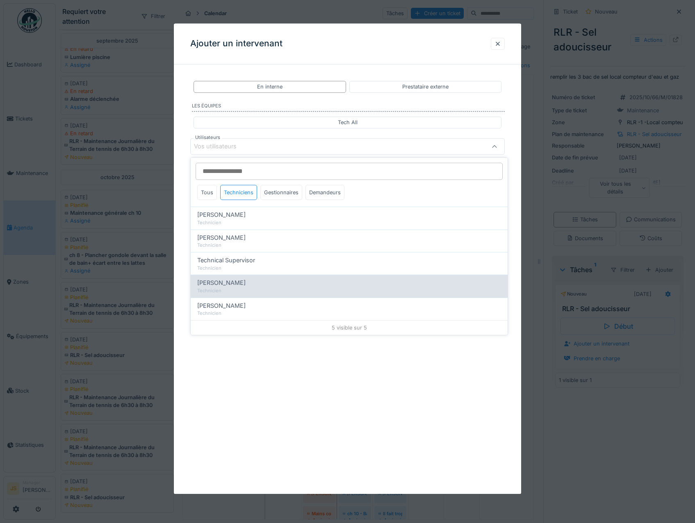
click at [243, 288] on div "Technicien" at bounding box center [349, 290] width 304 height 7
type input "****"
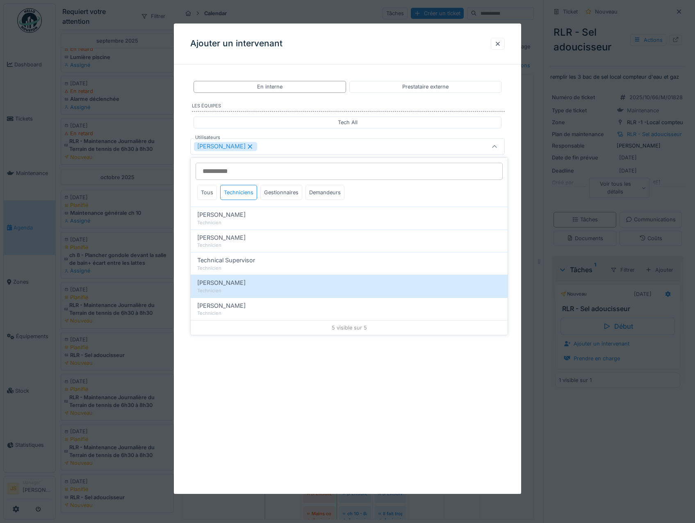
click at [177, 271] on div "**********" at bounding box center [347, 258] width 347 height 470
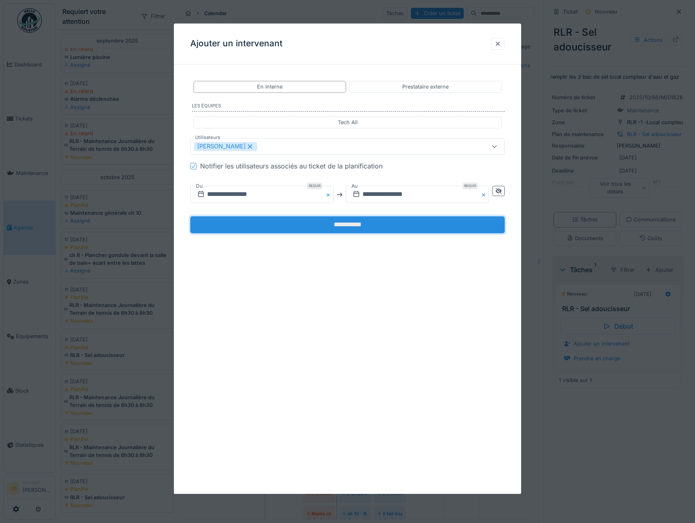
click at [262, 224] on input "**********" at bounding box center [347, 224] width 315 height 17
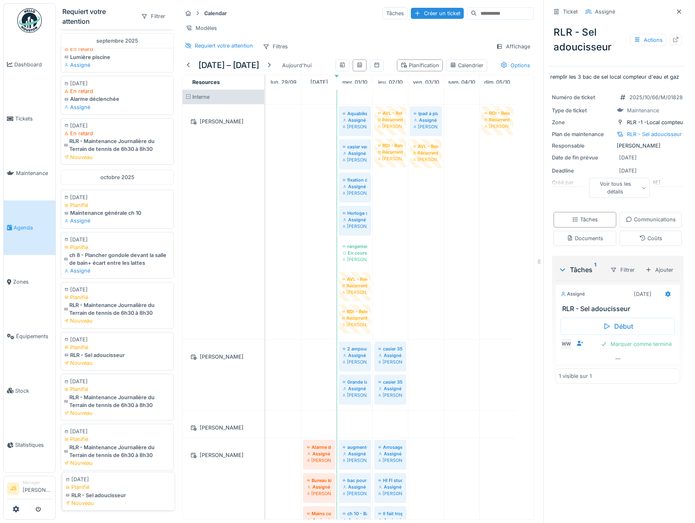
click at [111, 491] on div "RLR - Sel adoucisseur" at bounding box center [119, 495] width 106 height 8
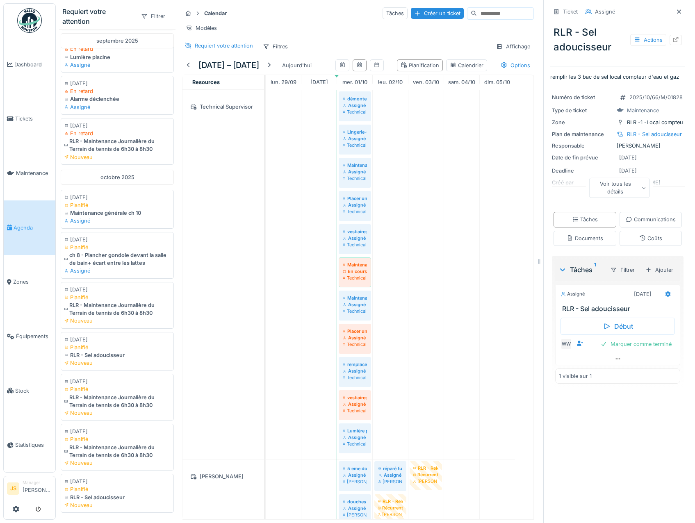
scroll to position [1142, 0]
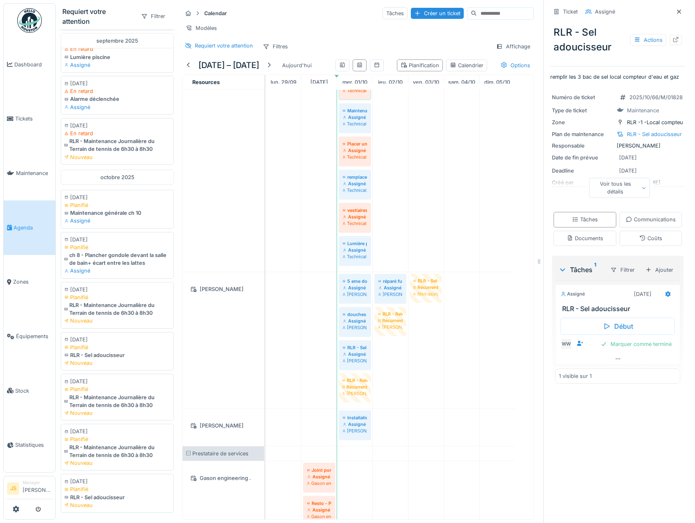
drag, startPoint x: 90, startPoint y: 480, endPoint x: 428, endPoint y: 377, distance: 353.8
click at [428, 377] on div "Requiert votre attention Filtrer [DATE] [DATE] En retard Maintenance générale c…" at bounding box center [296, 261] width 481 height 523
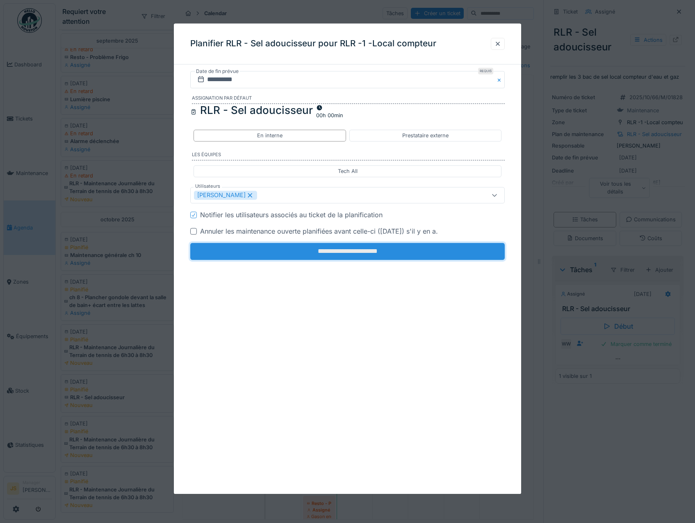
click at [251, 260] on input "**********" at bounding box center [347, 251] width 315 height 17
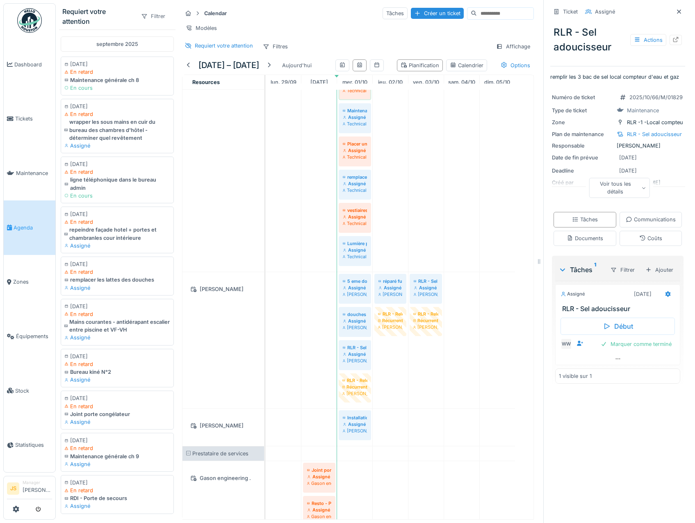
click at [152, 10] on div "Filtrer" at bounding box center [153, 16] width 32 height 12
click at [148, 29] on div "Zone" at bounding box center [167, 35] width 68 height 12
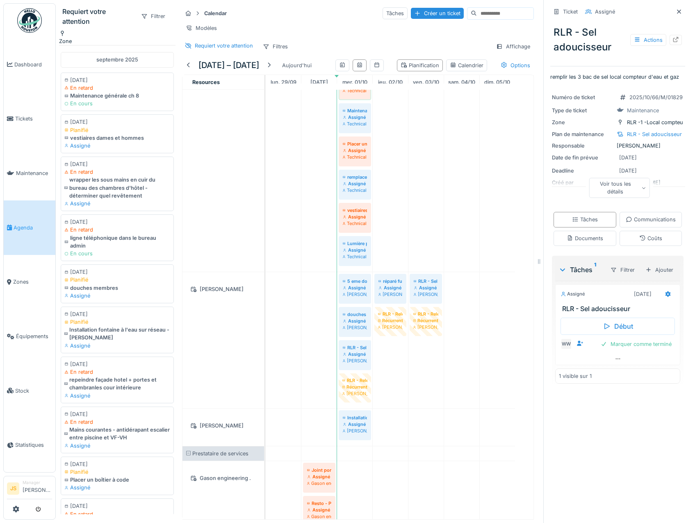
click at [72, 30] on div "Zone" at bounding box center [65, 38] width 13 height 16
click at [151, 53] on div "Supprimer" at bounding box center [130, 58] width 42 height 11
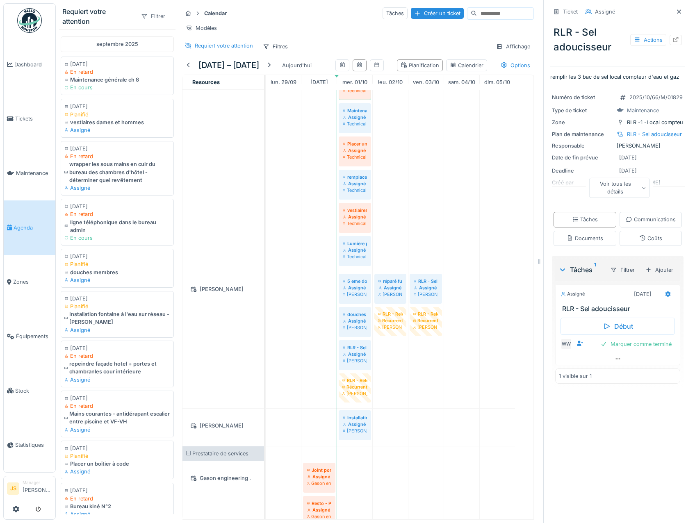
click at [151, 10] on div "Filtrer" at bounding box center [153, 16] width 32 height 12
click at [160, 77] on div "Intervenant" at bounding box center [167, 83] width 68 height 12
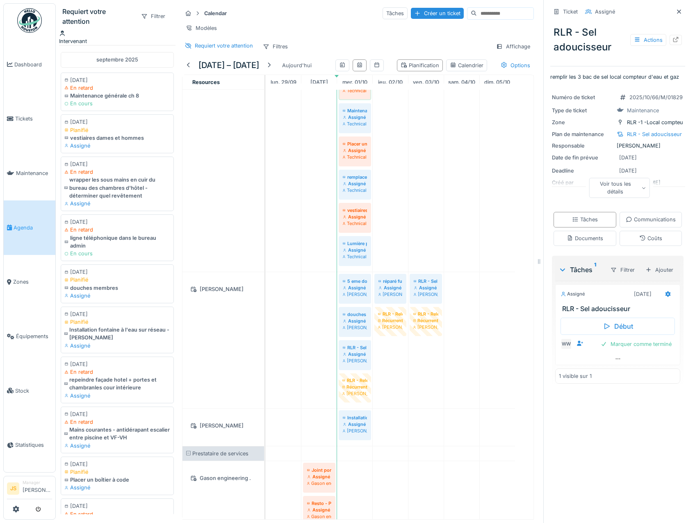
click at [87, 37] on div "Intervenant" at bounding box center [73, 41] width 28 height 8
click at [138, 83] on icon at bounding box center [135, 85] width 7 height 5
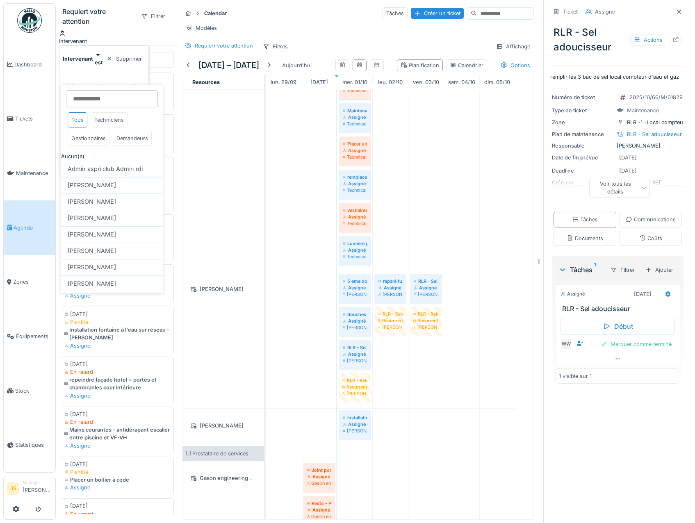
click at [107, 123] on div "Techniciens" at bounding box center [109, 119] width 37 height 15
click at [97, 102] on input at bounding box center [112, 98] width 92 height 17
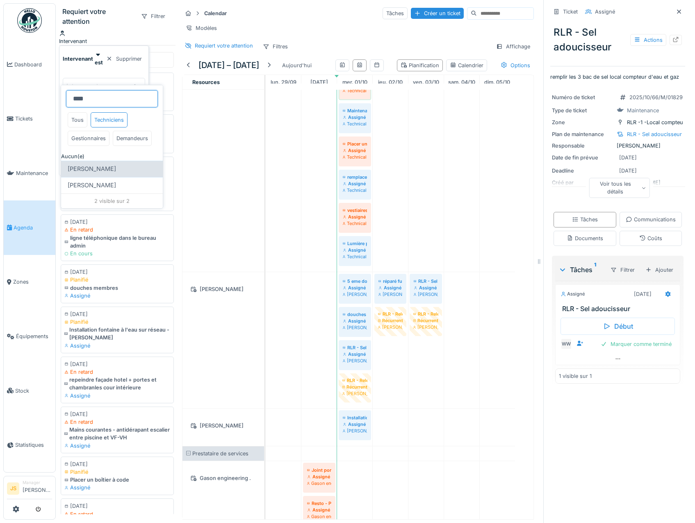
type input "****"
click at [116, 173] on span "[PERSON_NAME]" at bounding box center [92, 168] width 48 height 9
type input "*****"
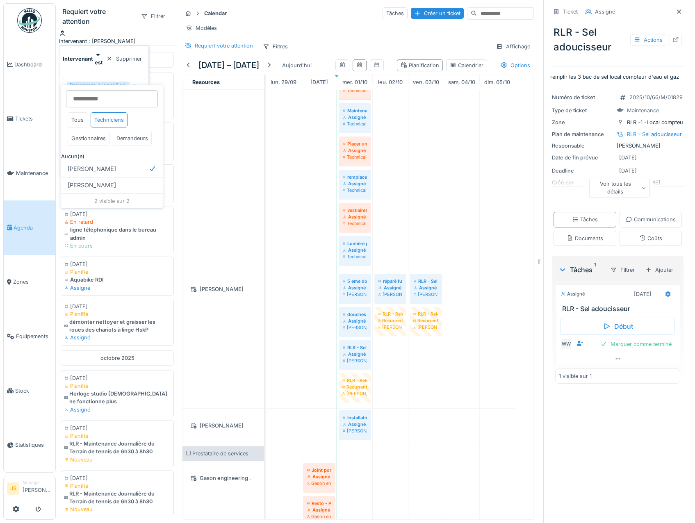
click at [138, 84] on icon at bounding box center [135, 86] width 7 height 5
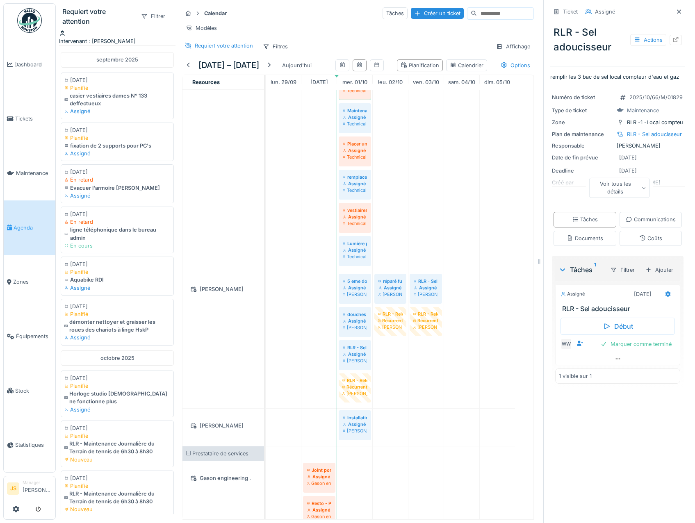
click at [168, 25] on div "Requiert votre attention Filtrer" at bounding box center [117, 16] width 116 height 26
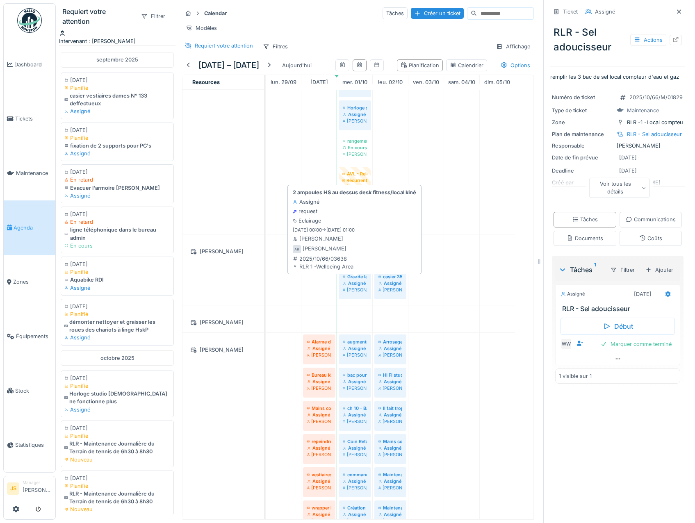
scroll to position [1, 0]
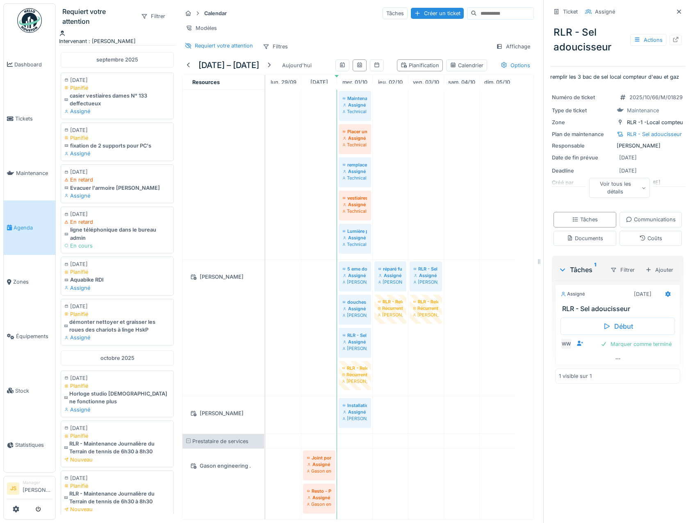
click at [260, 413] on div "[PERSON_NAME]" at bounding box center [223, 413] width 75 height 13
click at [339, 68] on icon at bounding box center [342, 64] width 7 height 5
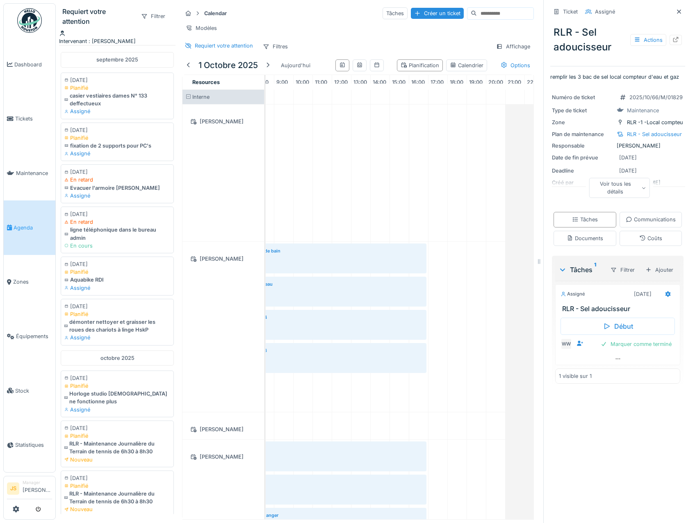
scroll to position [0, 213]
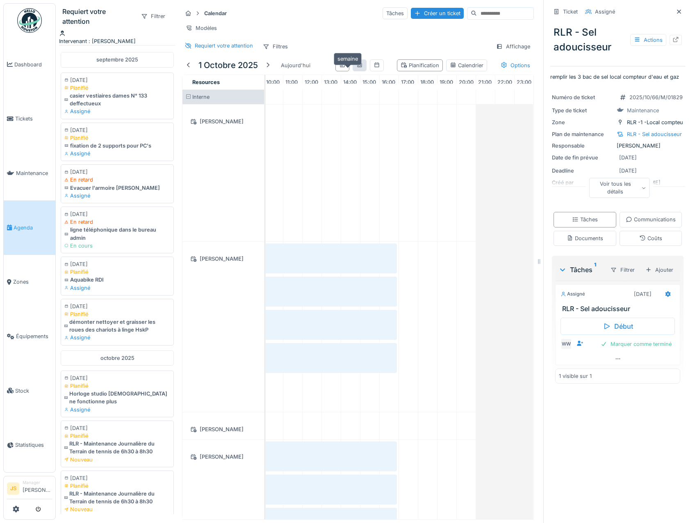
click at [356, 68] on icon at bounding box center [359, 64] width 7 height 5
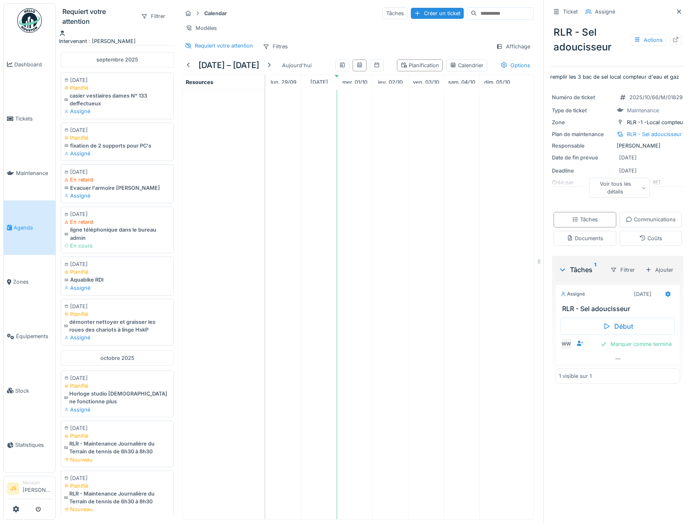
scroll to position [0, 0]
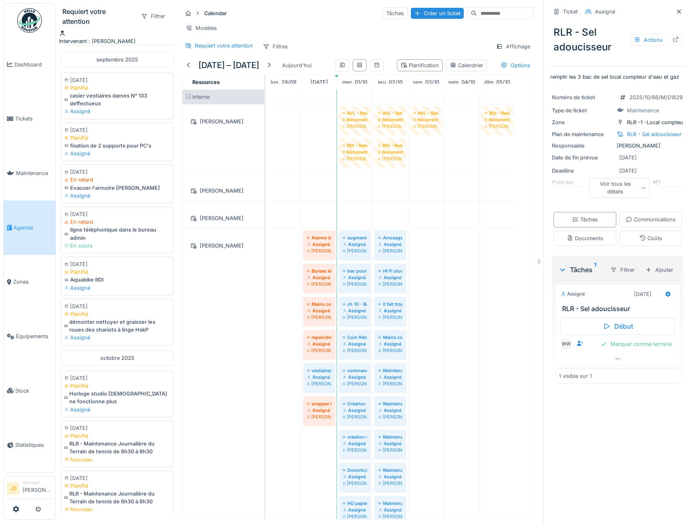
click at [116, 38] on span ": [PERSON_NAME]" at bounding box center [111, 41] width 49 height 6
click at [140, 59] on div "Supprimer" at bounding box center [124, 58] width 42 height 11
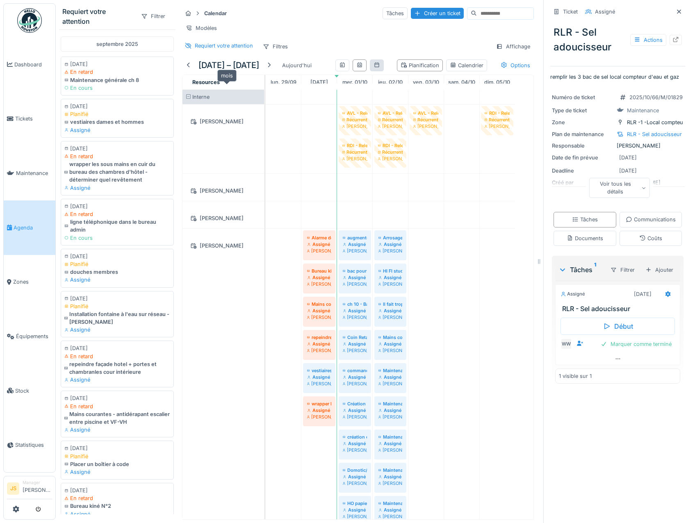
click at [373, 68] on icon at bounding box center [376, 64] width 7 height 5
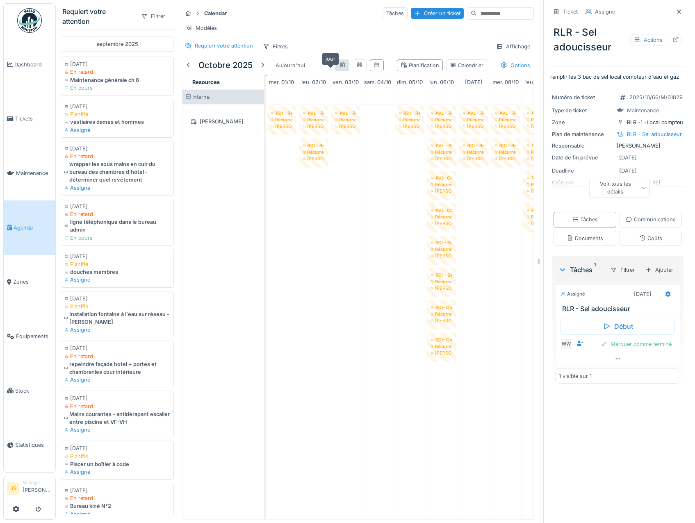
click at [339, 68] on icon at bounding box center [342, 64] width 7 height 5
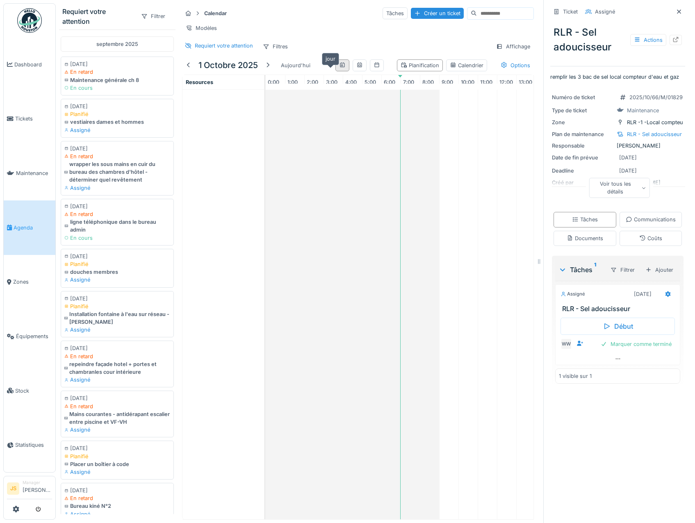
scroll to position [0, 116]
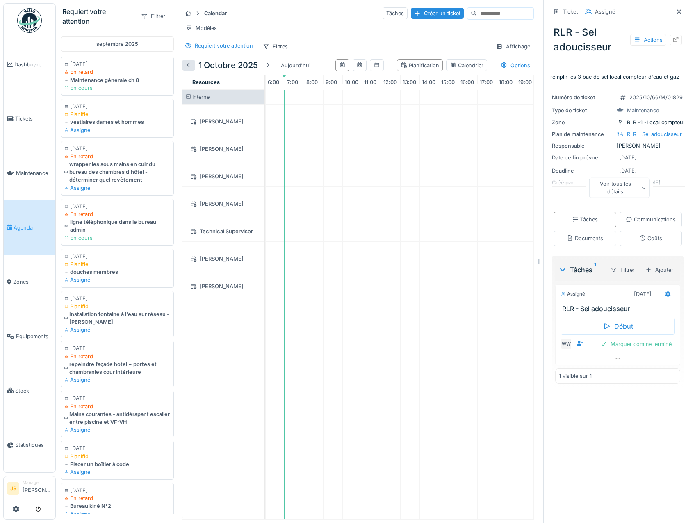
click at [191, 69] on div at bounding box center [188, 65] width 7 height 8
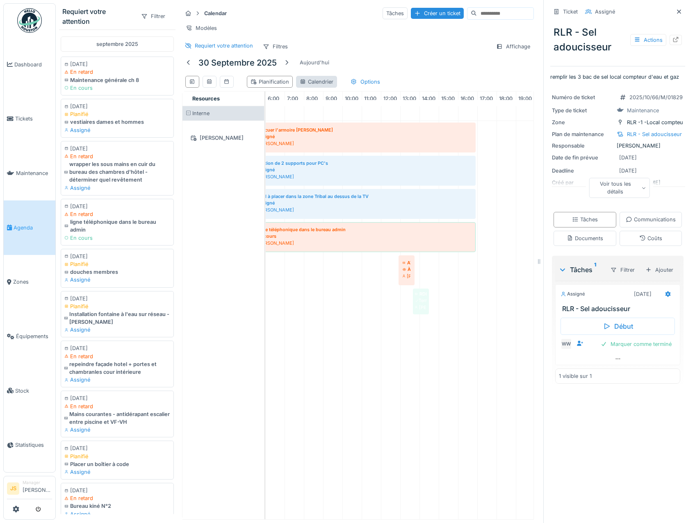
click at [326, 86] on div "Calendrier" at bounding box center [317, 82] width 34 height 8
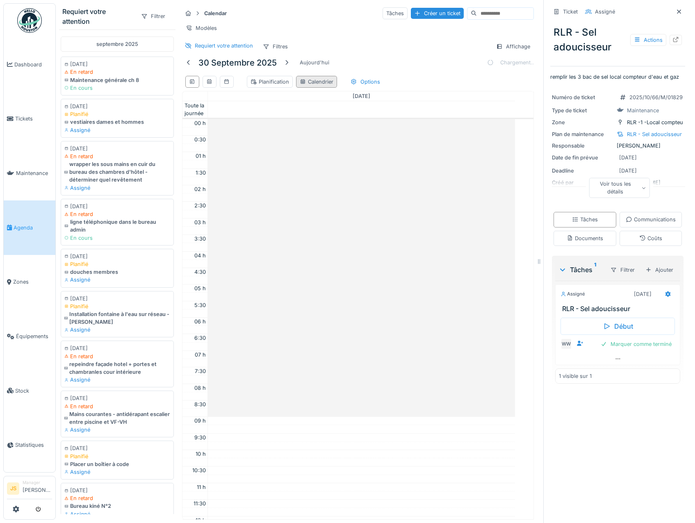
scroll to position [199, 0]
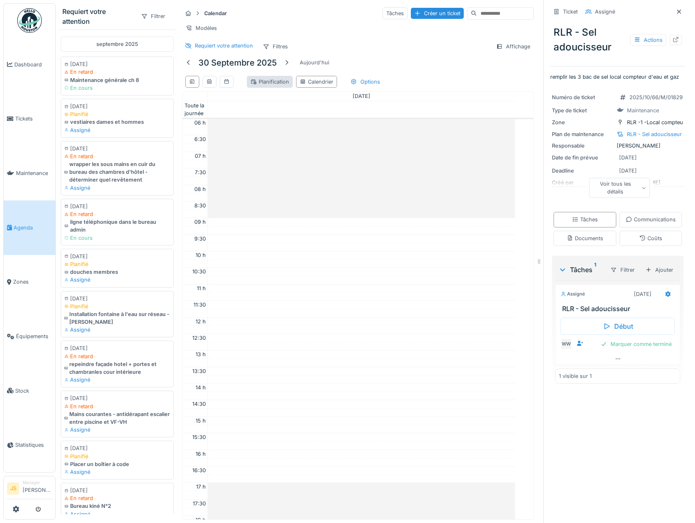
click at [265, 86] on div "Planification" at bounding box center [269, 82] width 39 height 8
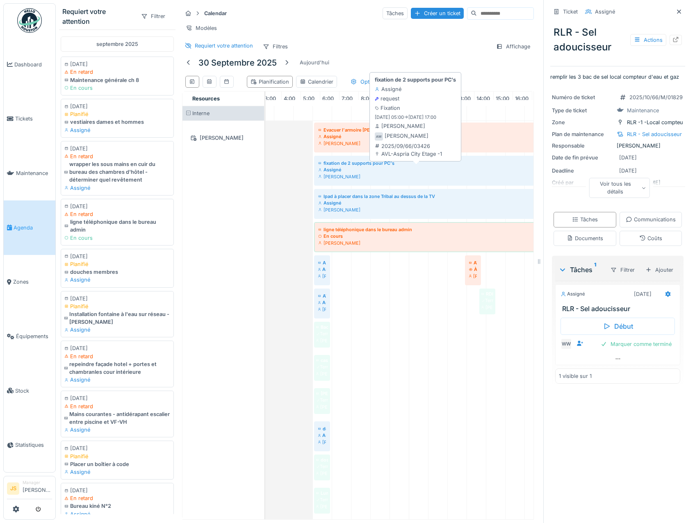
scroll to position [0, 50]
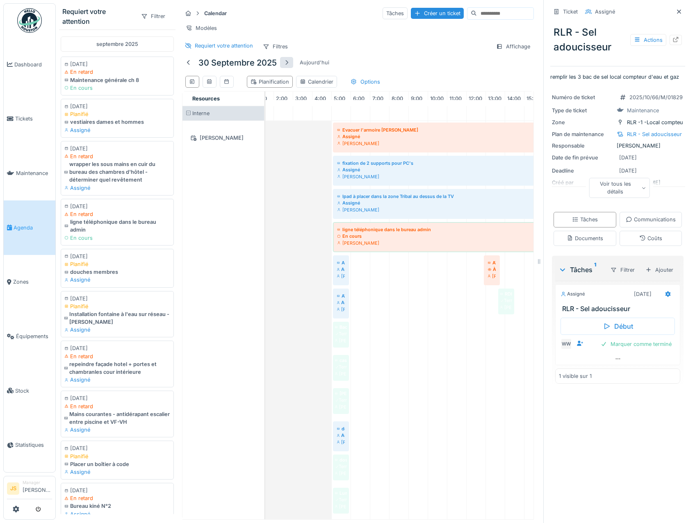
click at [285, 66] on div at bounding box center [286, 63] width 7 height 8
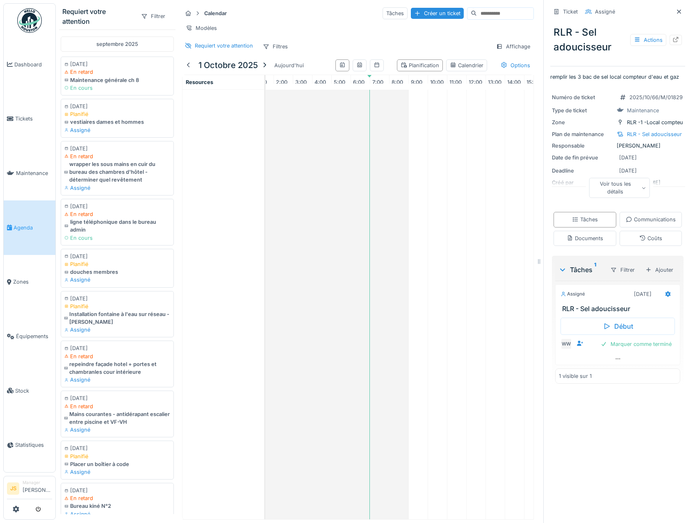
scroll to position [0, 116]
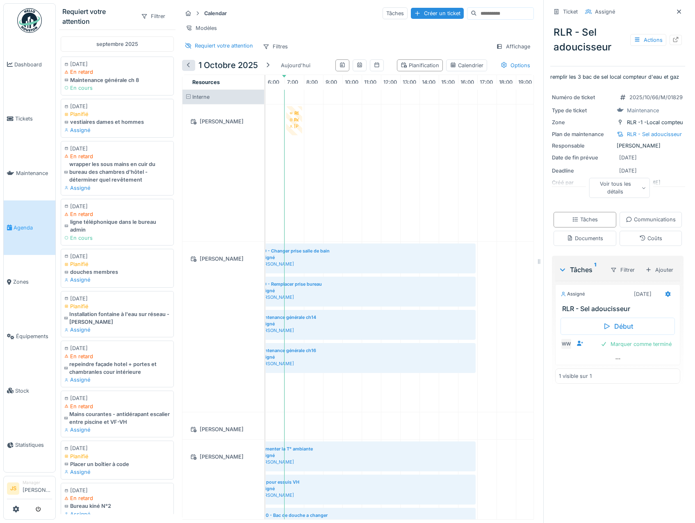
click at [186, 69] on div at bounding box center [188, 65] width 7 height 8
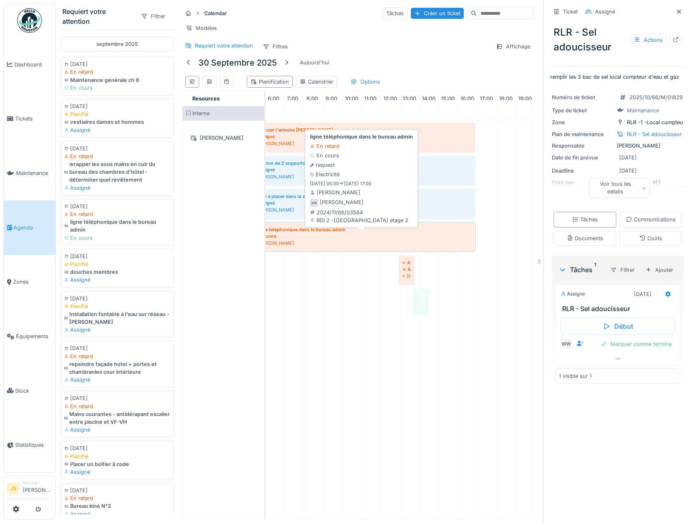
click at [300, 246] on div "[PERSON_NAME]" at bounding box center [362, 243] width 220 height 7
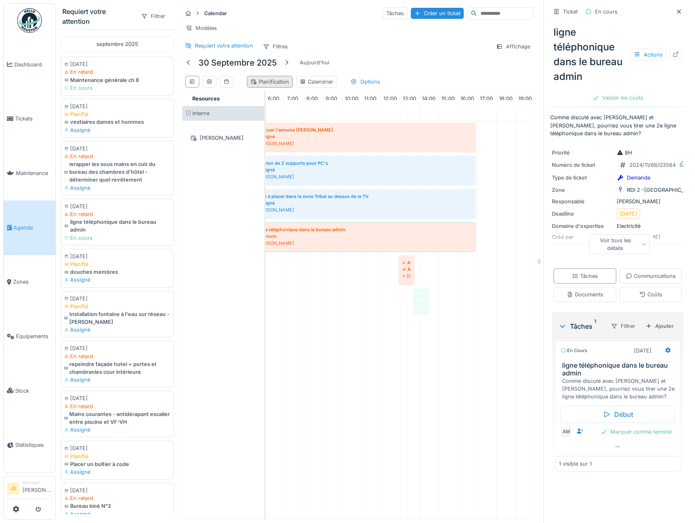
click at [260, 86] on div "Planification" at bounding box center [269, 82] width 39 height 8
click at [209, 84] on icon at bounding box center [209, 81] width 5 height 5
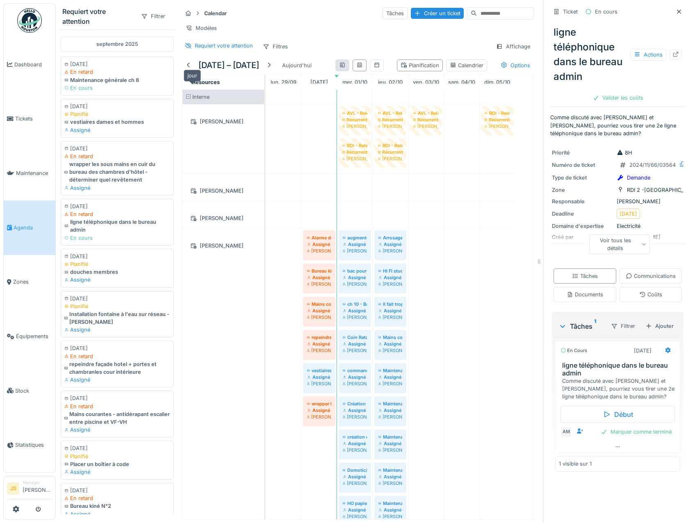
click at [339, 69] on div at bounding box center [342, 65] width 7 height 8
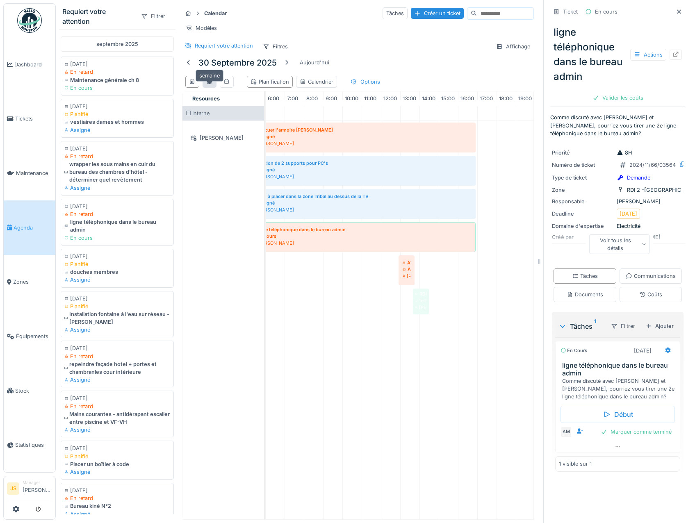
click at [209, 84] on icon at bounding box center [209, 81] width 5 height 5
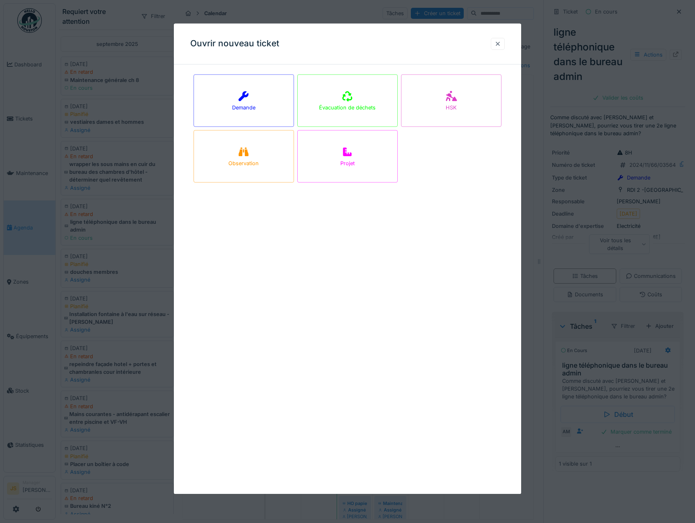
click at [501, 43] on div at bounding box center [497, 44] width 7 height 8
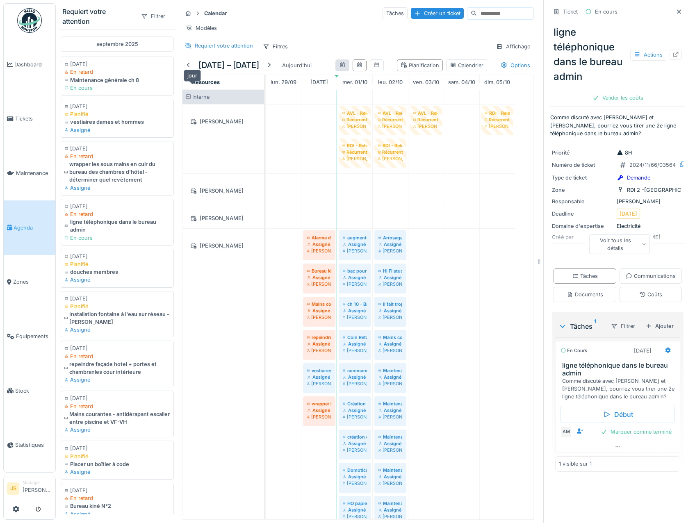
click at [339, 69] on div at bounding box center [342, 65] width 7 height 8
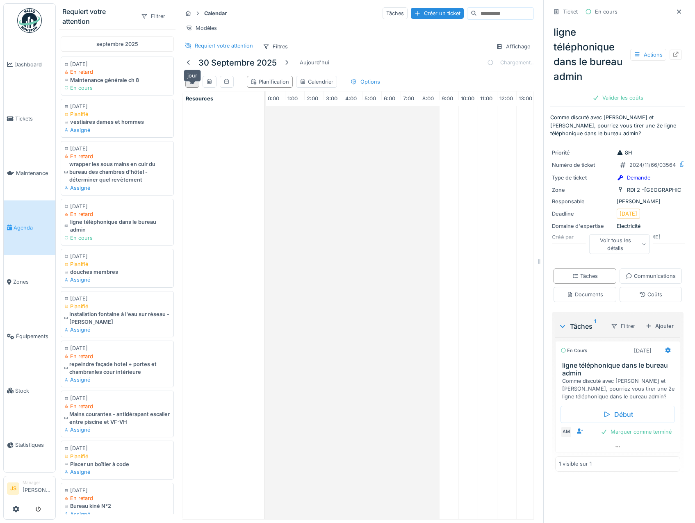
scroll to position [0, 116]
